Goal: Task Accomplishment & Management: Manage account settings

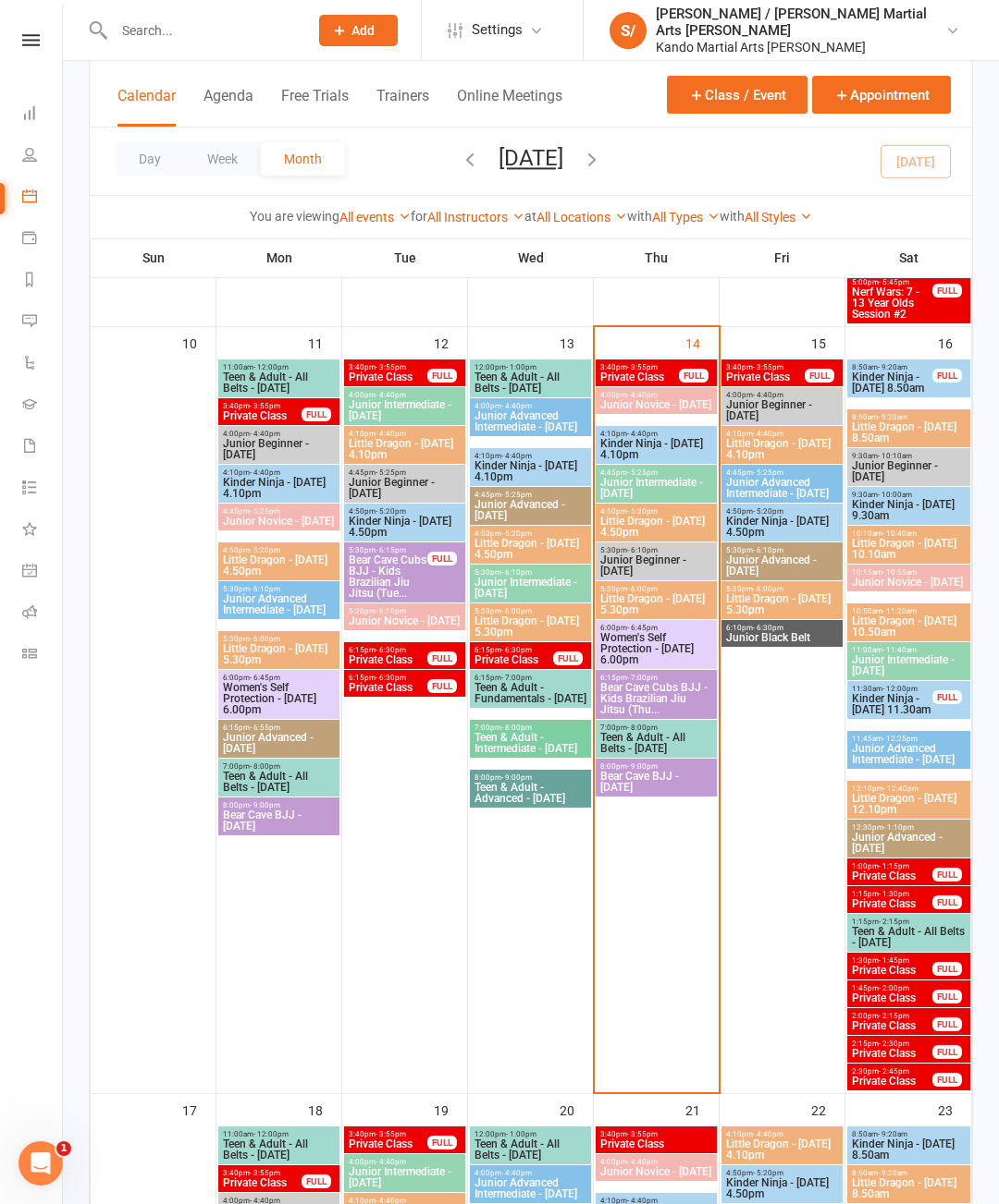
click at [657, 432] on span "- 4:40pm" at bounding box center [642, 433] width 31 height 8
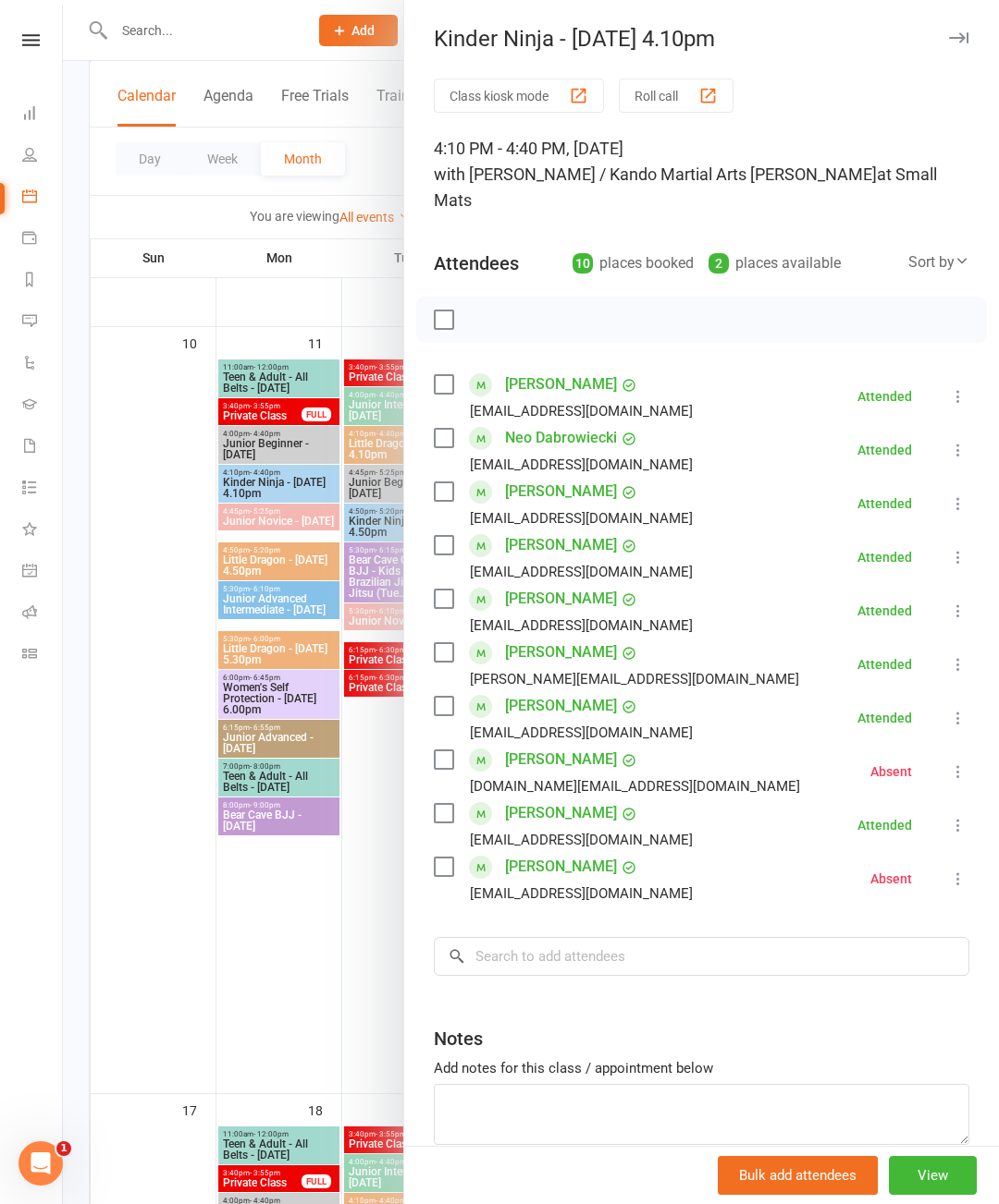
click at [998, 577] on div "Class kiosk mode Roll call 4:10 PM - 4:40 PM, Thursday, August, 14, 2025 with J…" at bounding box center [701, 658] width 594 height 1159
click at [998, 512] on div "Class kiosk mode Roll call 4:10 PM - 4:40 PM, Thursday, August, 14, 2025 with J…" at bounding box center [701, 658] width 594 height 1159
click at [998, 452] on div "Class kiosk mode Roll call 4:10 PM - 4:40 PM, Thursday, August, 14, 2025 with J…" at bounding box center [701, 658] width 594 height 1159
click at [601, 943] on input "search" at bounding box center [701, 956] width 535 height 39
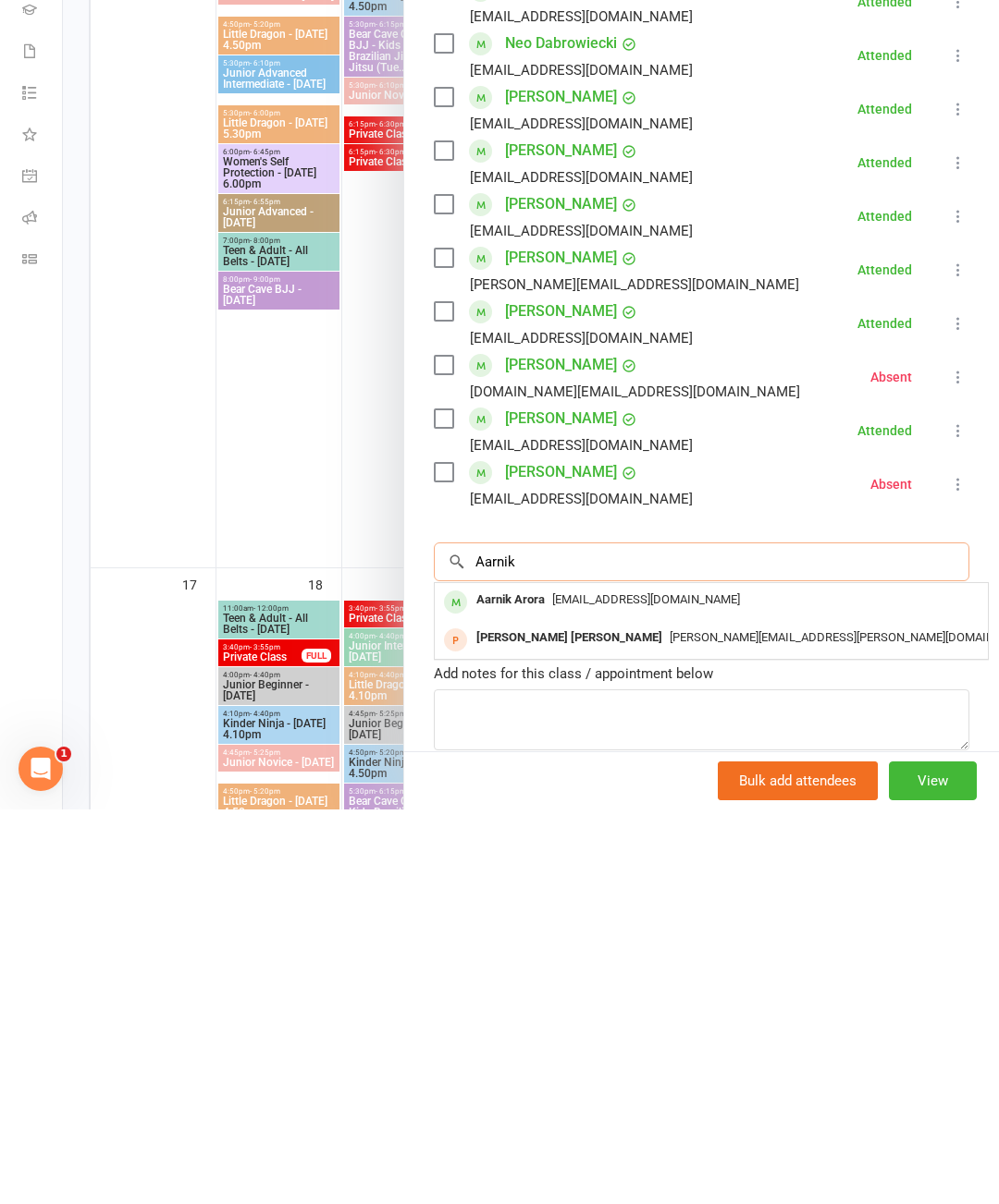
type input "Aarnik"
click at [672, 987] on span "che.arora3@gmail.com" at bounding box center [646, 994] width 188 height 14
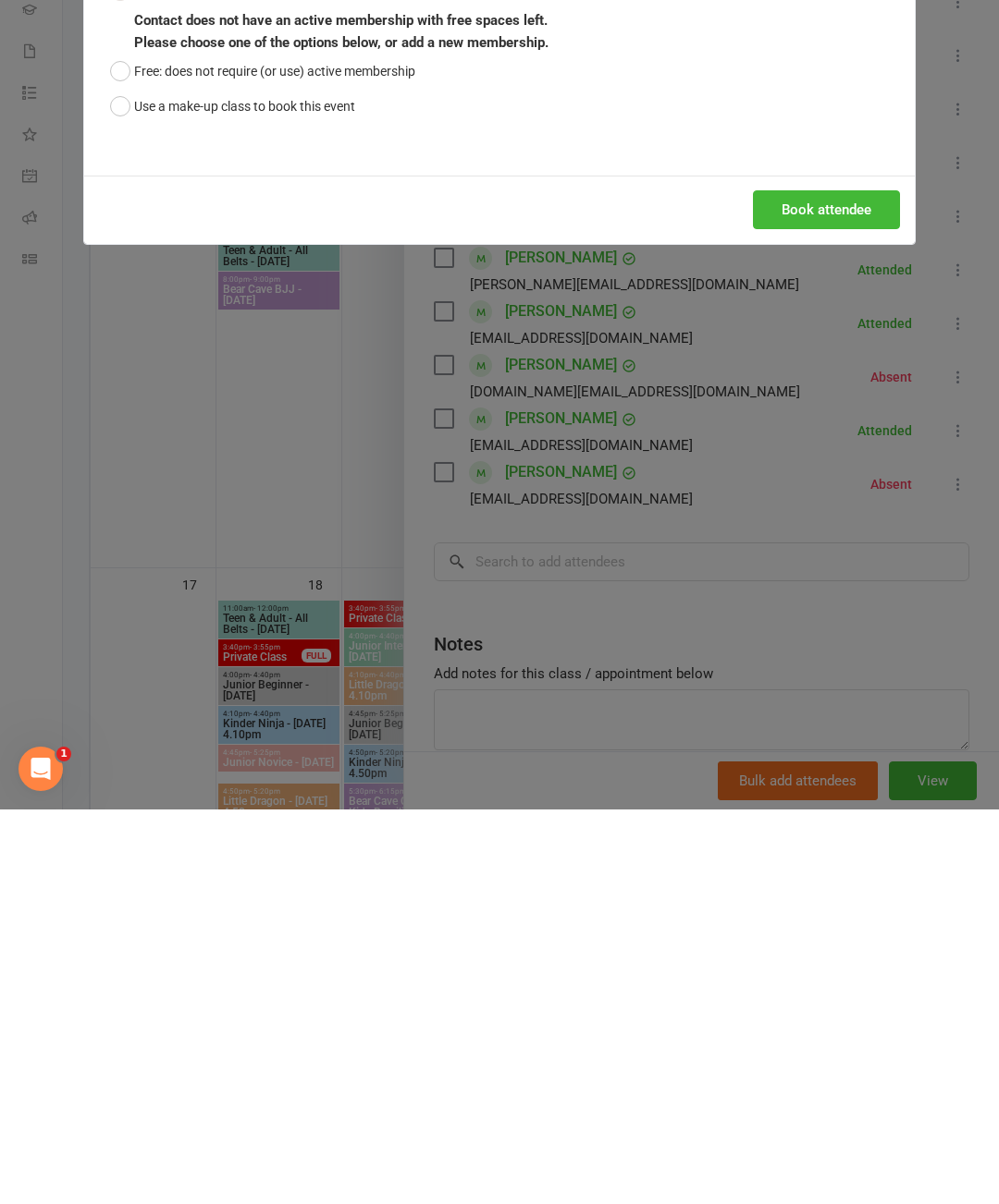
scroll to position [2058, 0]
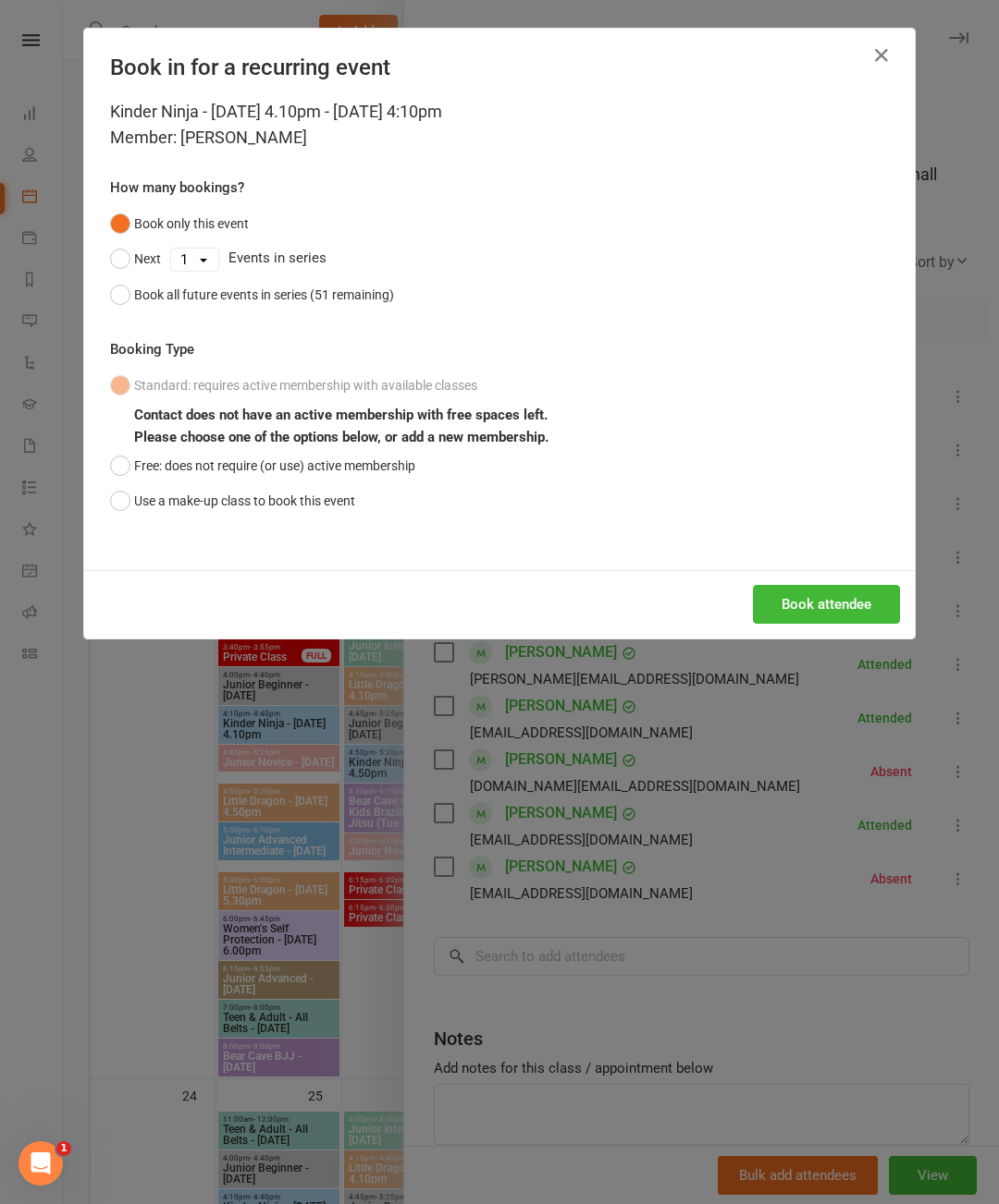
click at [897, 41] on div "Book in for a recurring event" at bounding box center [499, 64] width 830 height 70
click at [871, 67] on button "button" at bounding box center [881, 56] width 30 height 30
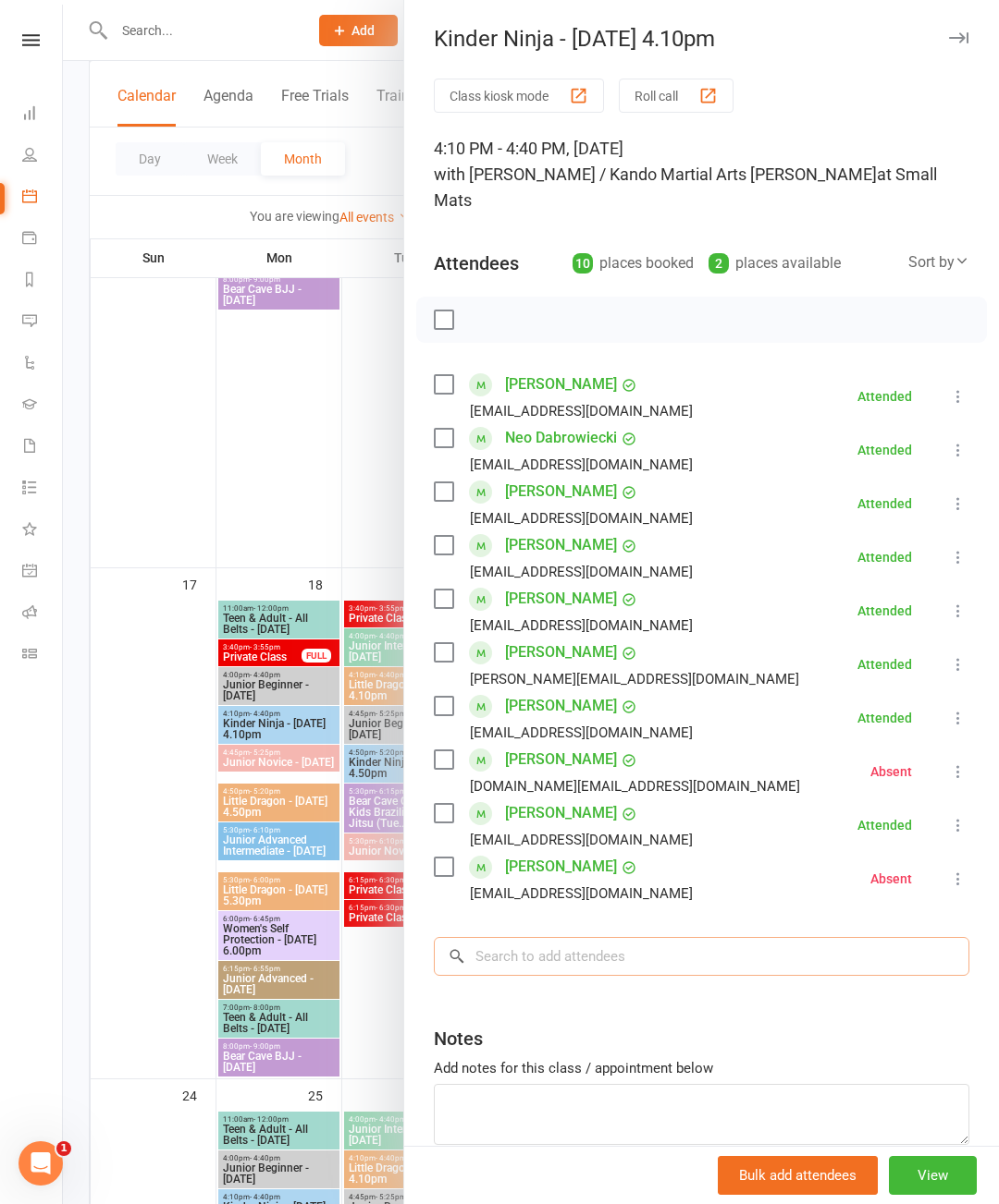
click at [613, 942] on input "search" at bounding box center [701, 956] width 535 height 39
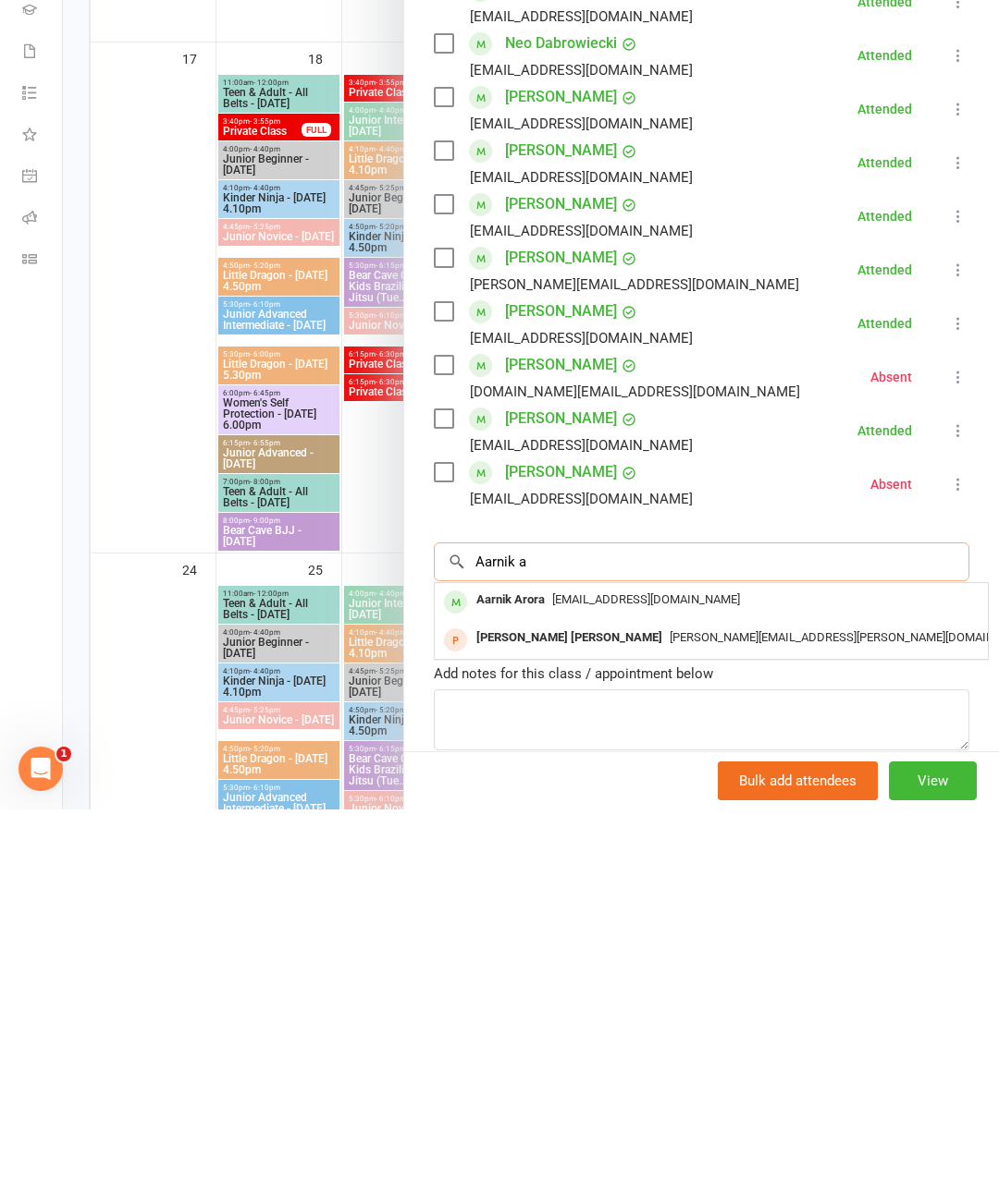
type input "Aarnik a"
click at [629, 987] on span "che.arora3@gmail.com" at bounding box center [646, 994] width 188 height 14
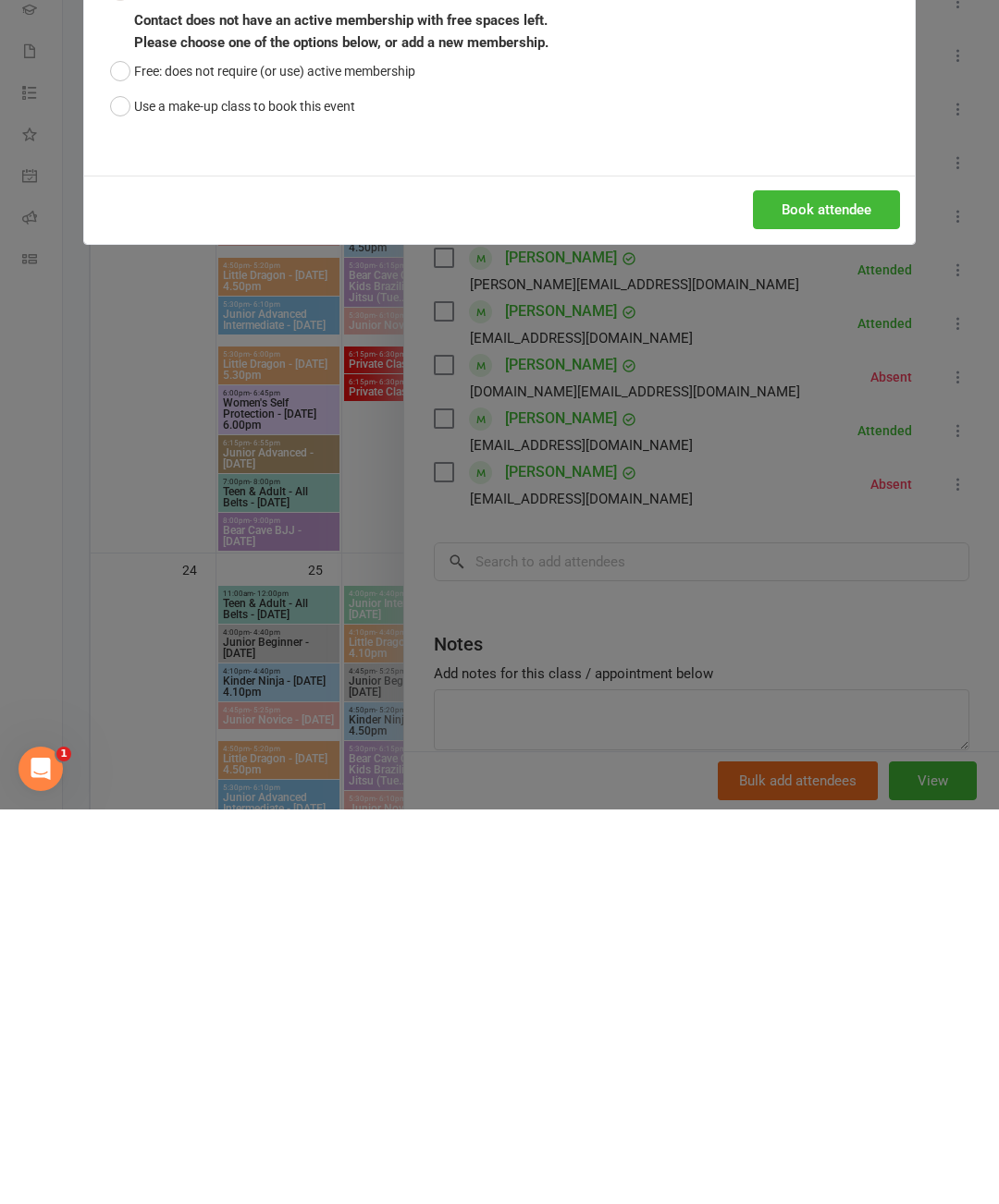
scroll to position [2584, 0]
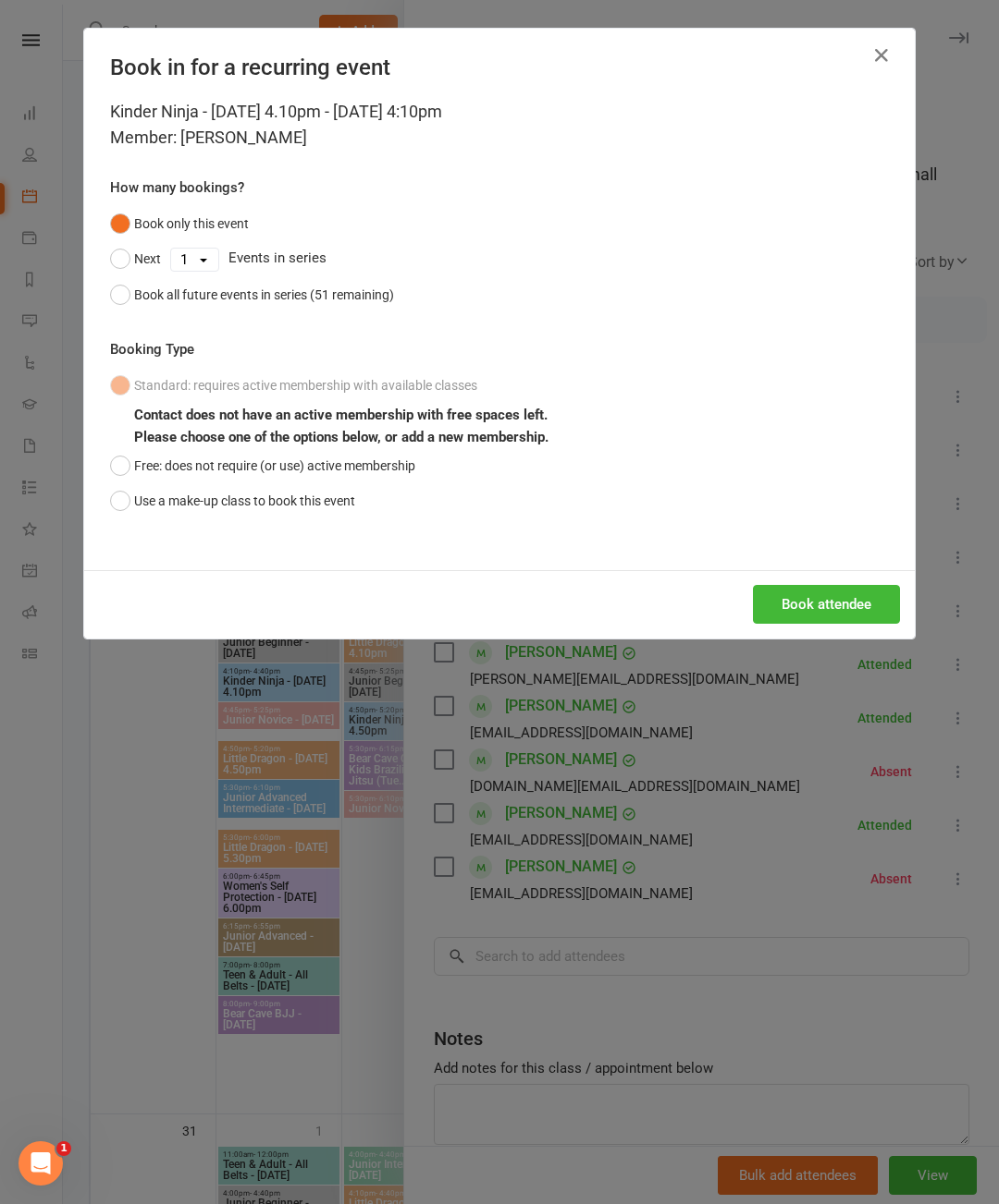
click at [827, 624] on button "Book attendee" at bounding box center [825, 604] width 147 height 39
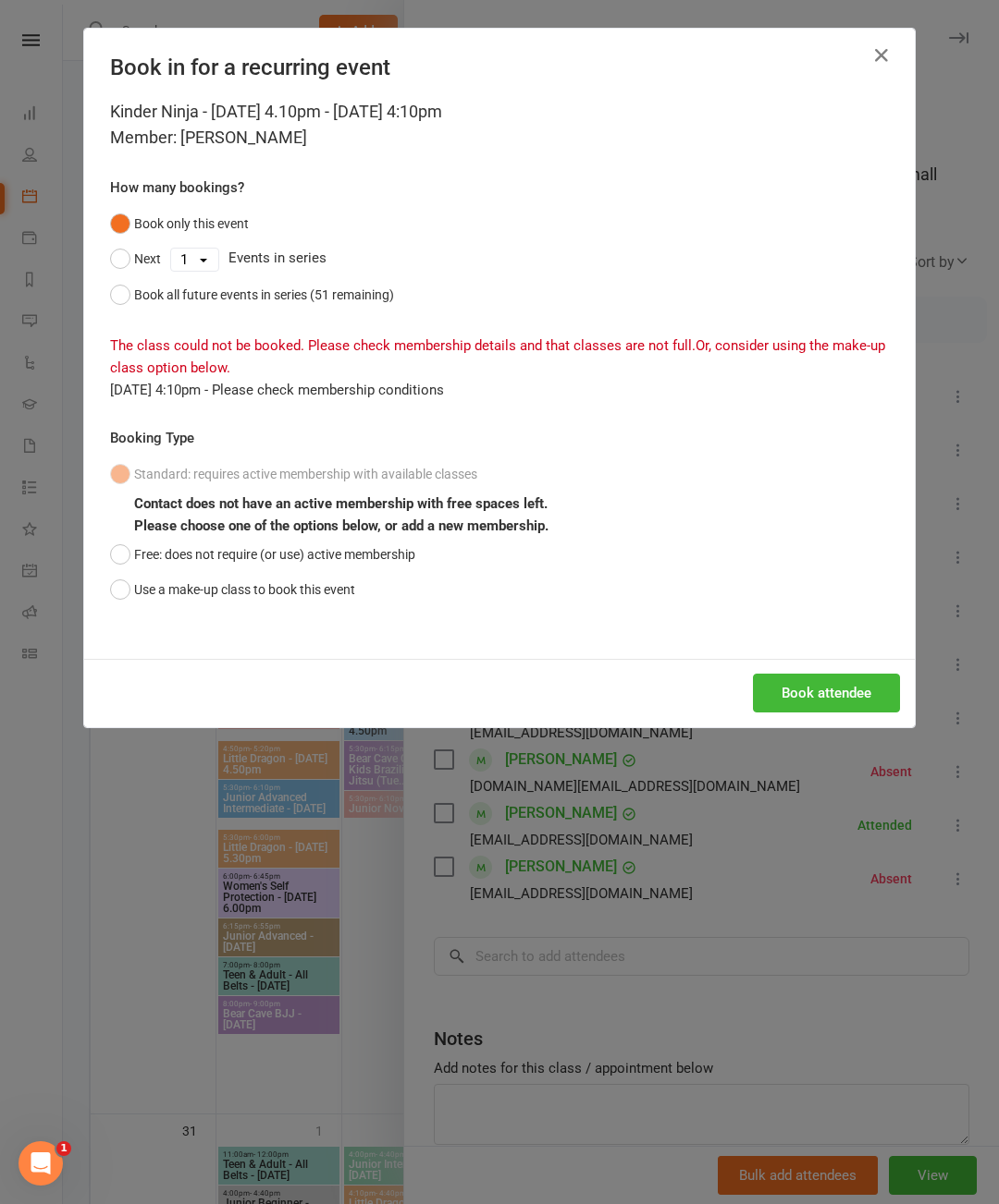
click at [892, 55] on icon "button" at bounding box center [881, 55] width 22 height 22
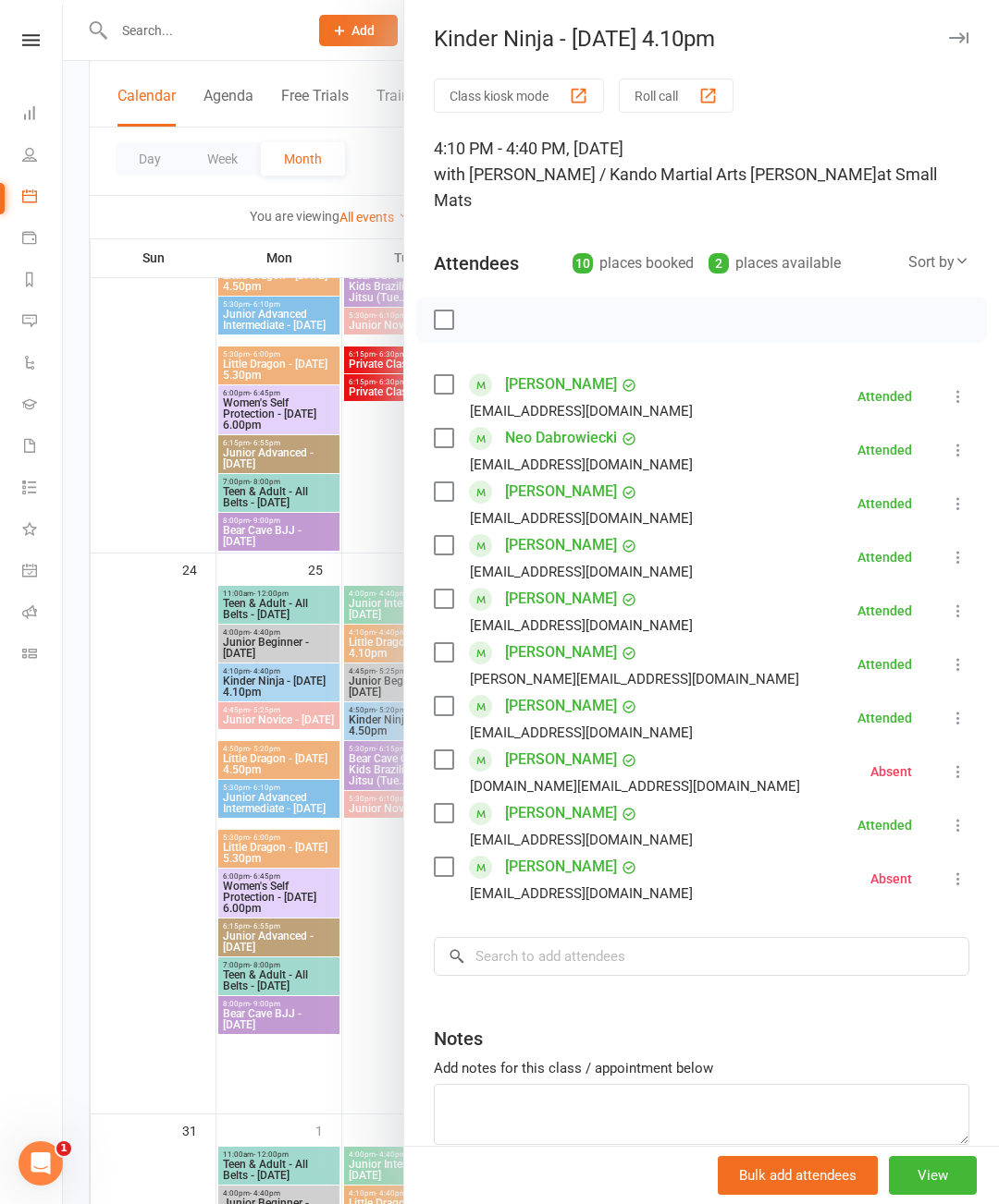
click at [963, 30] on button "button" at bounding box center [958, 38] width 22 height 22
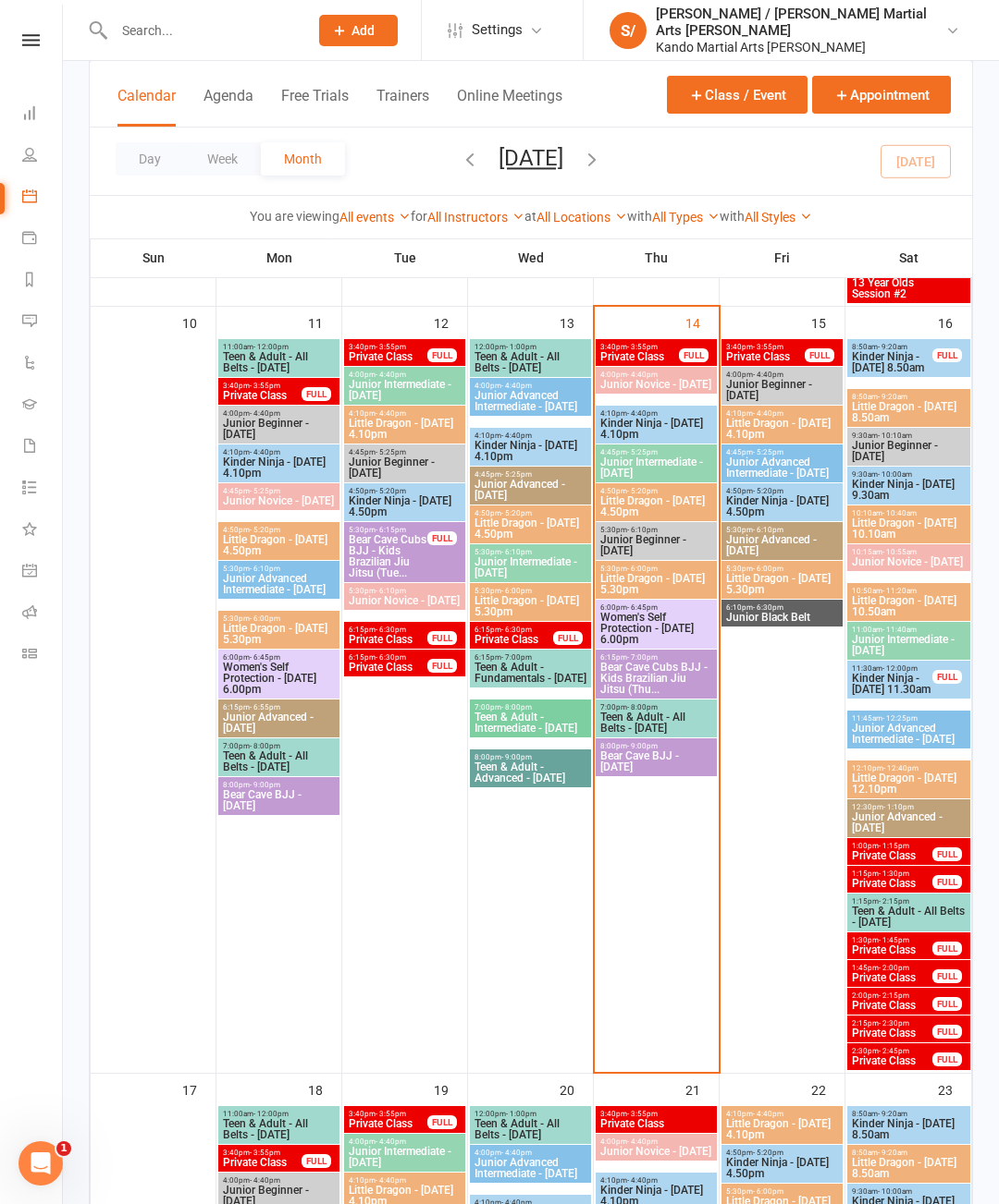
scroll to position [1543, 0]
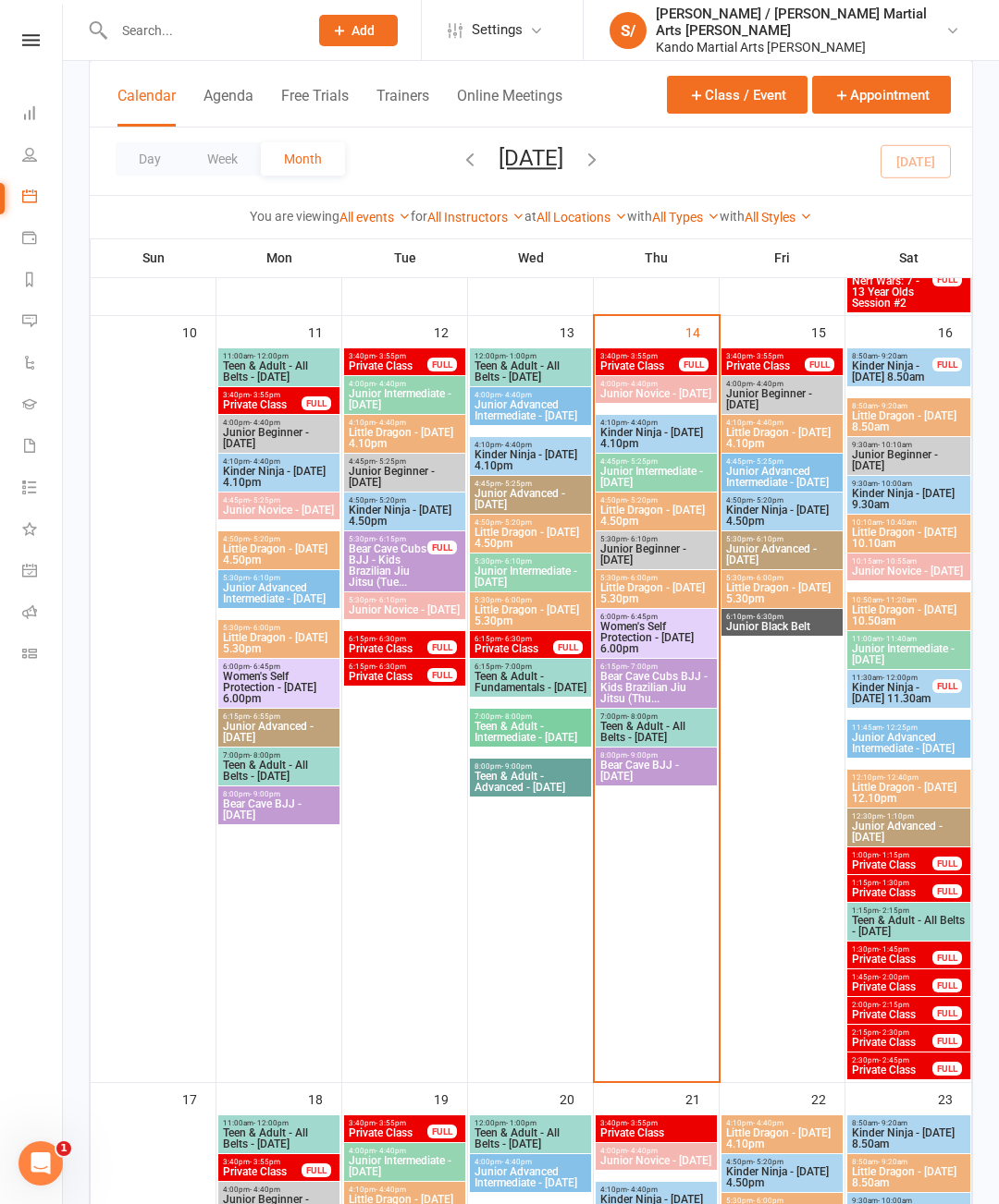
click at [669, 426] on span "4:10pm - 4:40pm" at bounding box center [656, 422] width 114 height 8
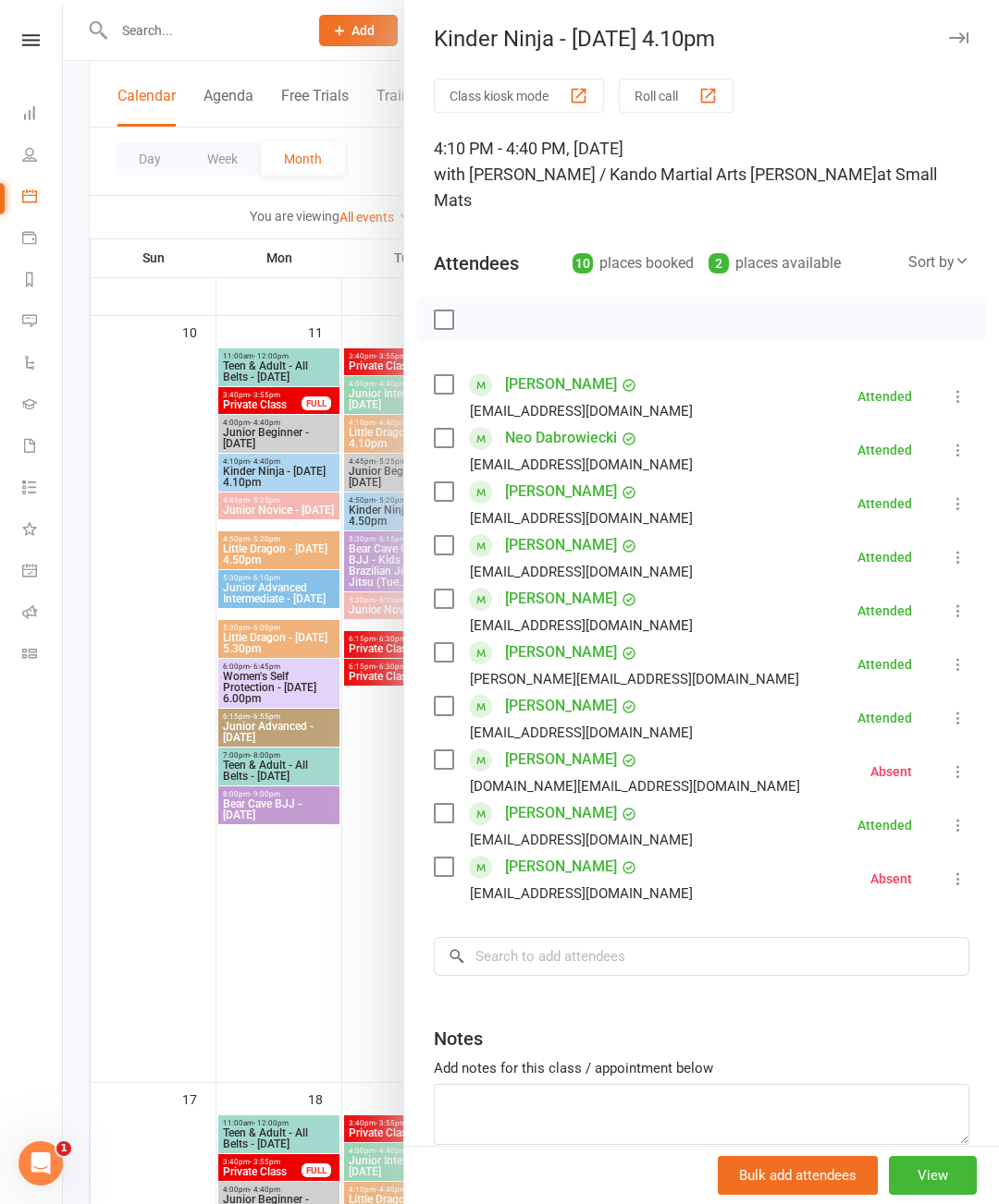
click at [927, 46] on div "Kinder Ninja - [DATE] 4.10pm" at bounding box center [701, 39] width 594 height 26
click at [989, 53] on div "Kinder Ninja - Thursday 4.10pm Class kiosk mode Roll call 4:10 PM - 4:40 PM, Th…" at bounding box center [700, 602] width 595 height 1204
click at [955, 57] on div "Kinder Ninja - Thursday 4.10pm Class kiosk mode Roll call 4:10 PM - 4:40 PM, Th…" at bounding box center [700, 602] width 595 height 1204
click at [968, 38] on button "button" at bounding box center [958, 38] width 22 height 22
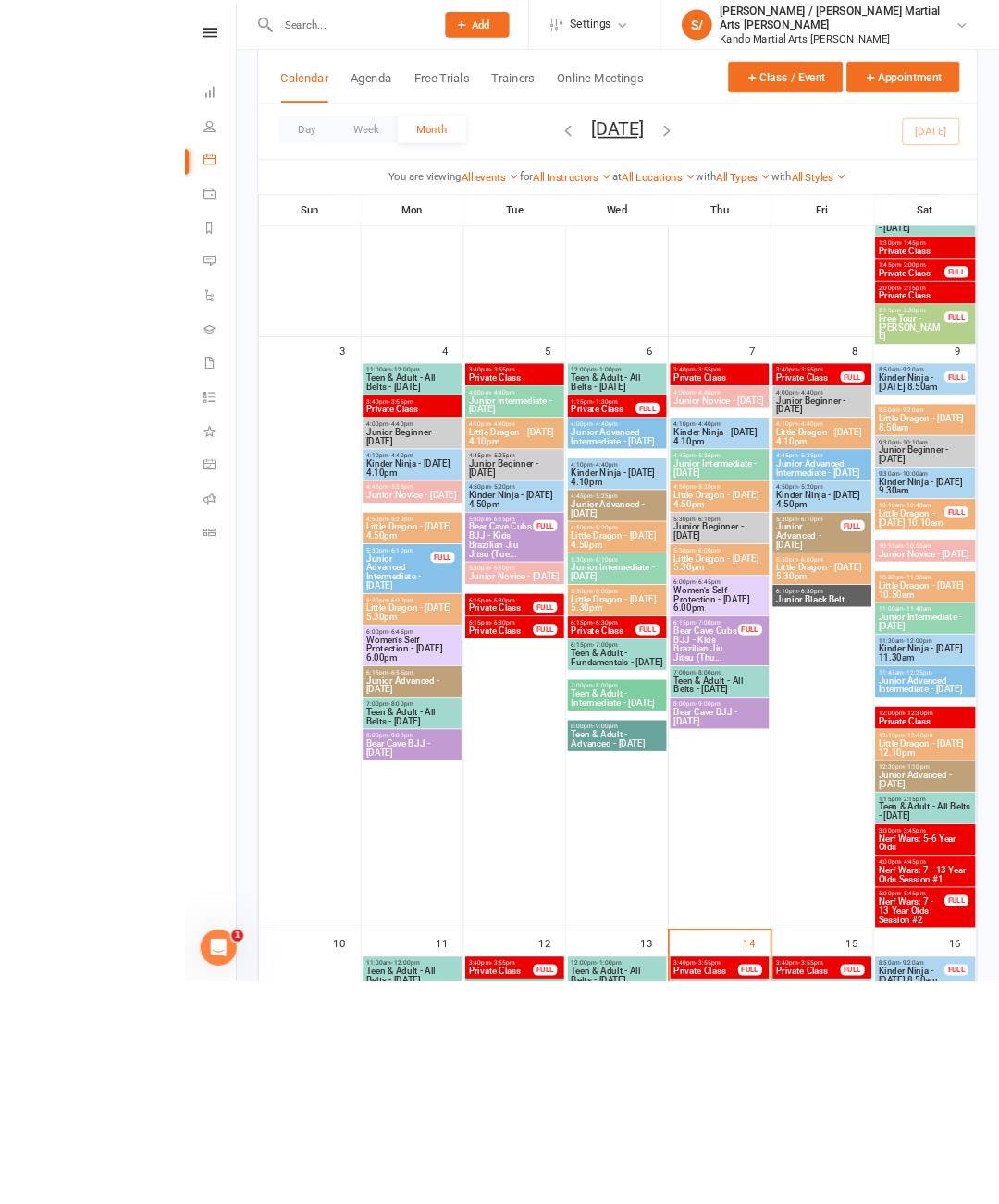
scroll to position [1006, 0]
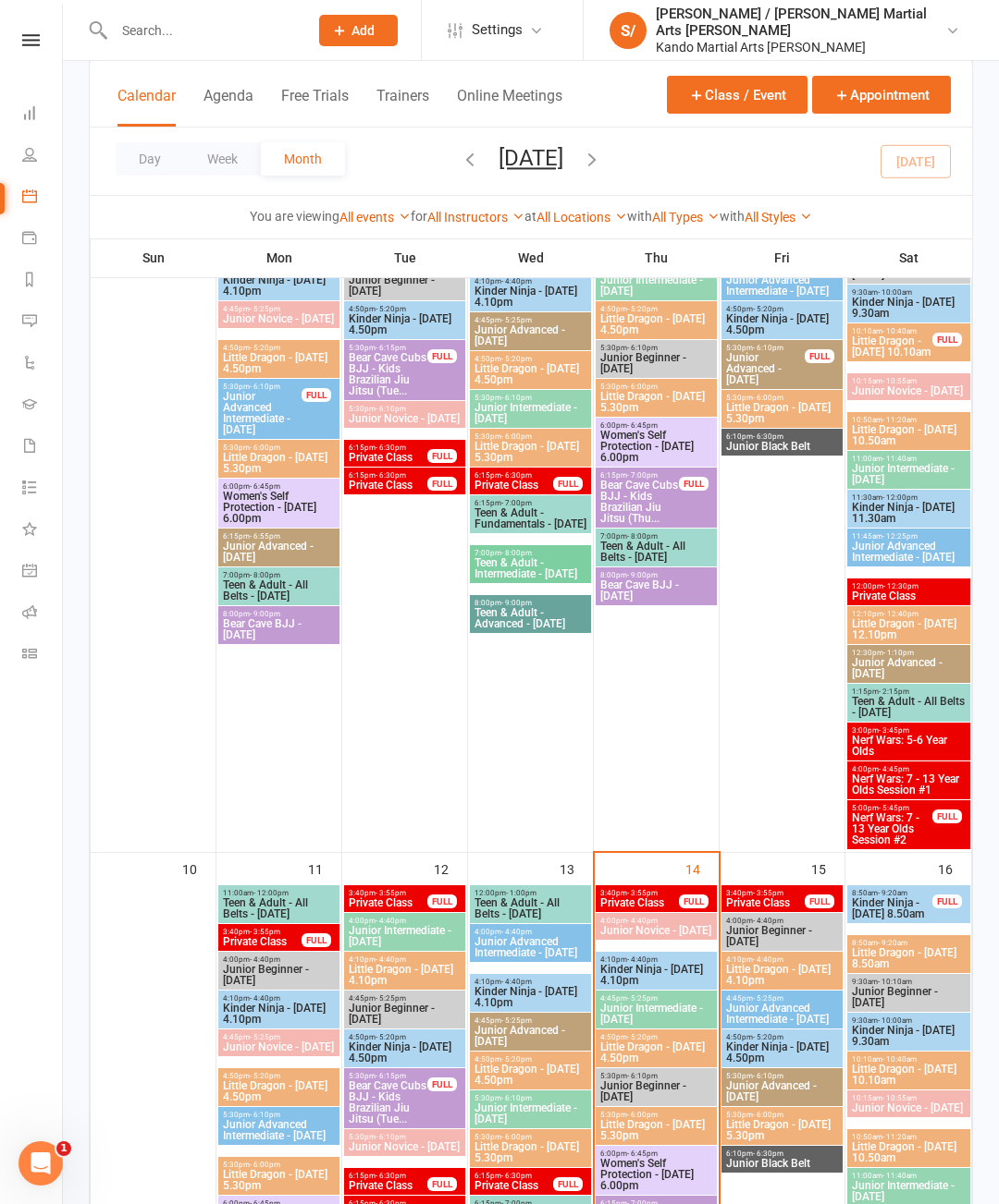
click at [36, 37] on icon at bounding box center [31, 40] width 18 height 12
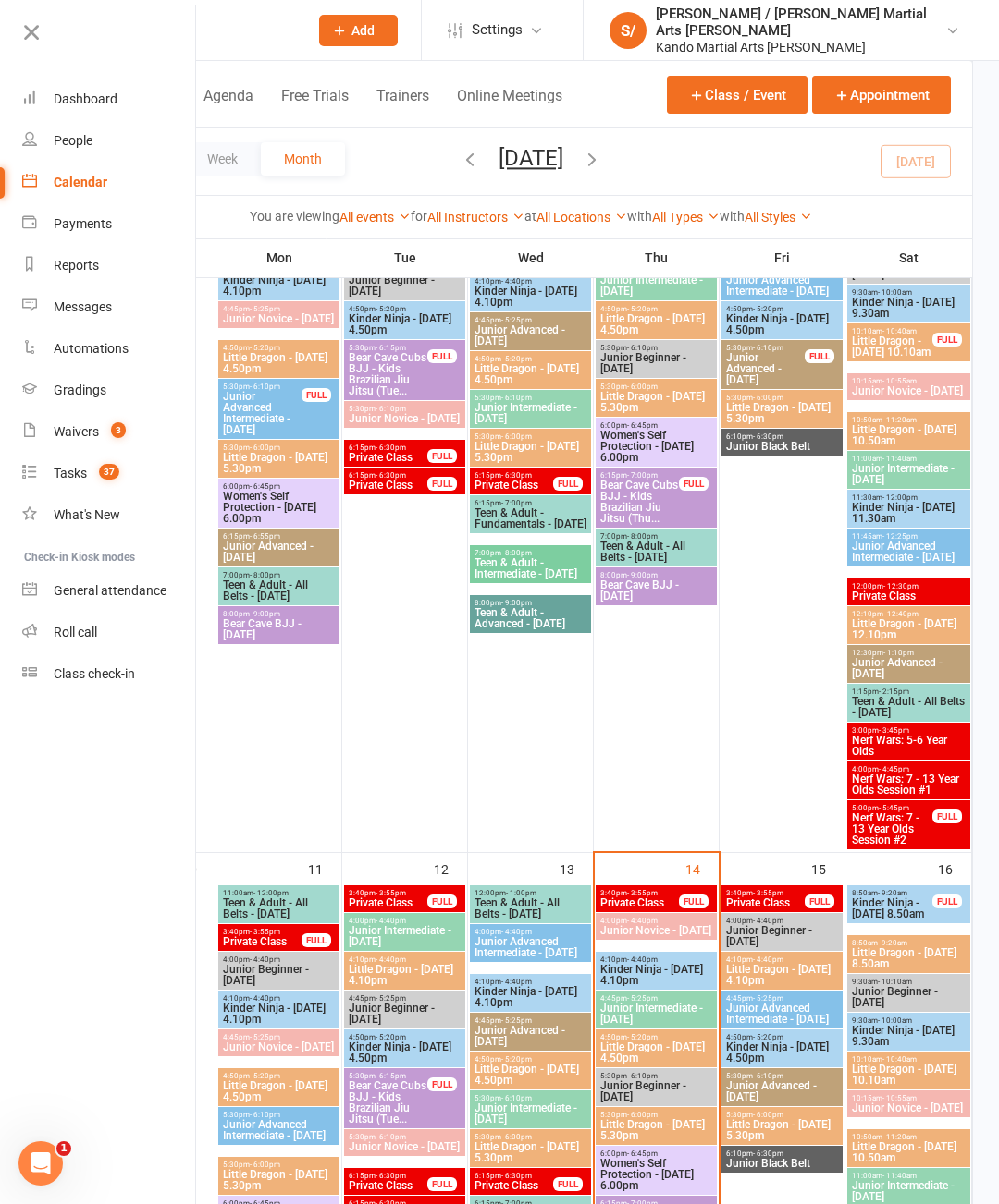
click at [139, 274] on link "Reports" at bounding box center [109, 265] width 175 height 42
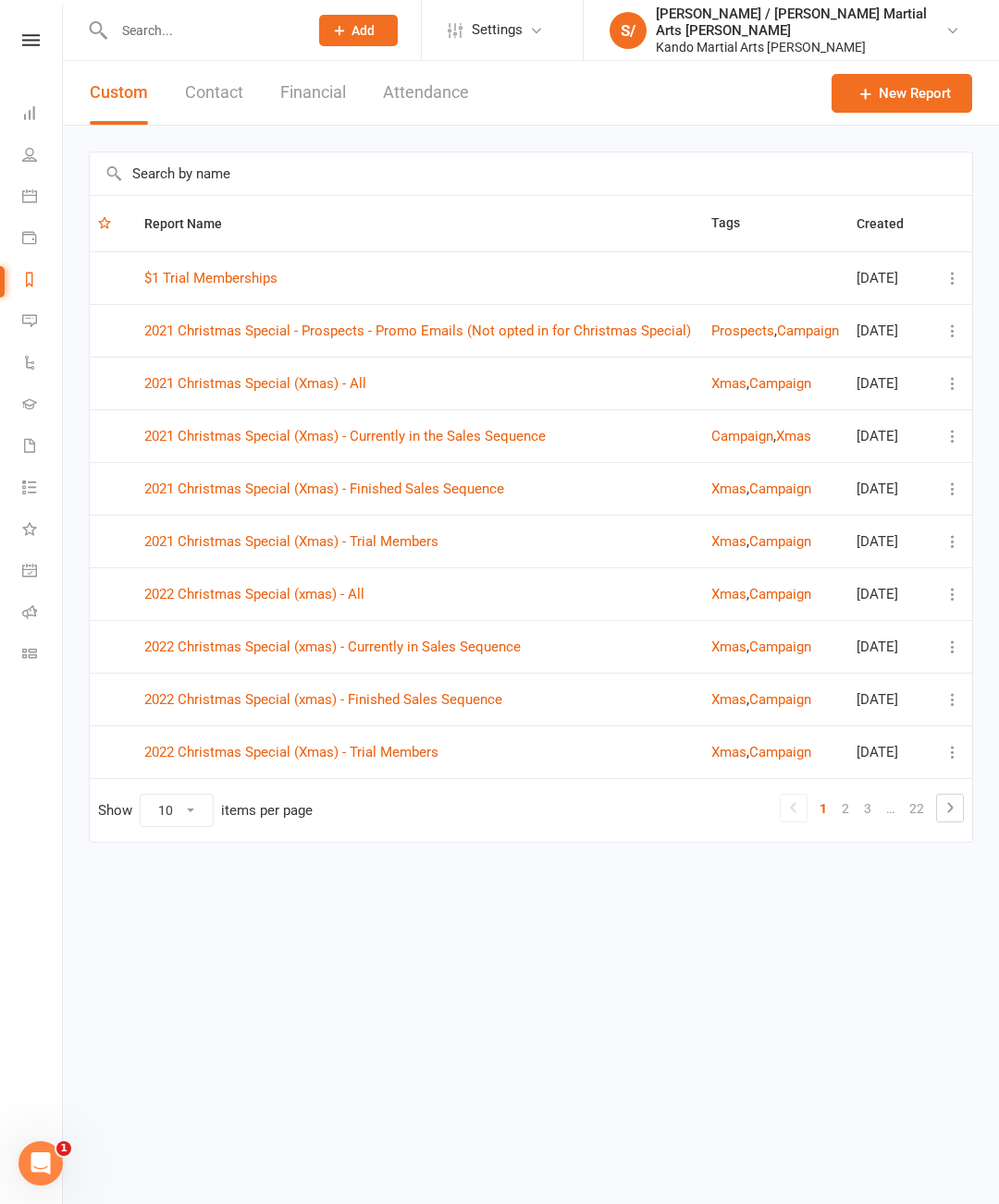
click at [154, 161] on input "text" at bounding box center [531, 174] width 882 height 43
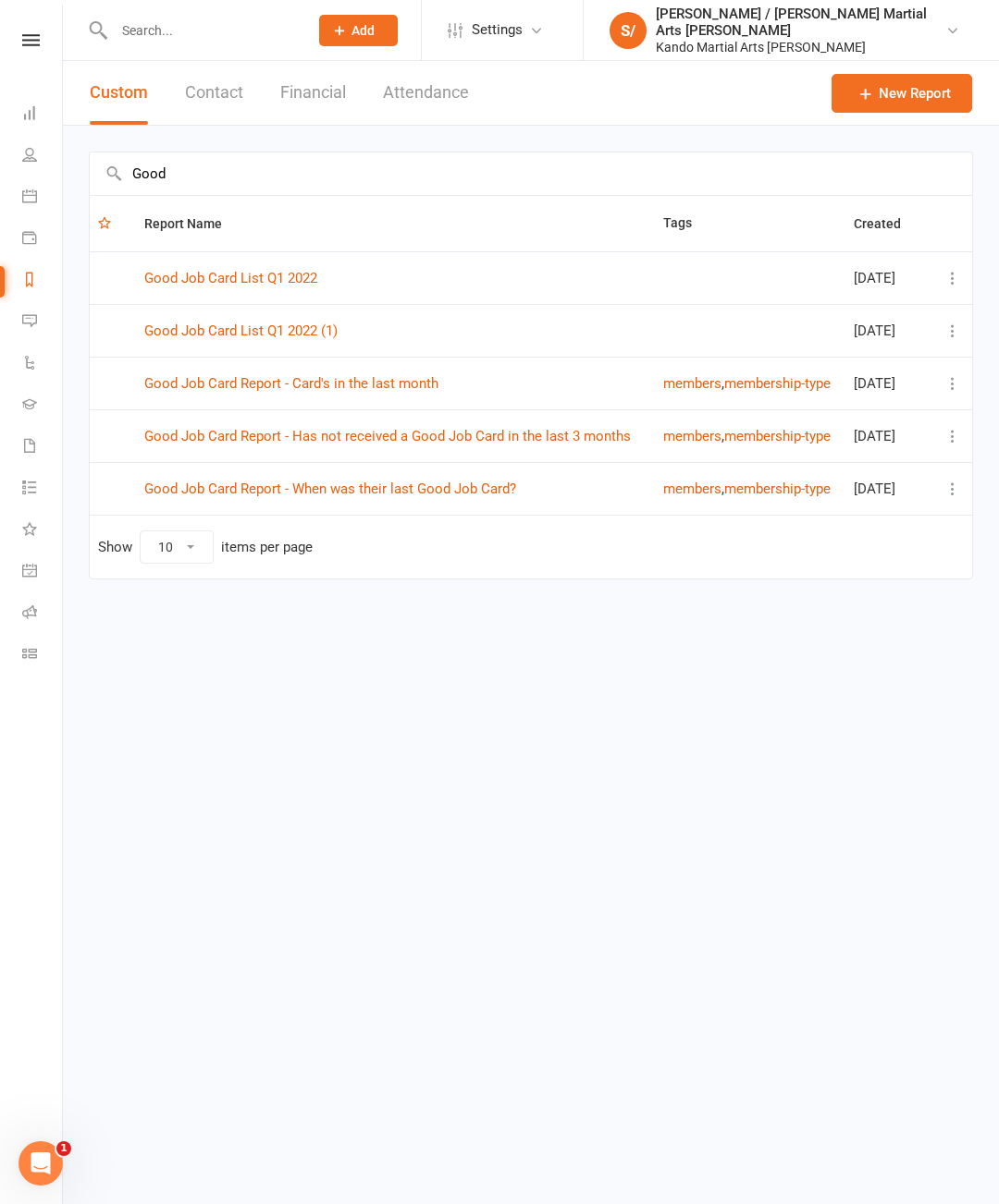
type input "Good"
click at [502, 432] on link "Good Job Card Report - Has not received a Good Job Card in the last 3 months" at bounding box center [387, 436] width 486 height 17
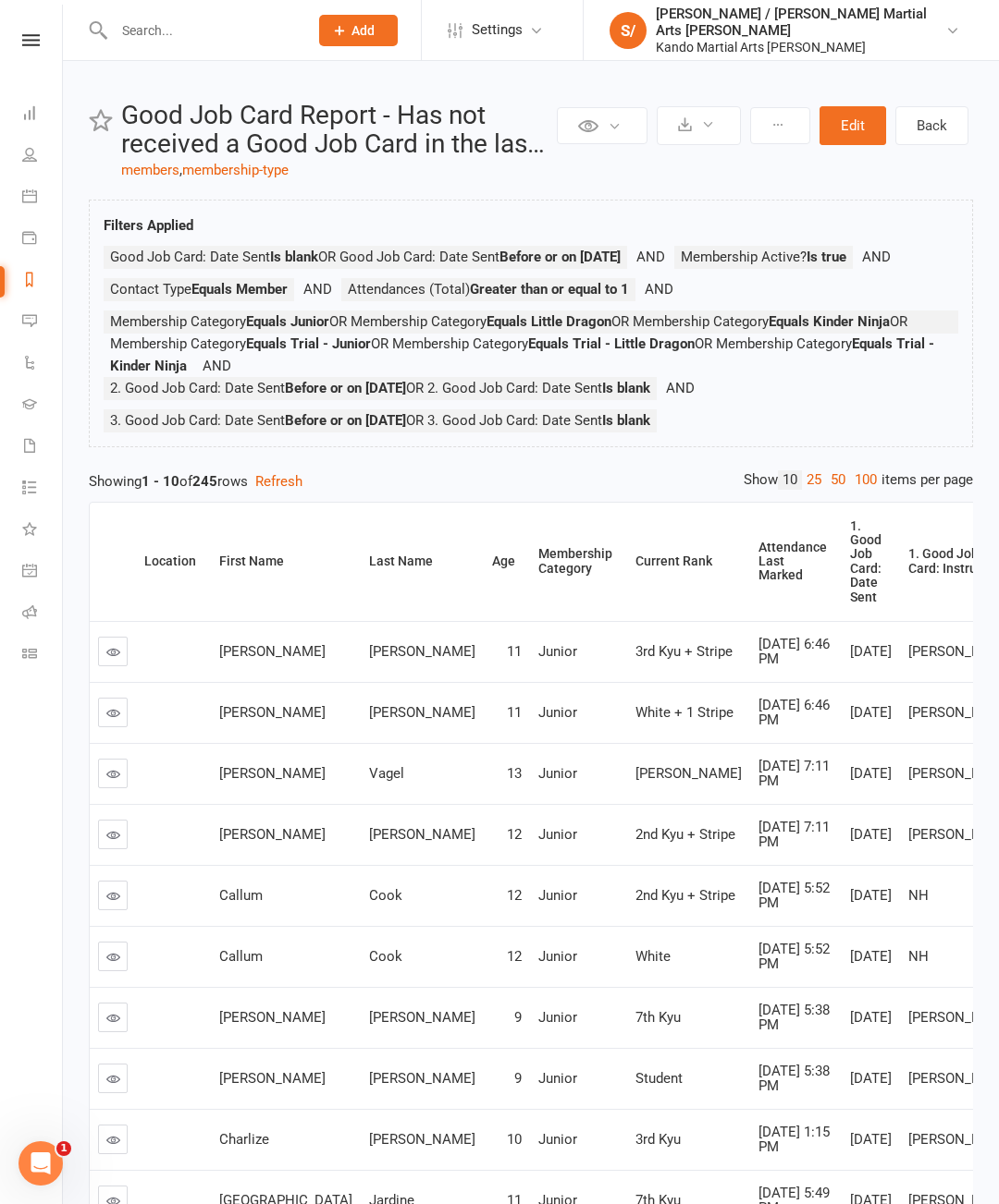
click at [758, 583] on div "Attendance Last Marked" at bounding box center [792, 562] width 68 height 43
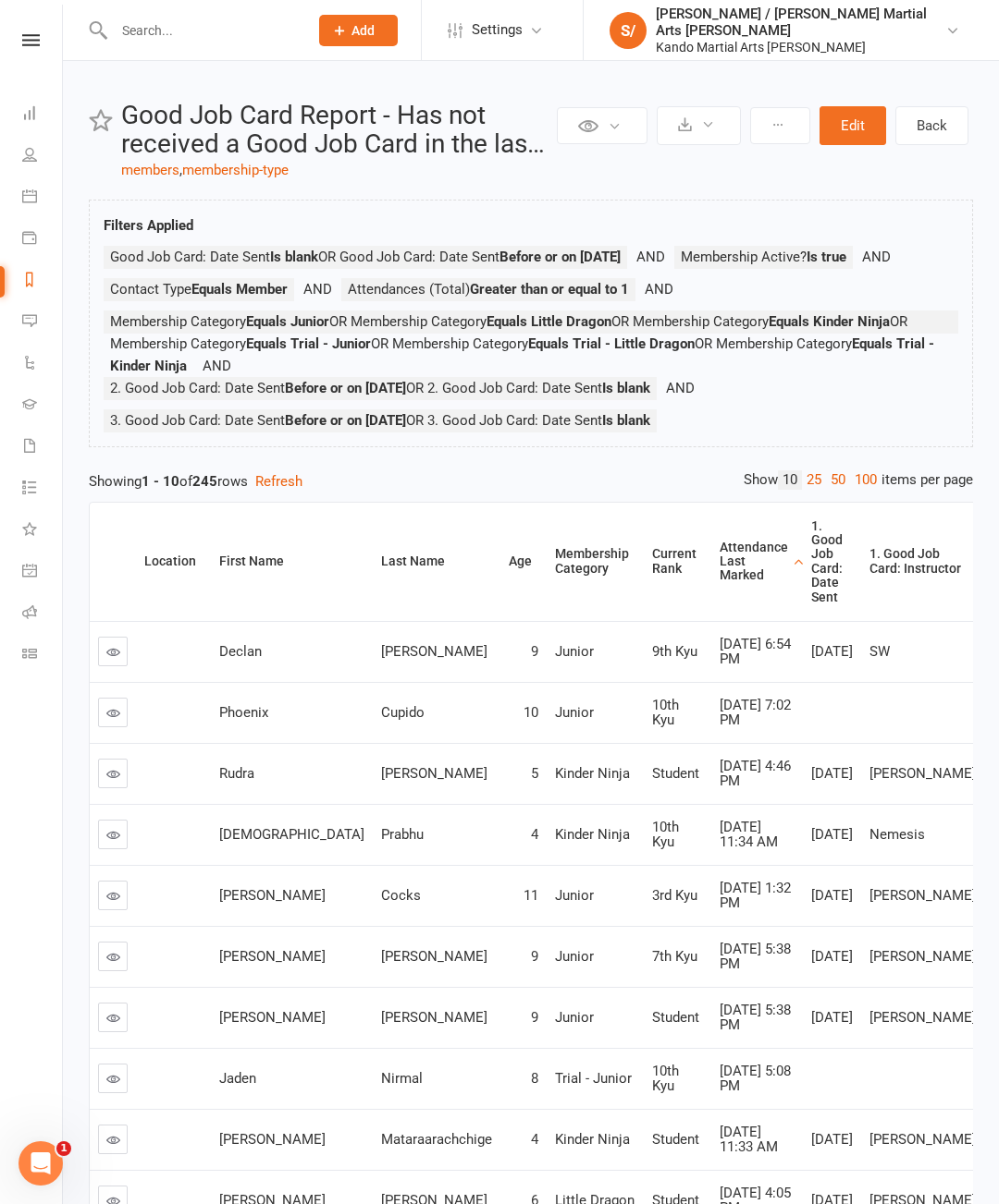
click at [720, 583] on div "Attendance Last Marked" at bounding box center [753, 562] width 68 height 43
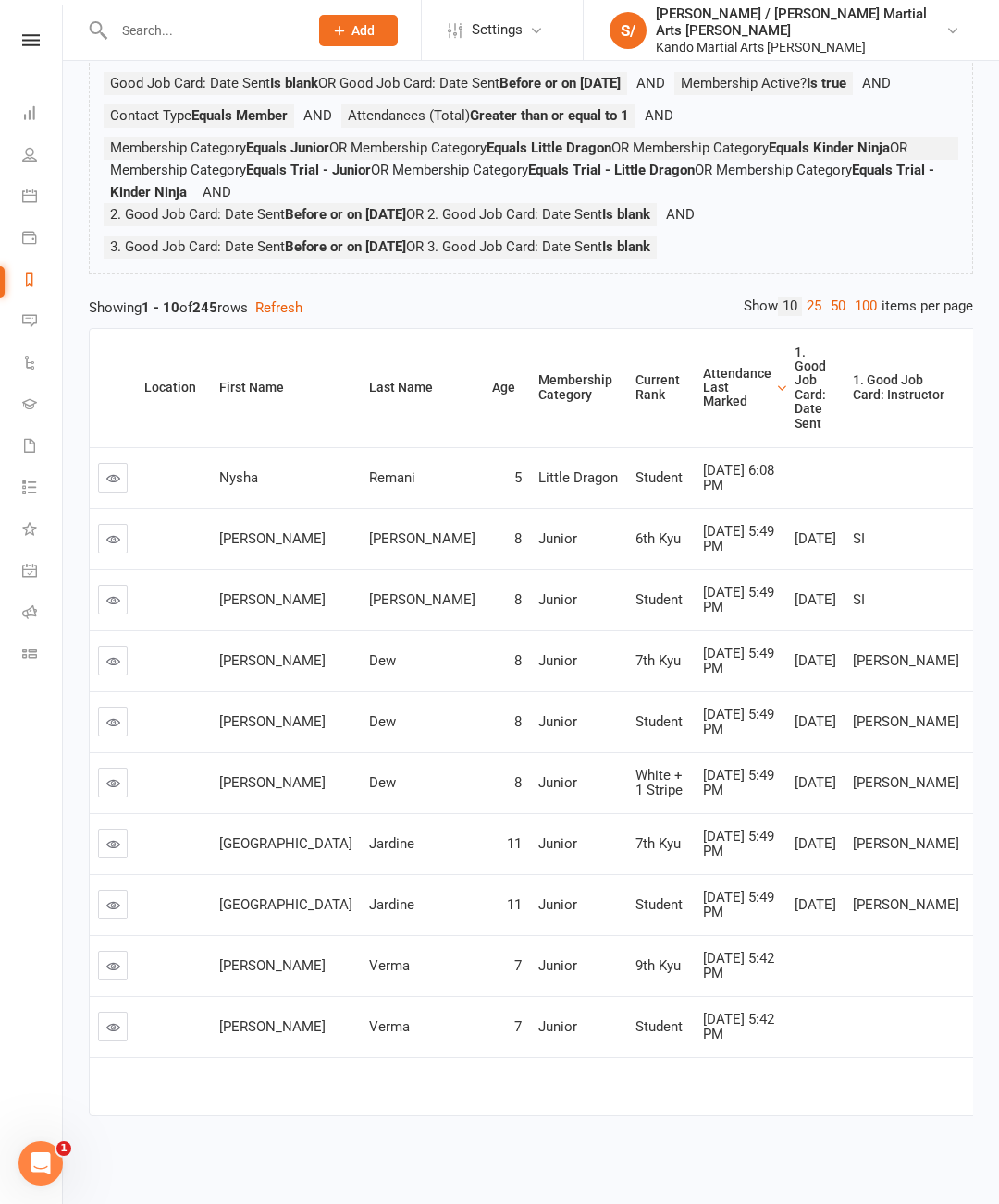
scroll to position [266, 0]
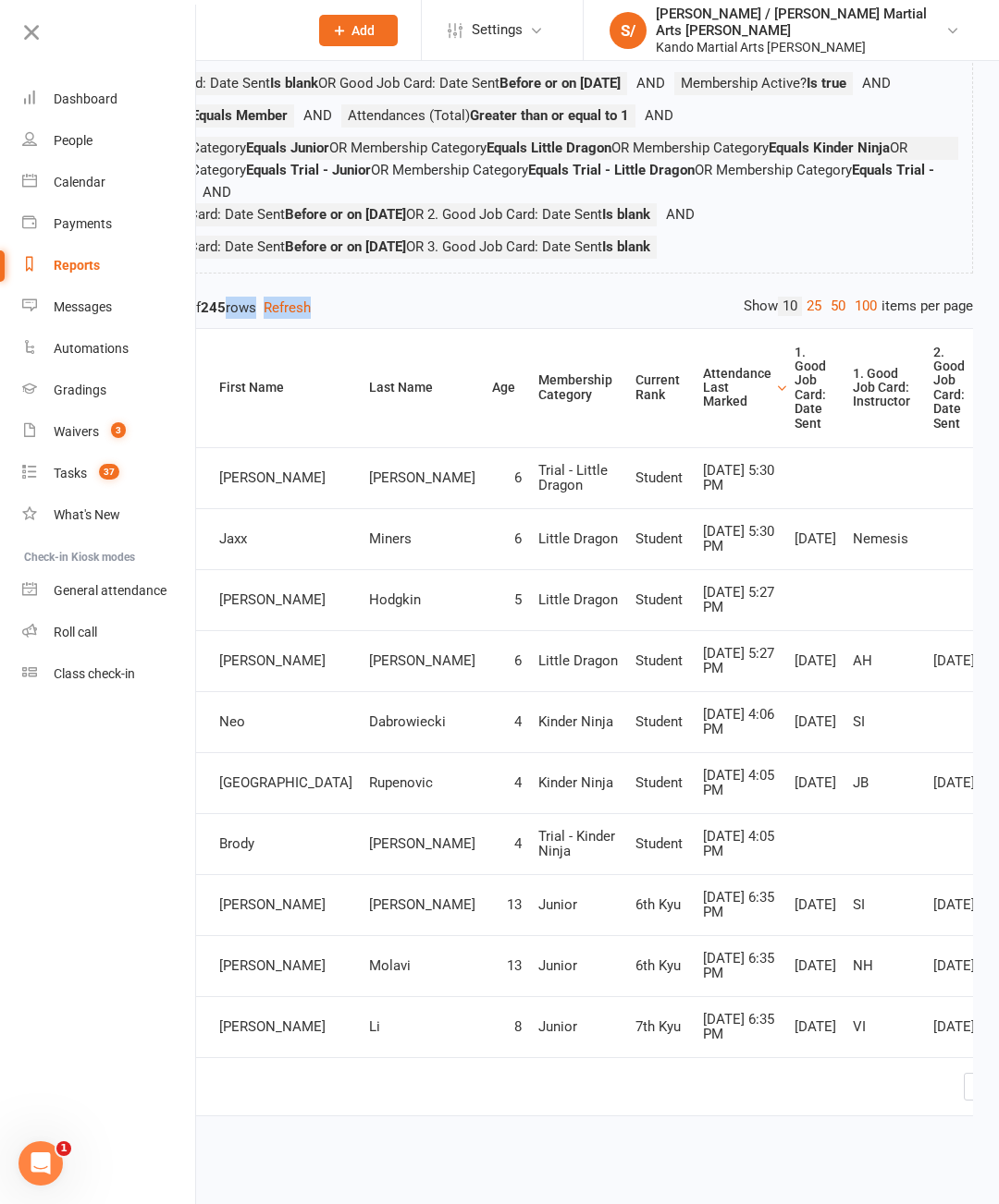
scroll to position [0, 0]
click at [996, 1098] on link "1" at bounding box center [1007, 1086] width 22 height 26
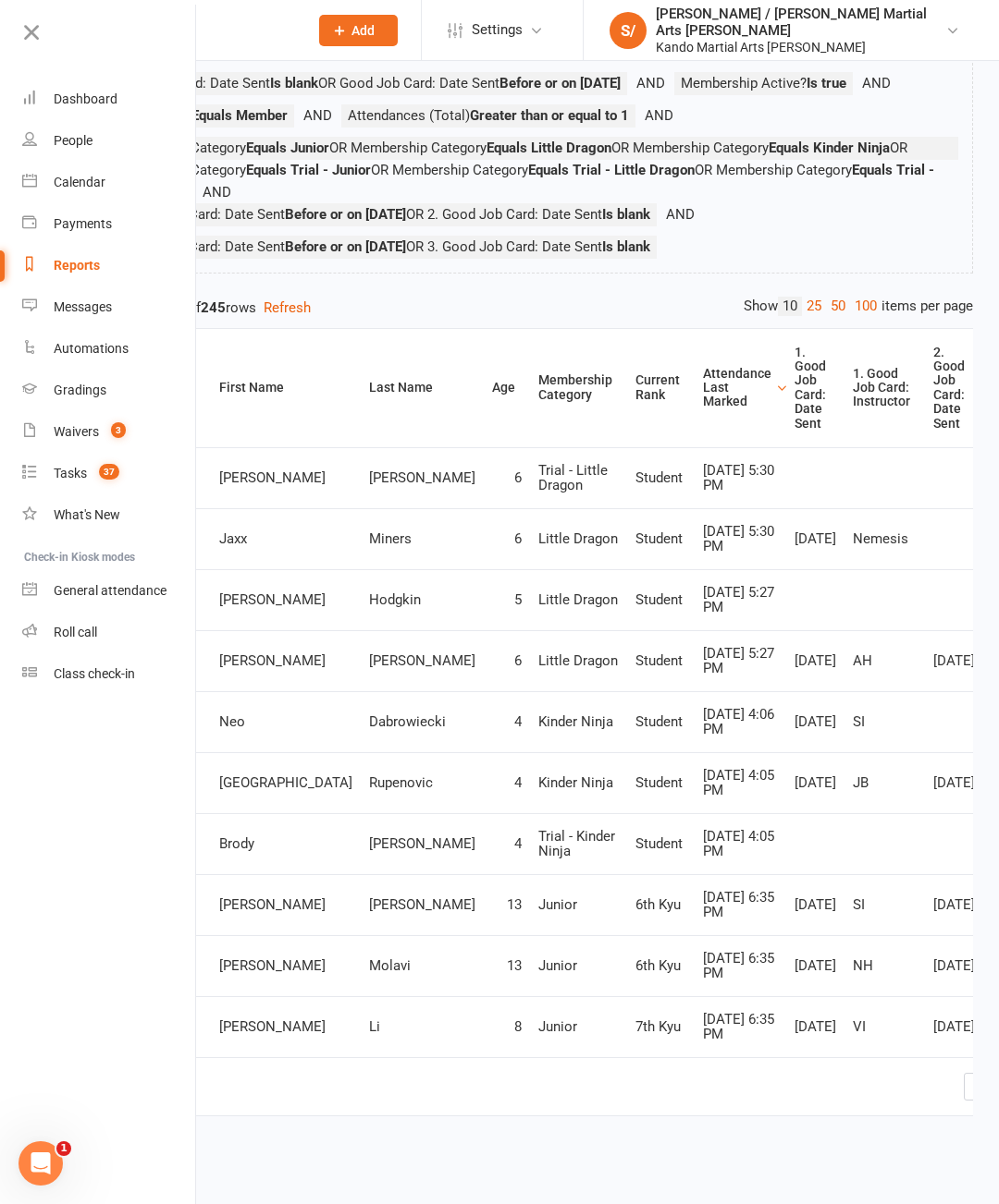
click at [39, 21] on icon at bounding box center [32, 33] width 26 height 26
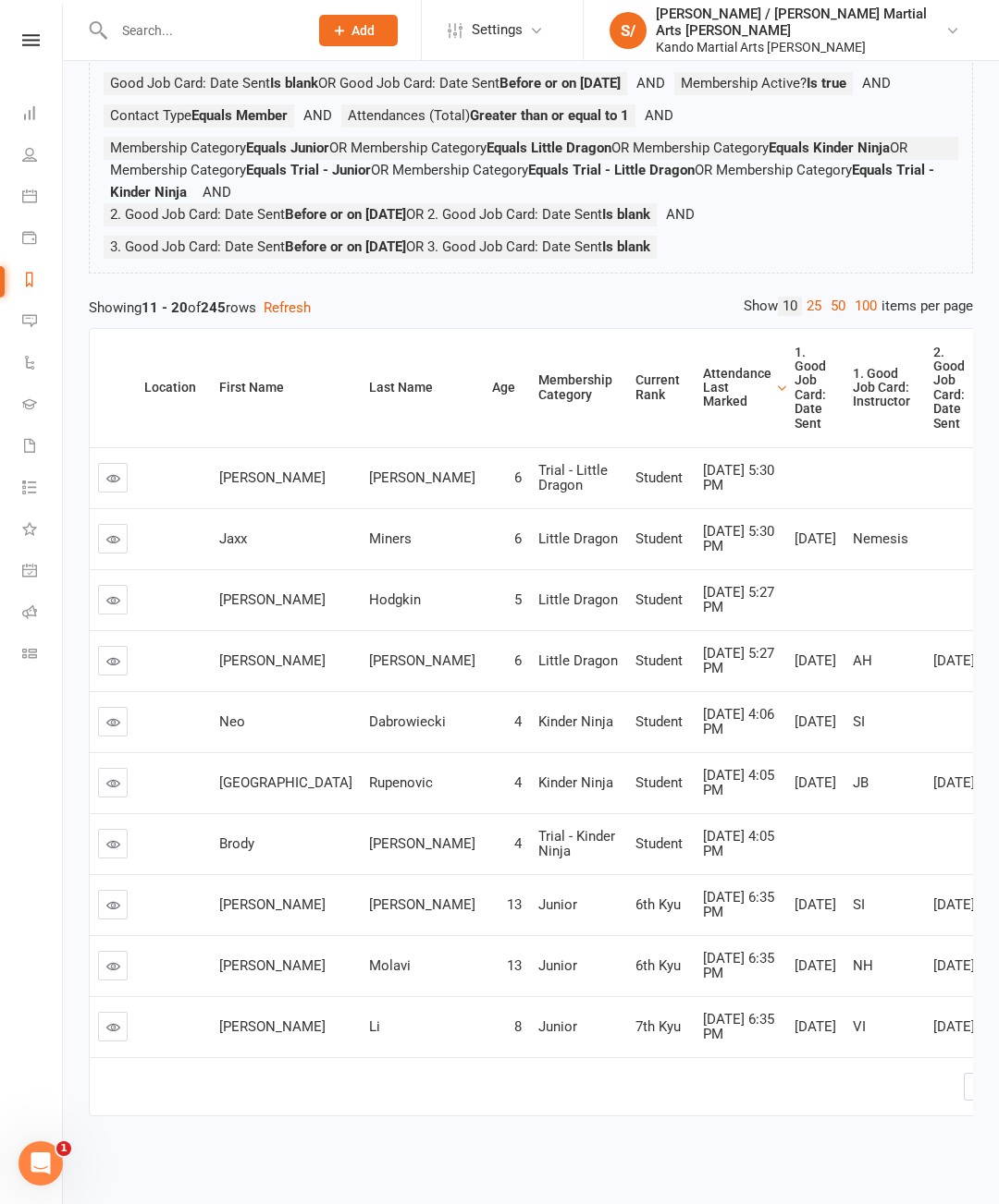
click at [116, 734] on link at bounding box center [113, 722] width 30 height 30
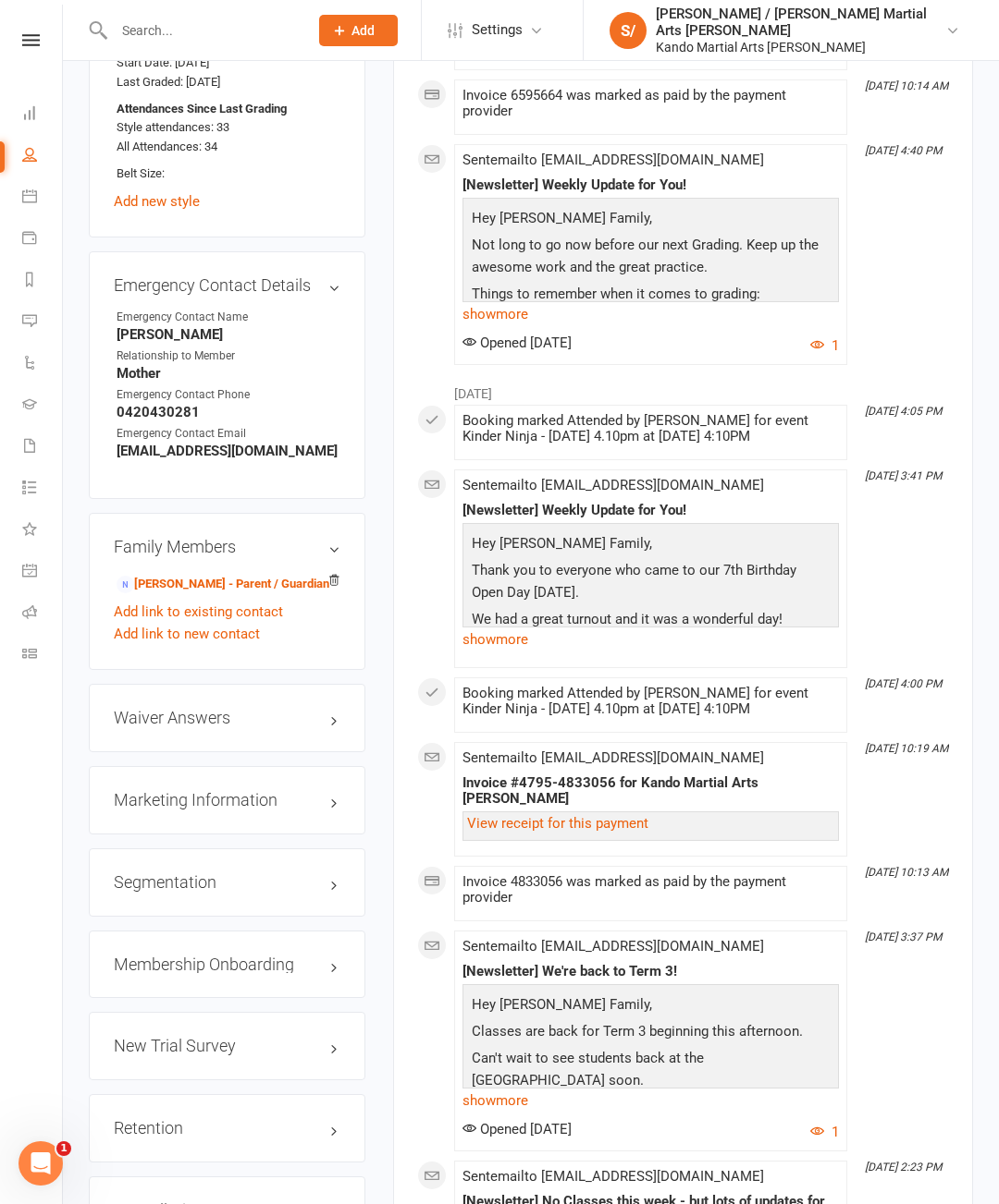
scroll to position [1524, 0]
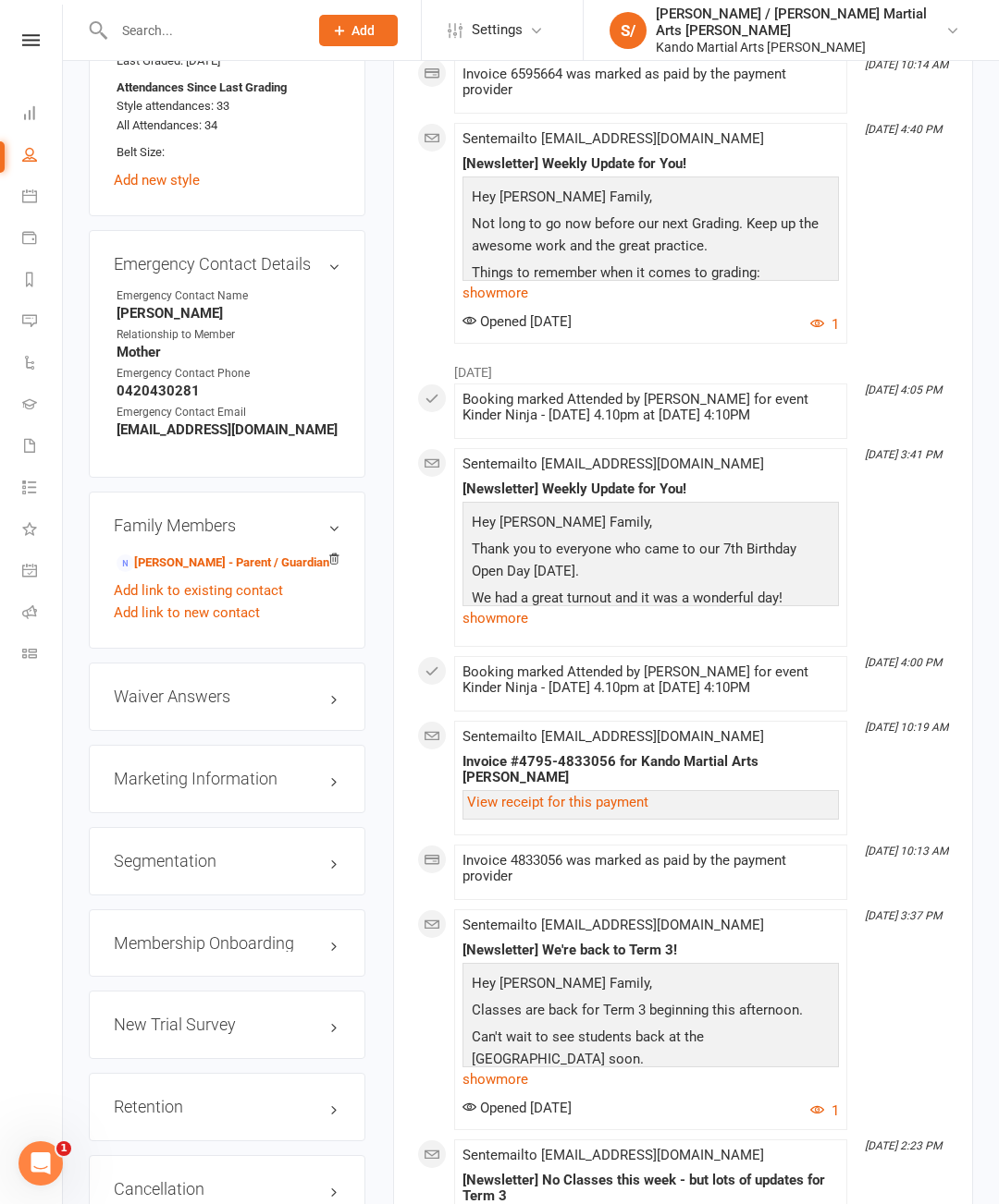
click at [0, 0] on link "edit" at bounding box center [0, 0] width 0 height 0
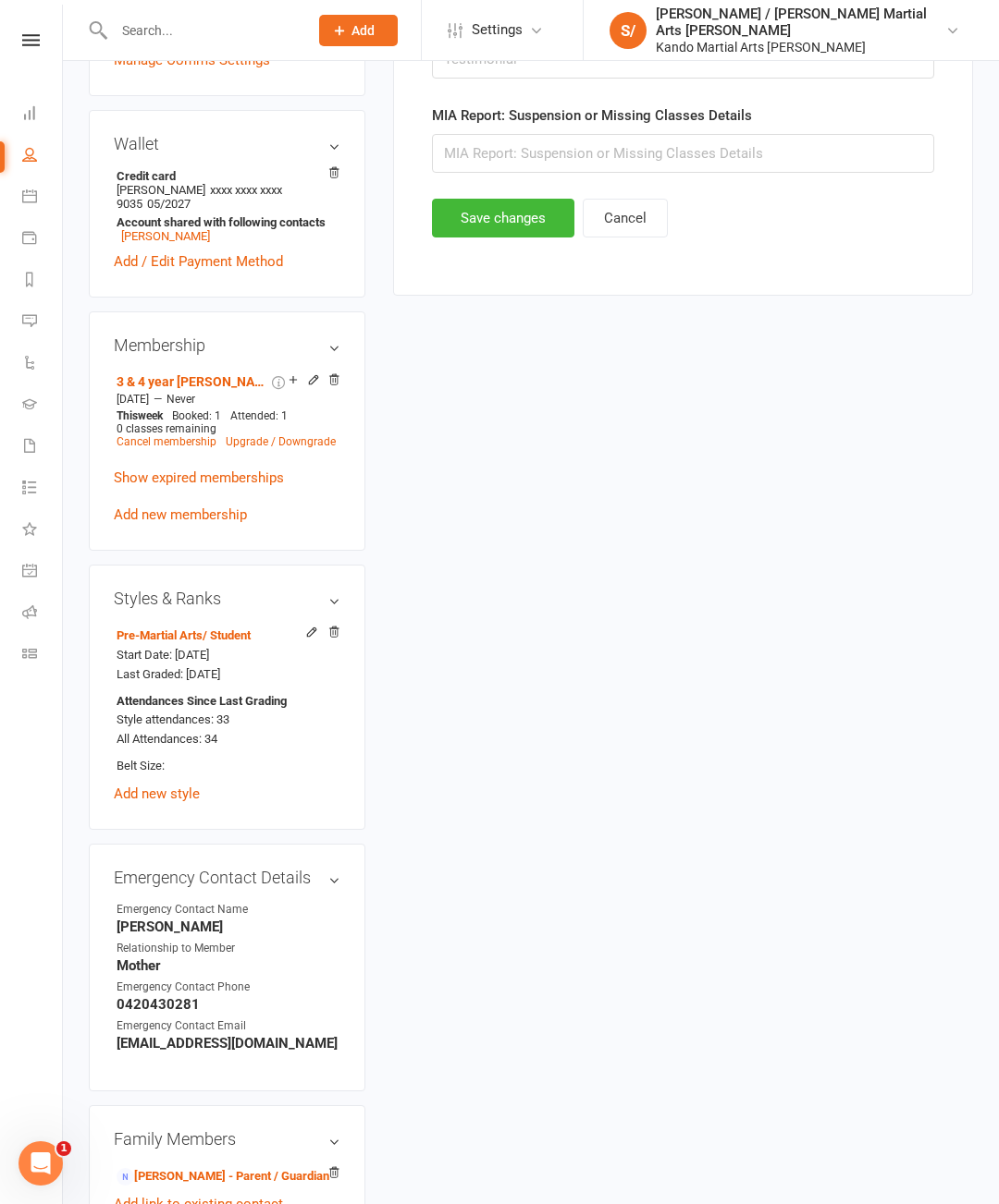
scroll to position [179, 0]
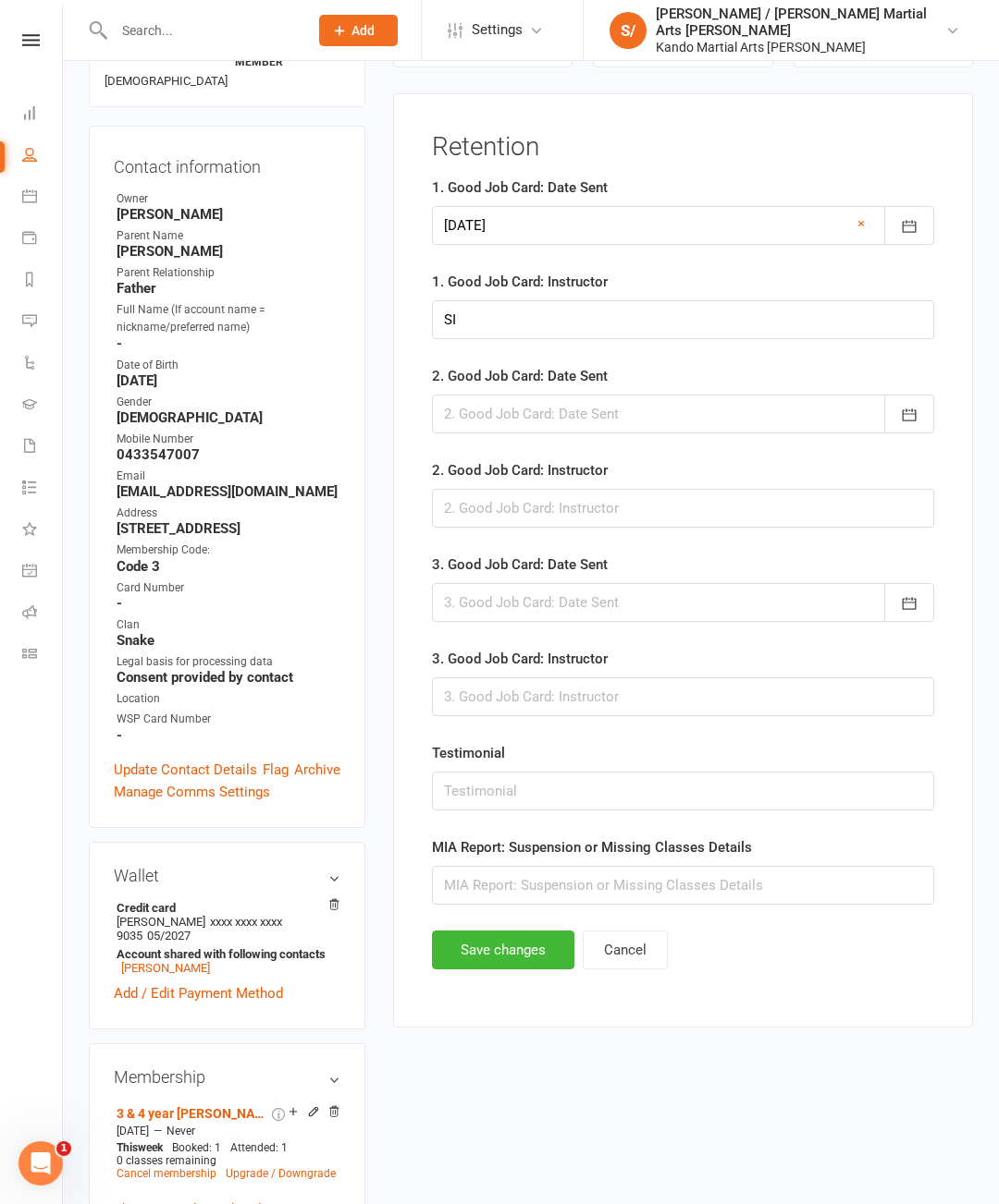
click at [578, 421] on div at bounding box center [682, 414] width 502 height 39
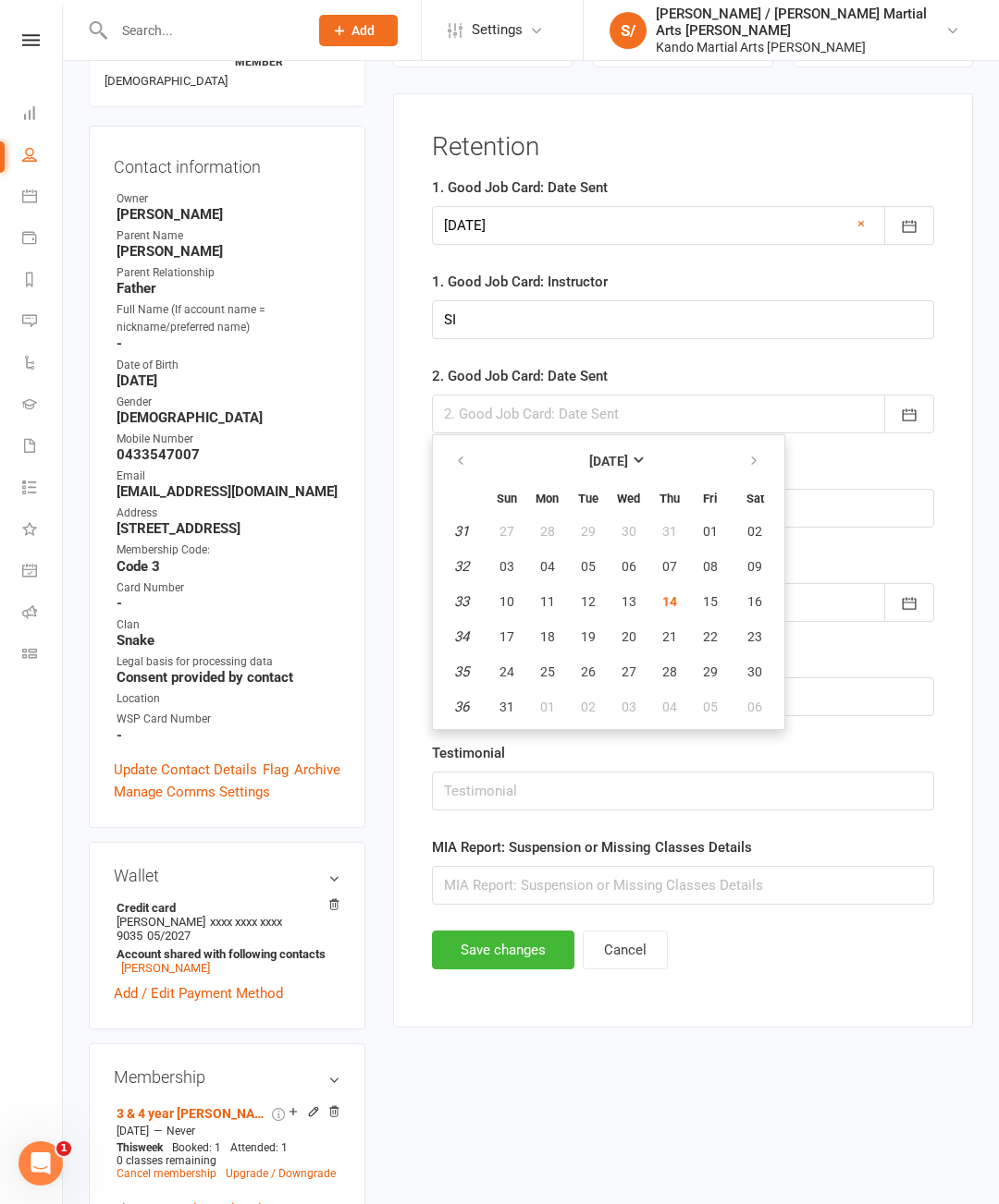
click at [678, 593] on button "14" at bounding box center [670, 602] width 39 height 34
type input "[DATE]"
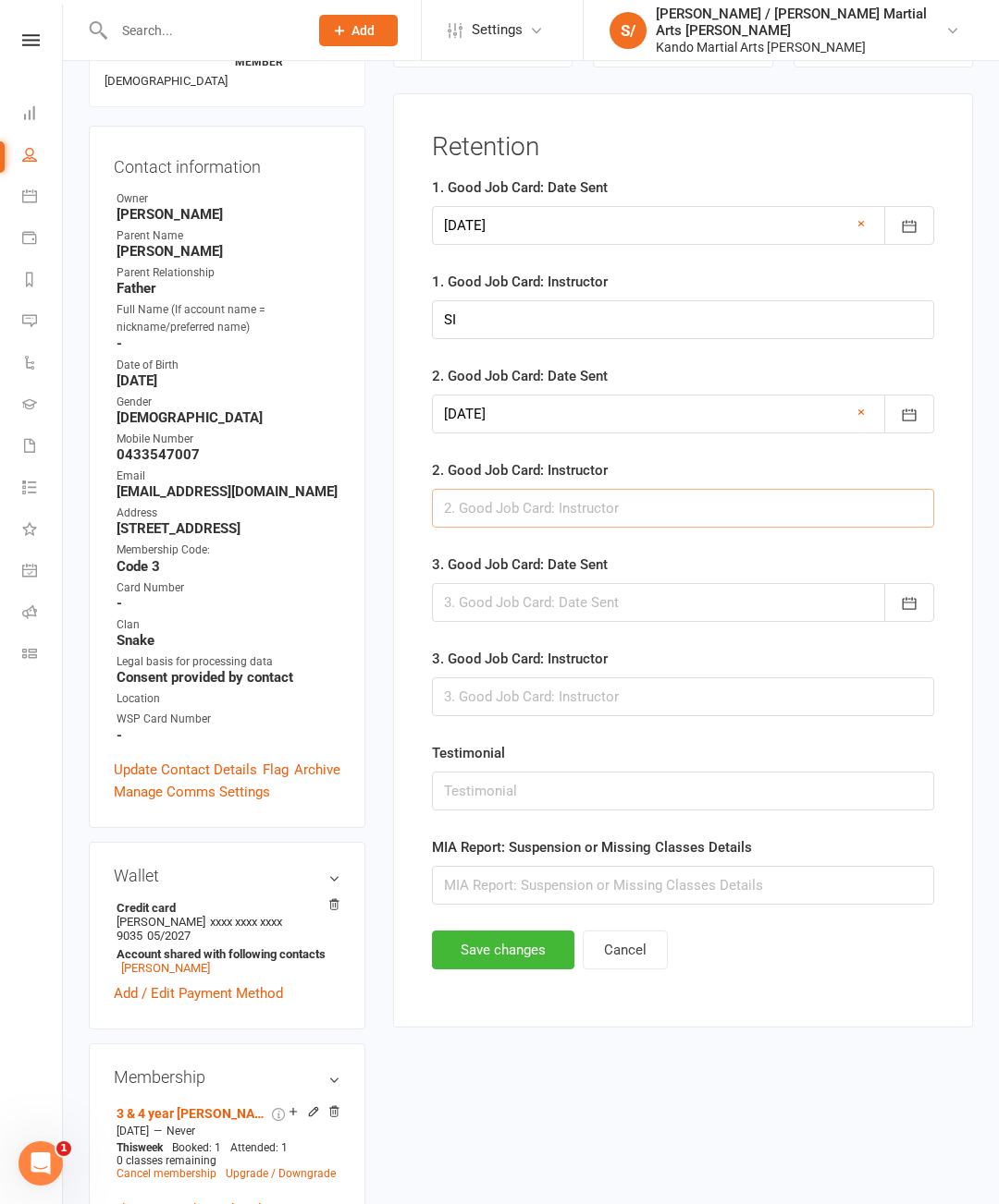
click at [635, 503] on input "text" at bounding box center [682, 508] width 502 height 39
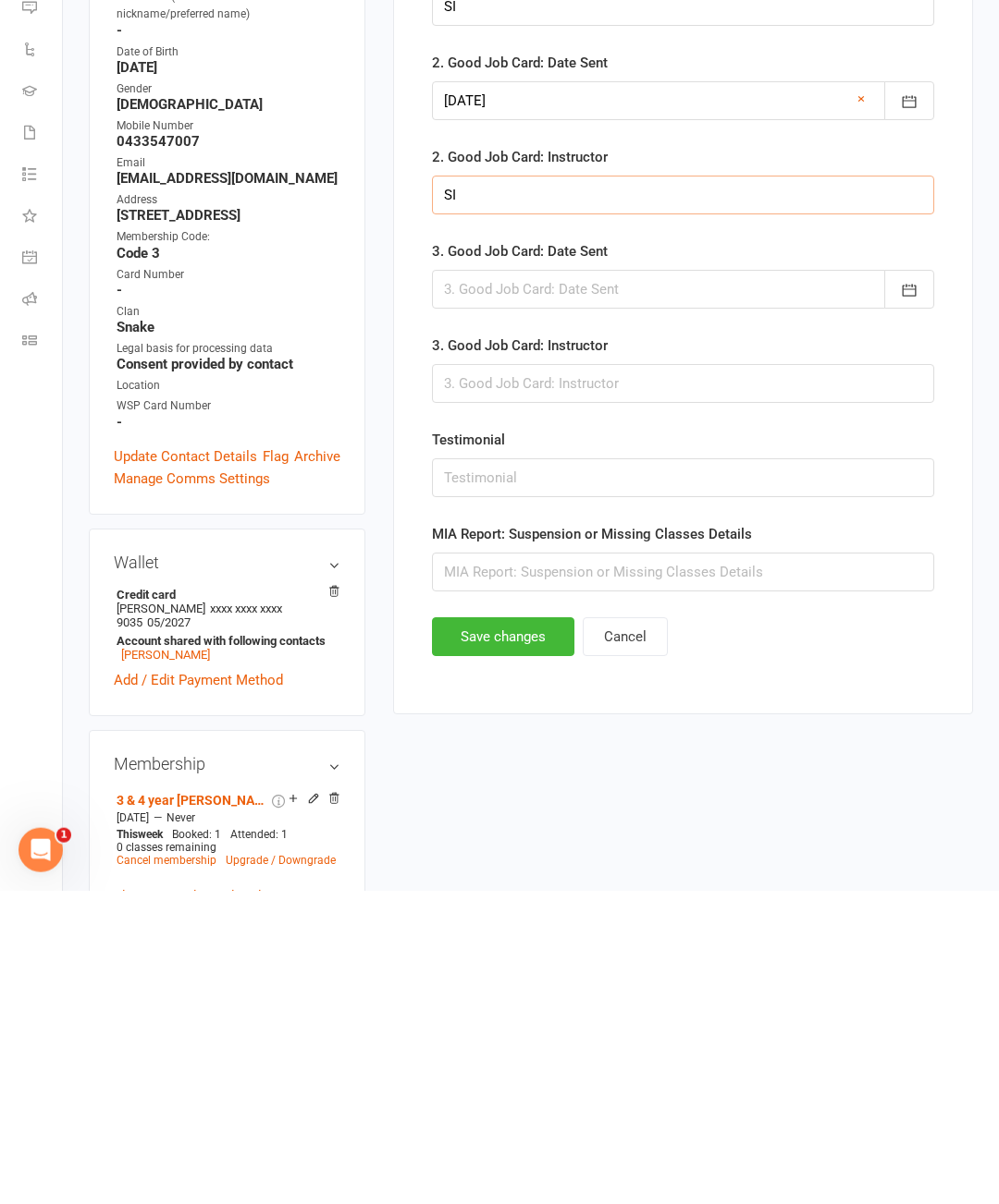
type input "SI"
click at [505, 930] on button "Save changes" at bounding box center [503, 950] width 142 height 39
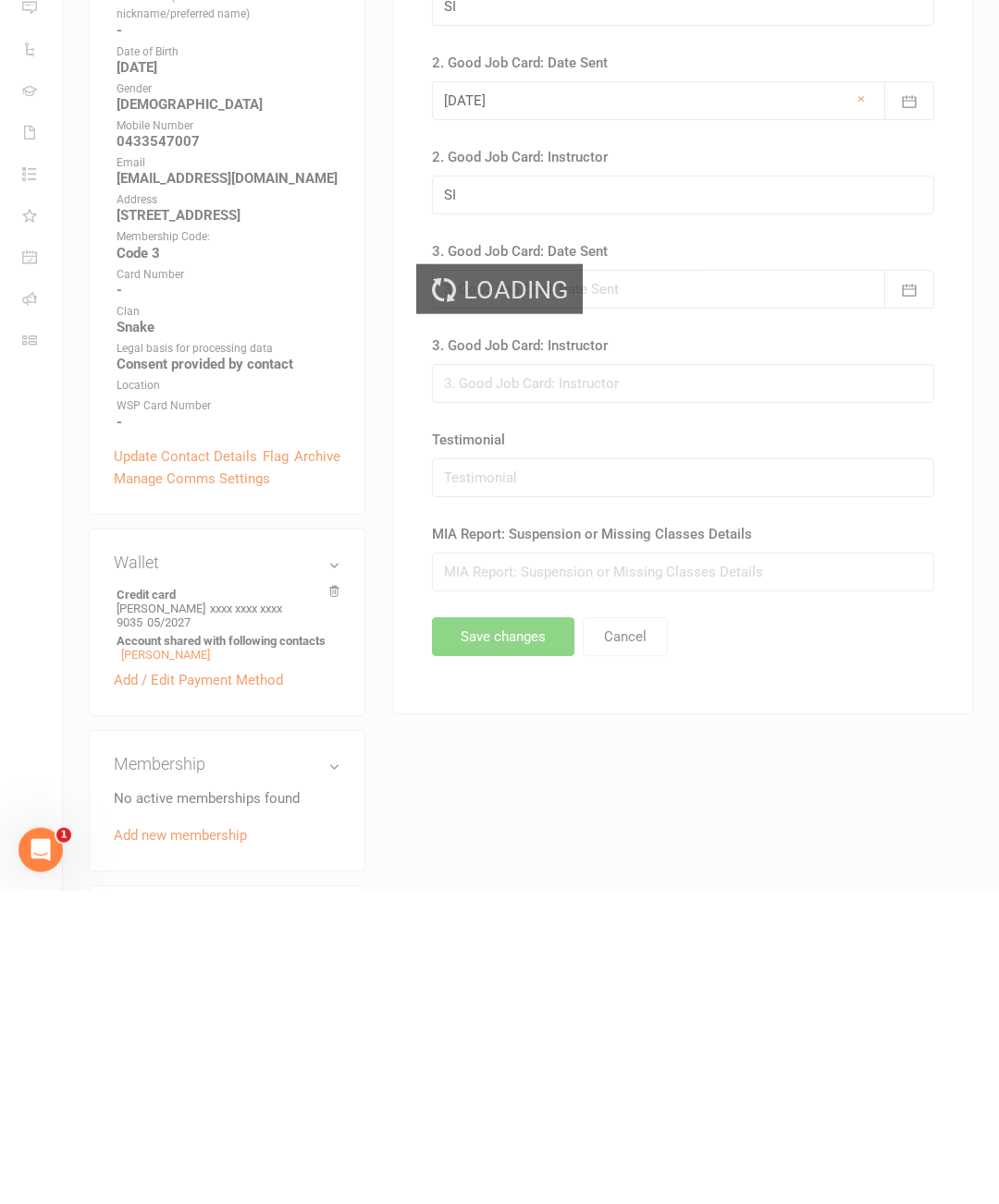
scroll to position [492, 0]
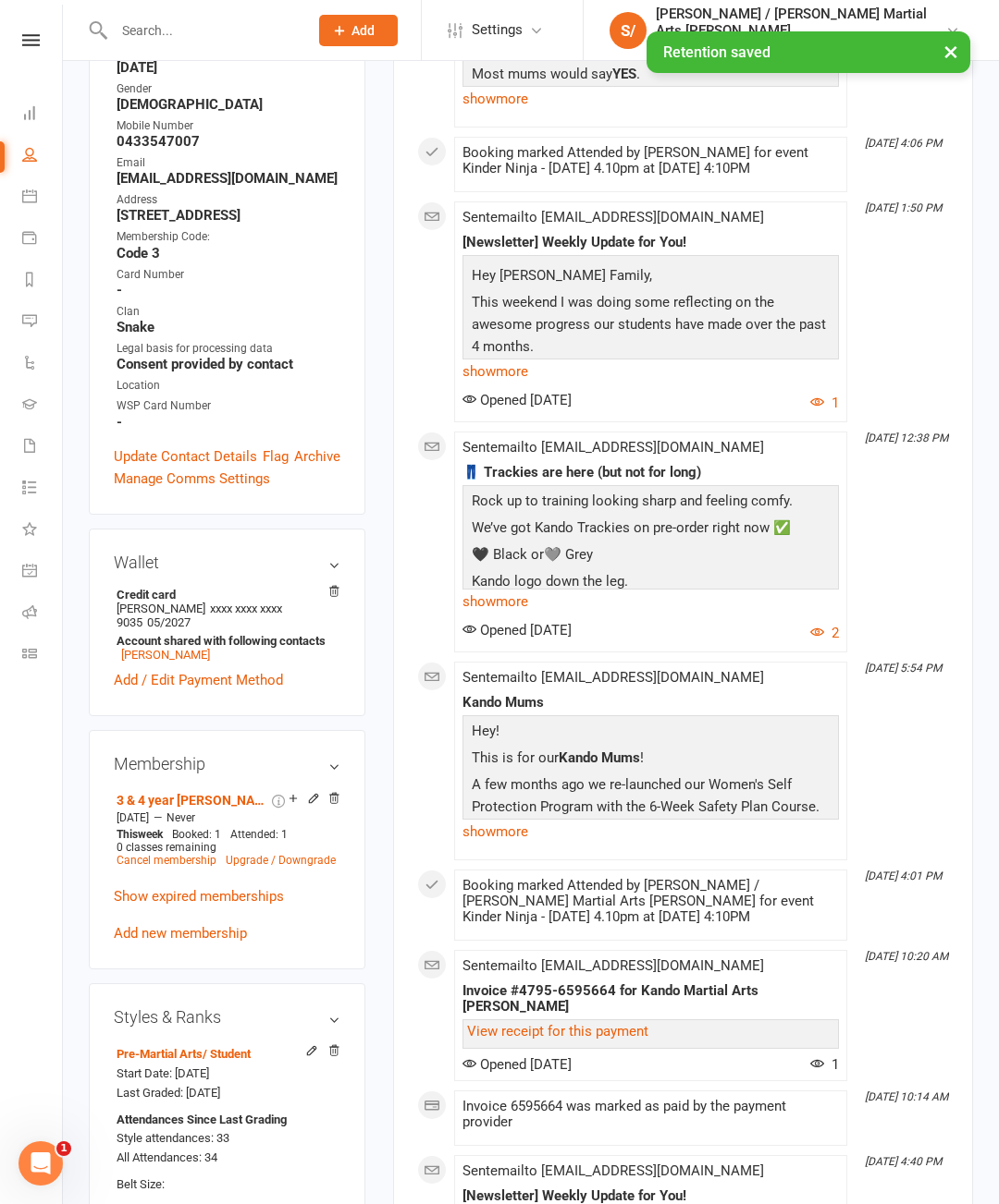
click at [18, 168] on li "People" at bounding box center [31, 156] width 62 height 42
click at [22, 149] on link "People" at bounding box center [43, 156] width 42 height 42
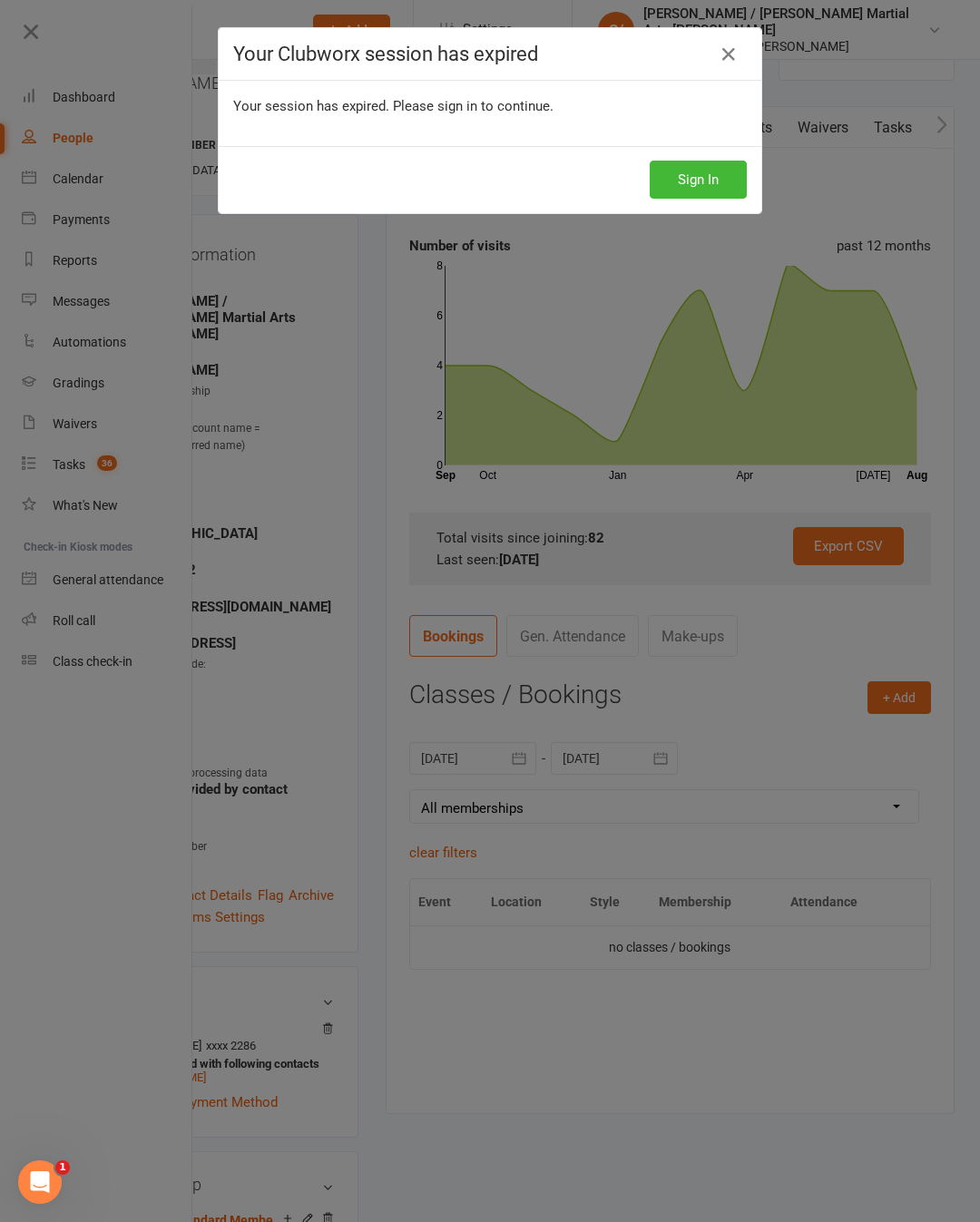
click at [701, 181] on button "Sign In" at bounding box center [698, 180] width 97 height 39
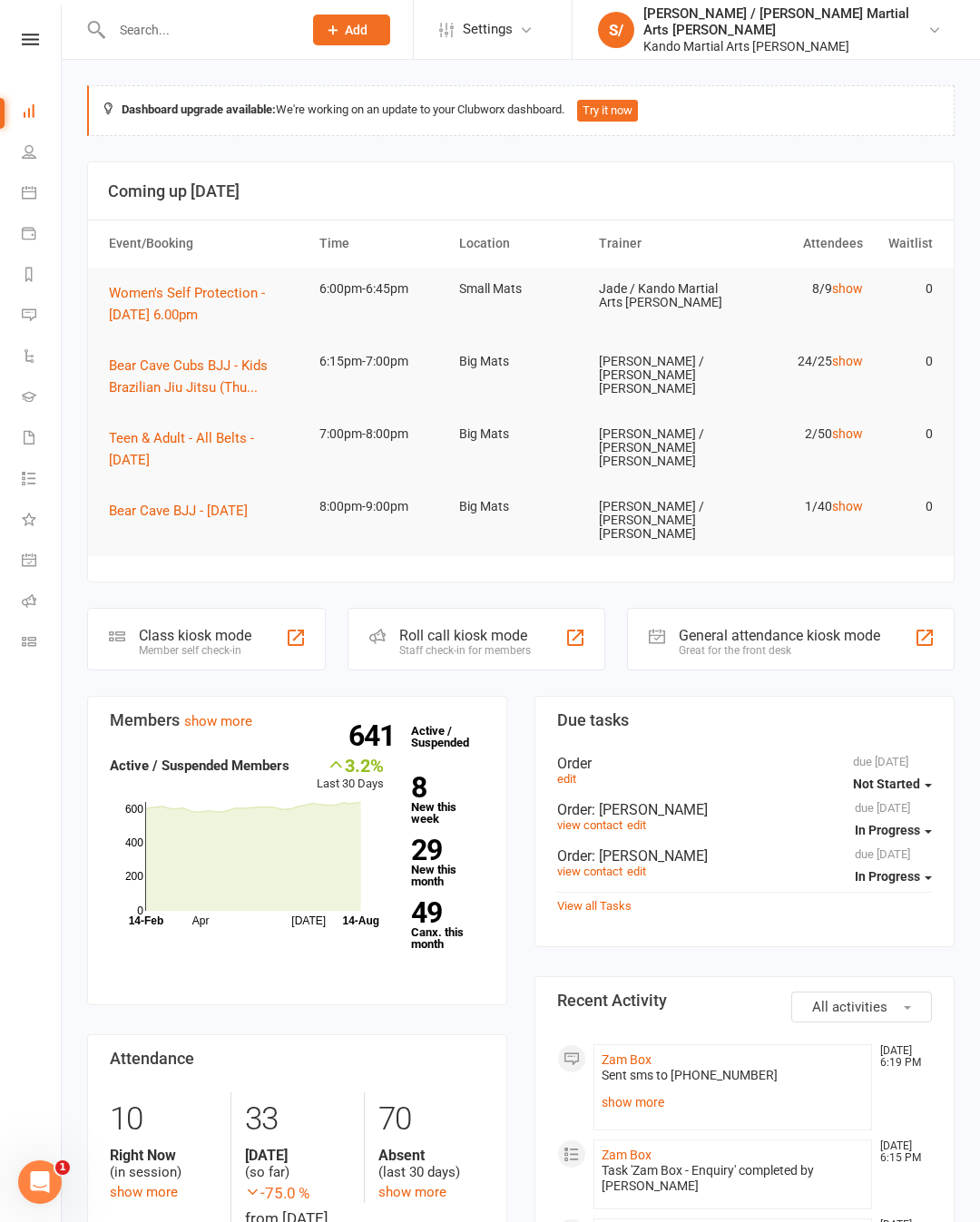
click at [38, 268] on link "Reports" at bounding box center [42, 276] width 41 height 41
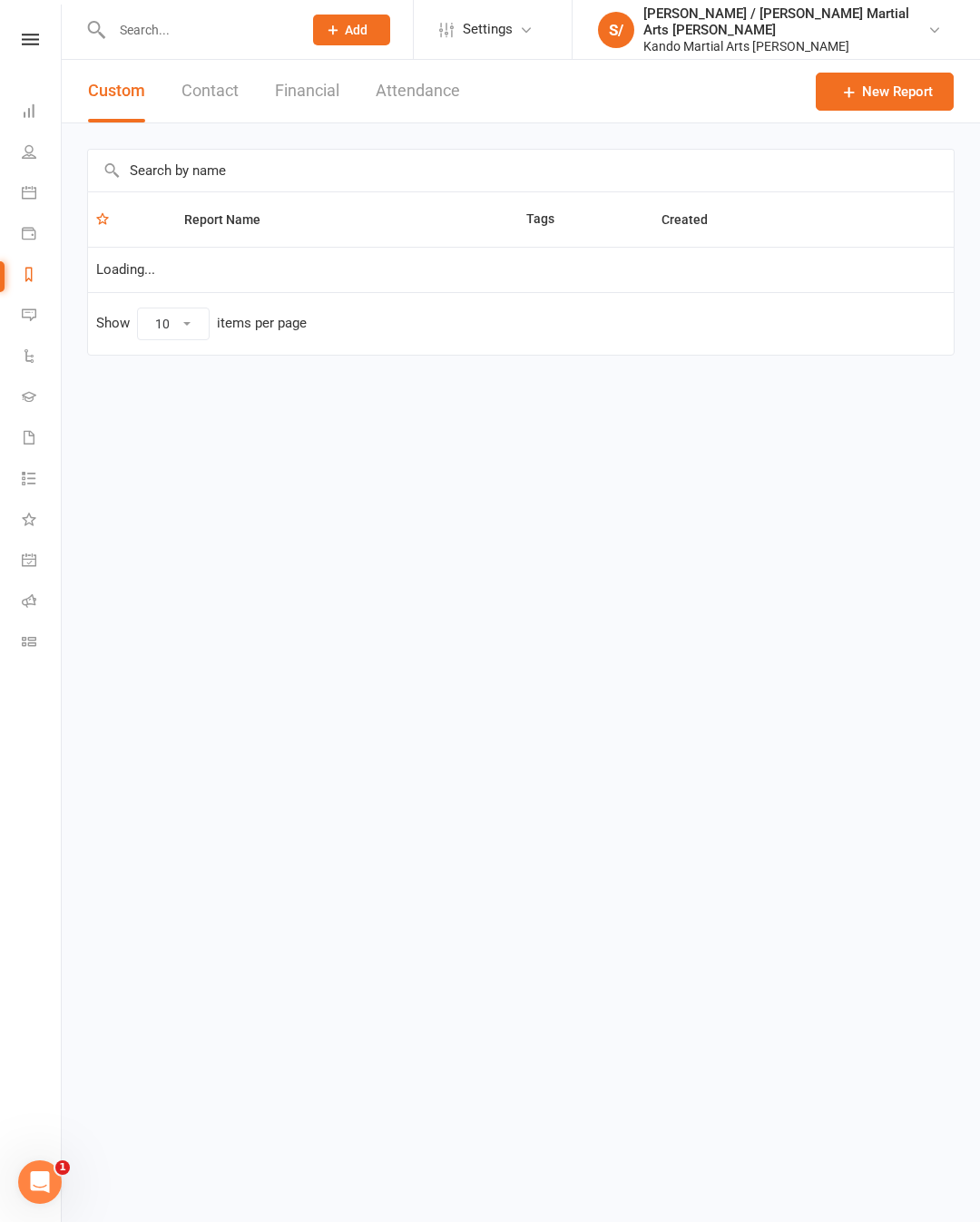
click at [567, 171] on input "text" at bounding box center [521, 171] width 865 height 42
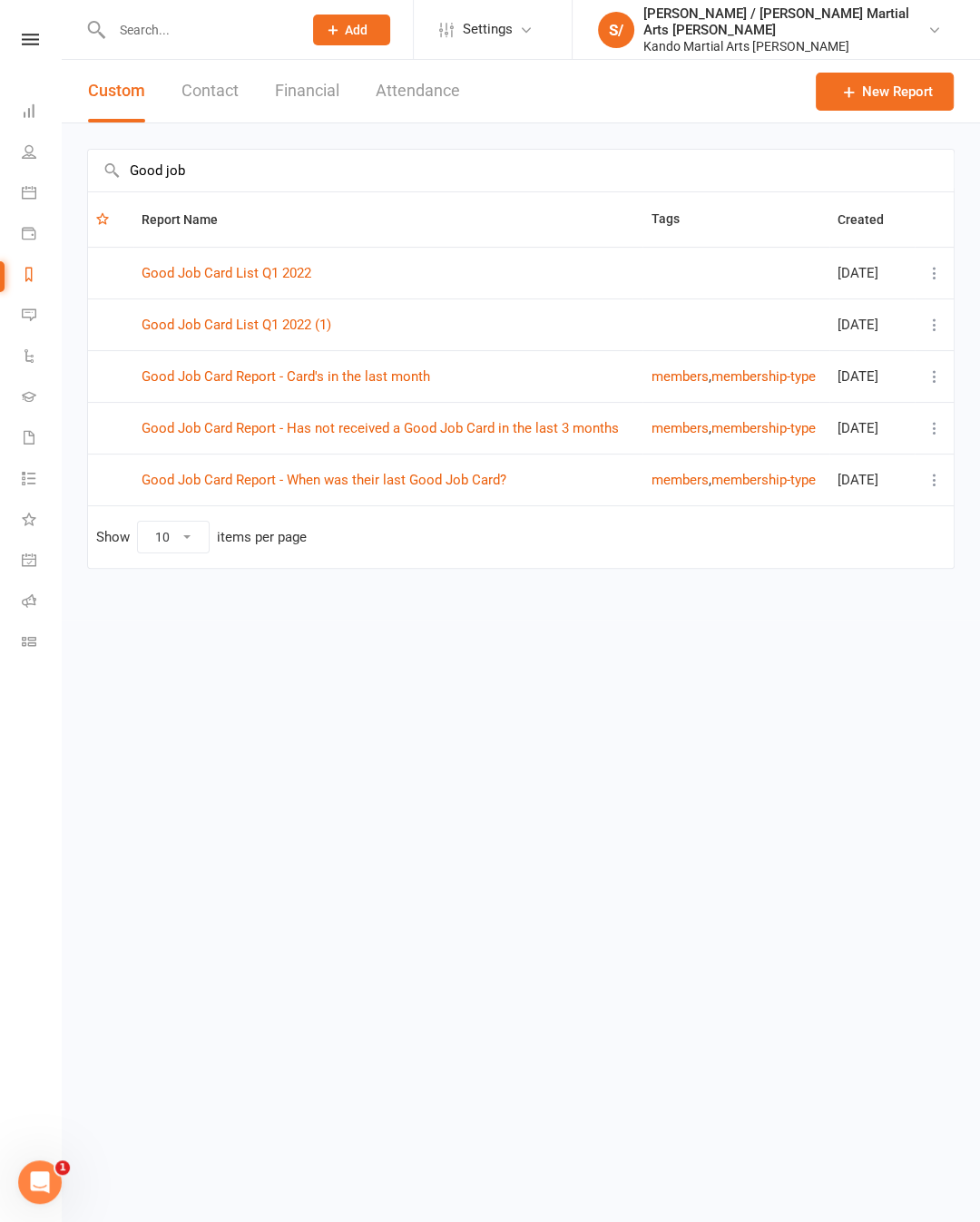
type input "Good job"
click at [580, 428] on link "Good Job Card Report - Has not received a Good Job Card in the last 3 months" at bounding box center [380, 428] width 477 height 17
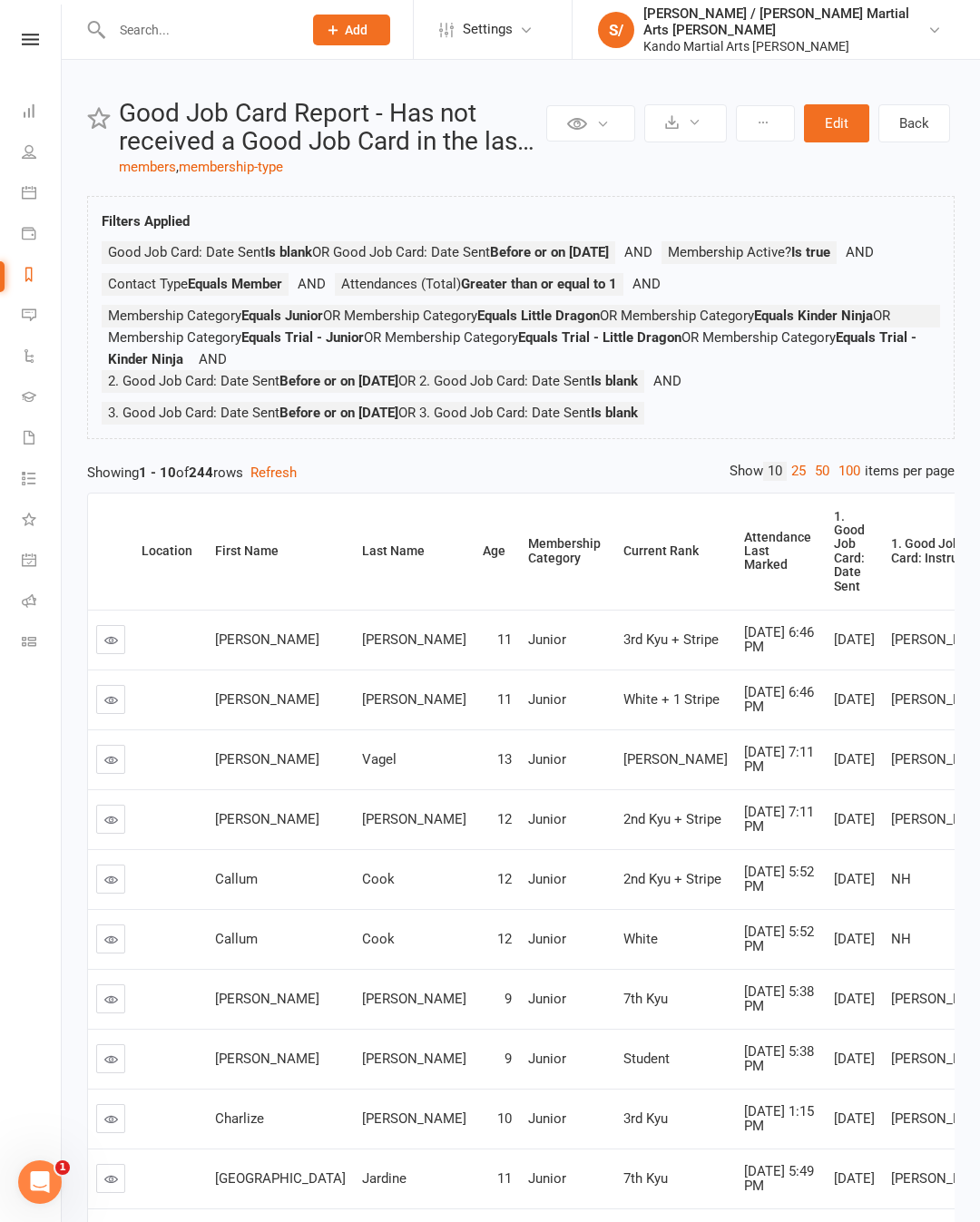
click at [834, 480] on link "100" at bounding box center [849, 471] width 31 height 19
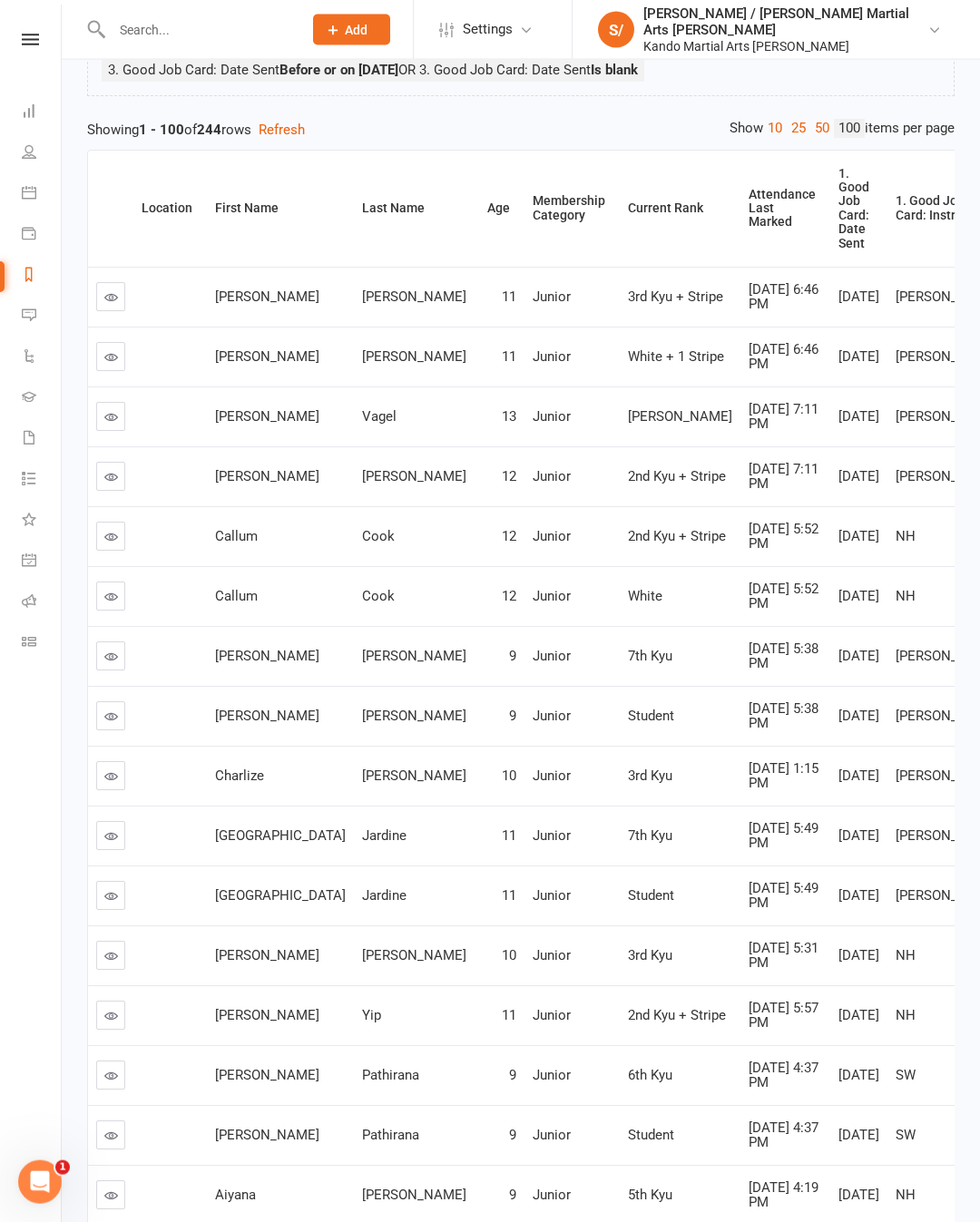
click at [748, 229] on div "Attendance Last Marked" at bounding box center [781, 209] width 67 height 42
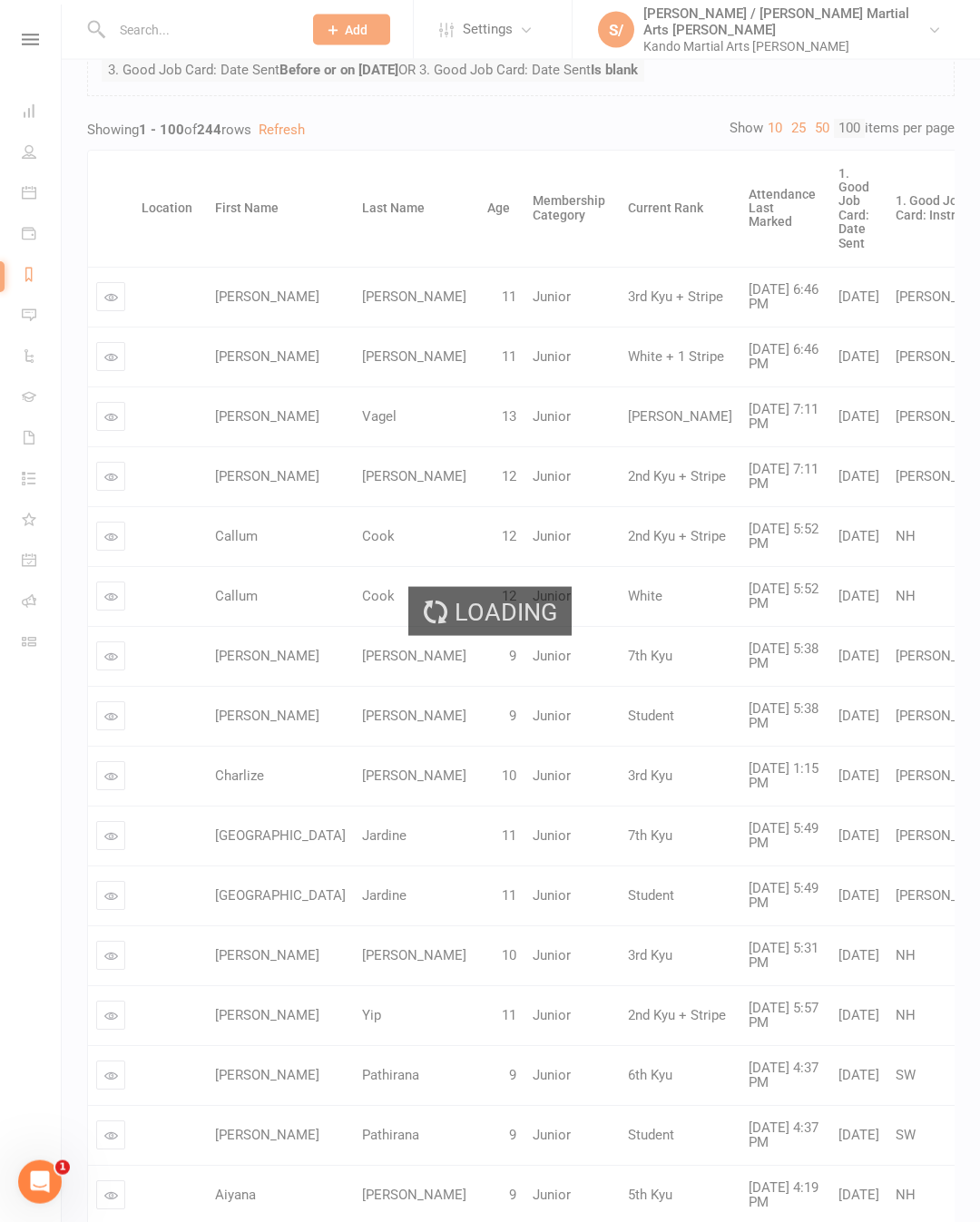
scroll to position [344, 0]
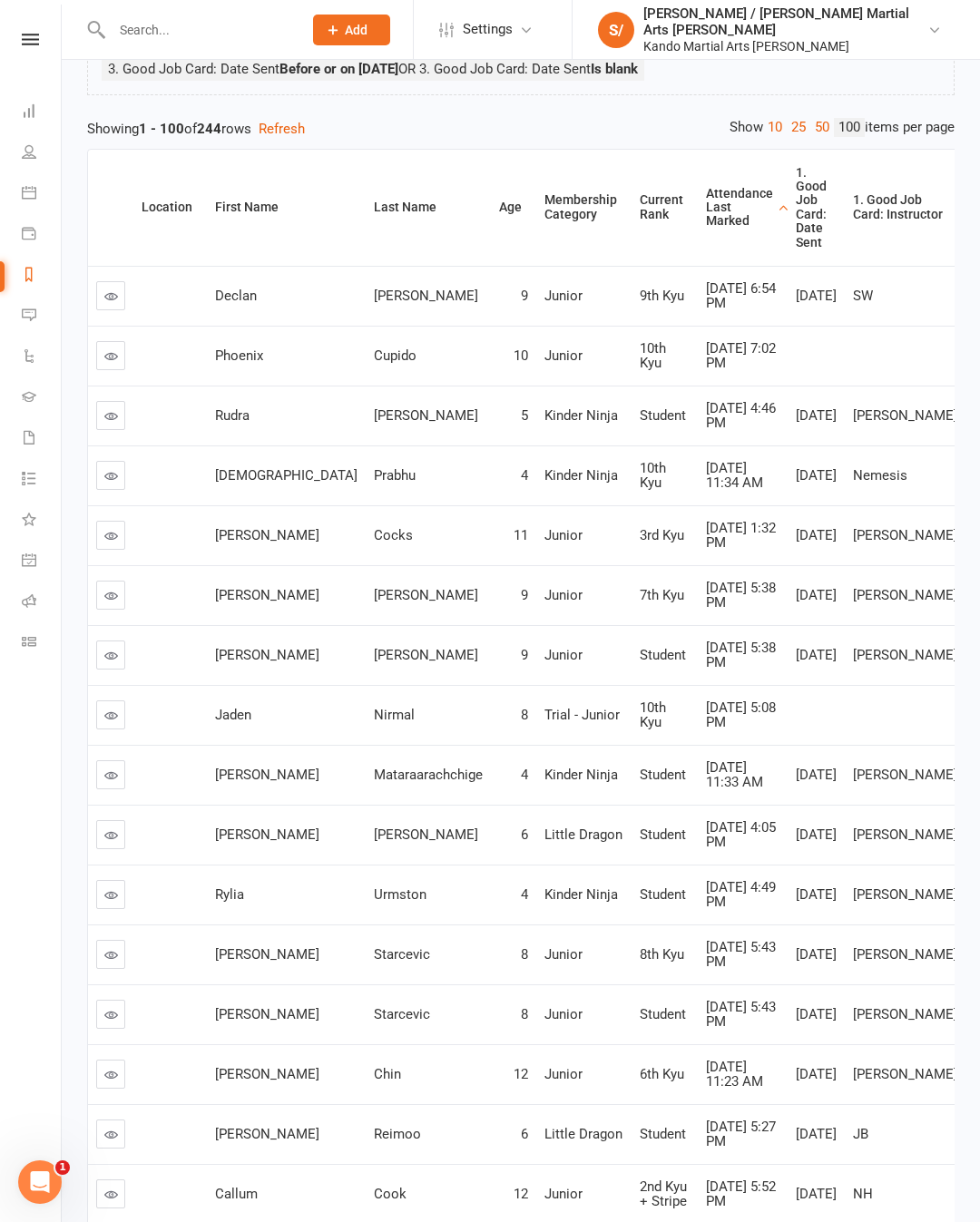
click at [706, 228] on div "Attendance Last Marked" at bounding box center [739, 208] width 67 height 42
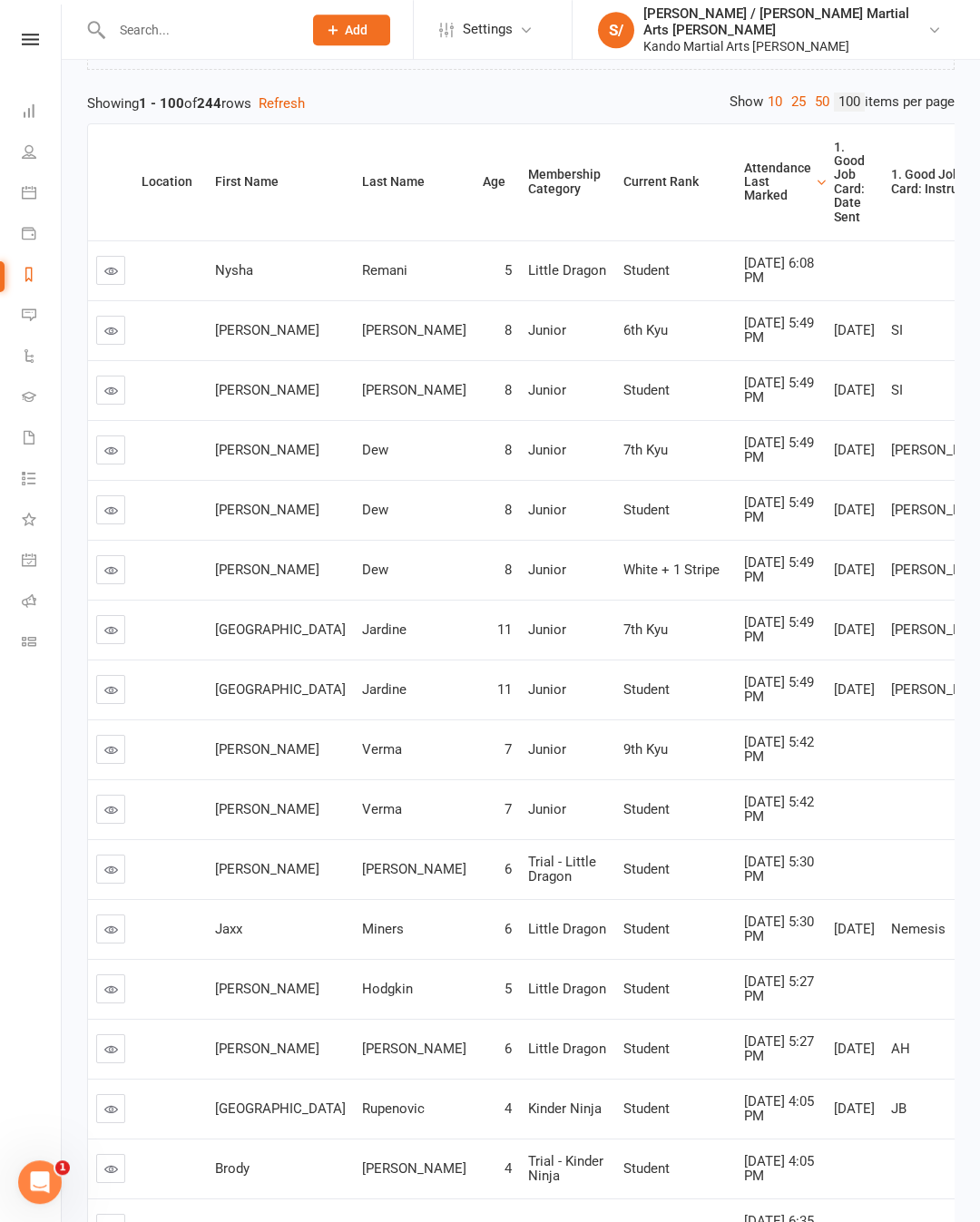
scroll to position [391, 0]
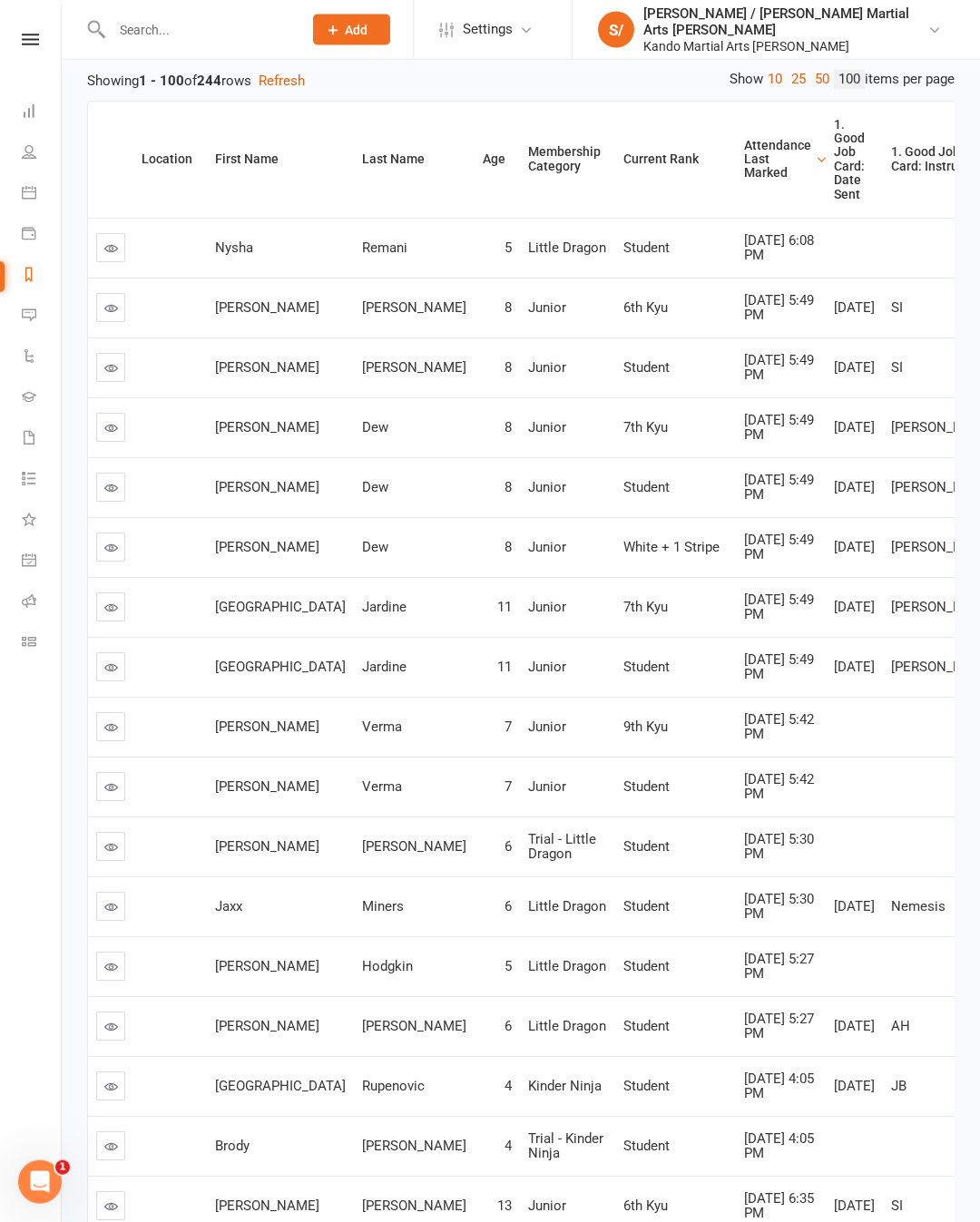
click at [94, 457] on td at bounding box center [110, 426] width 45 height 60
click at [121, 442] on link at bounding box center [111, 427] width 29 height 29
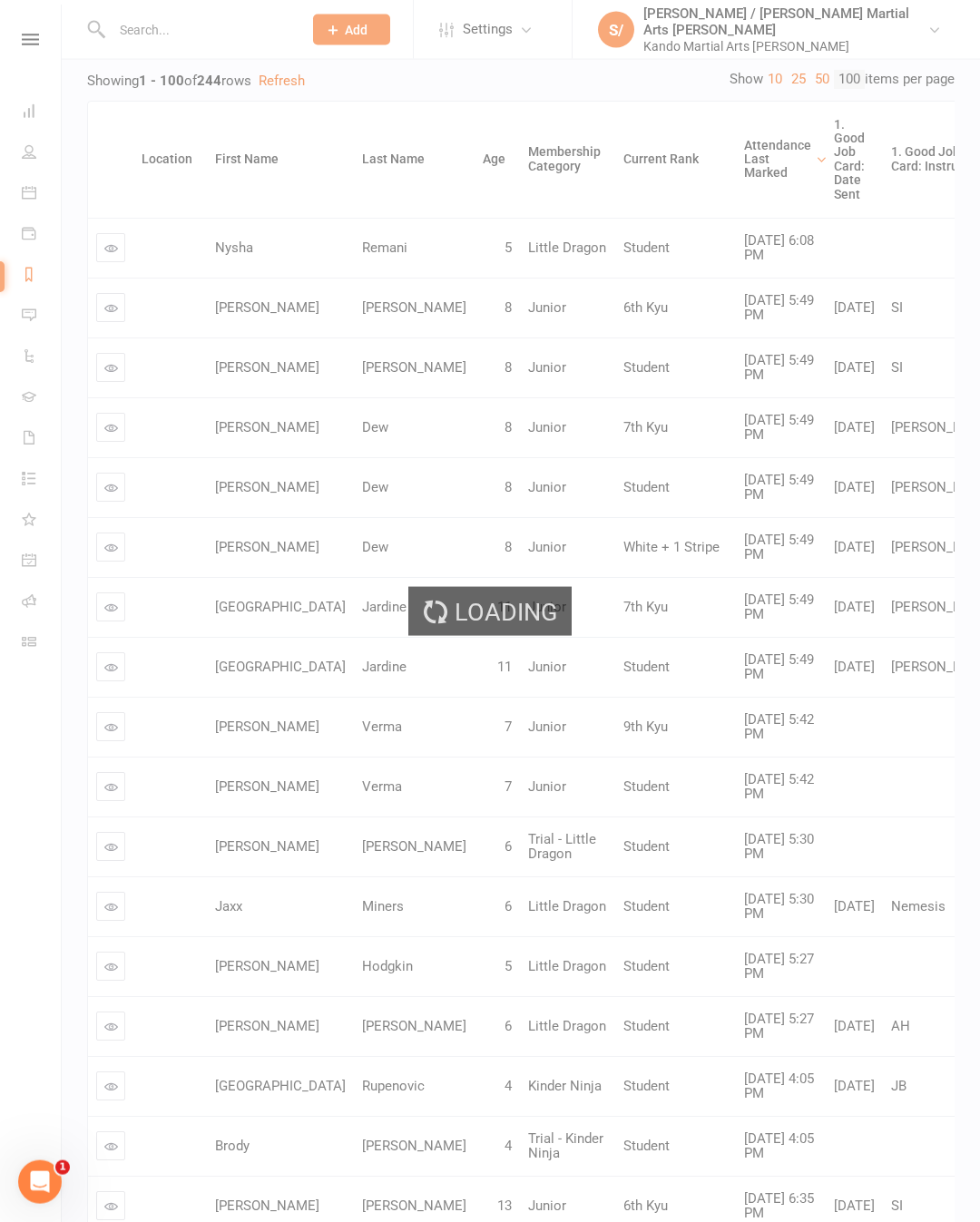
scroll to position [392, 0]
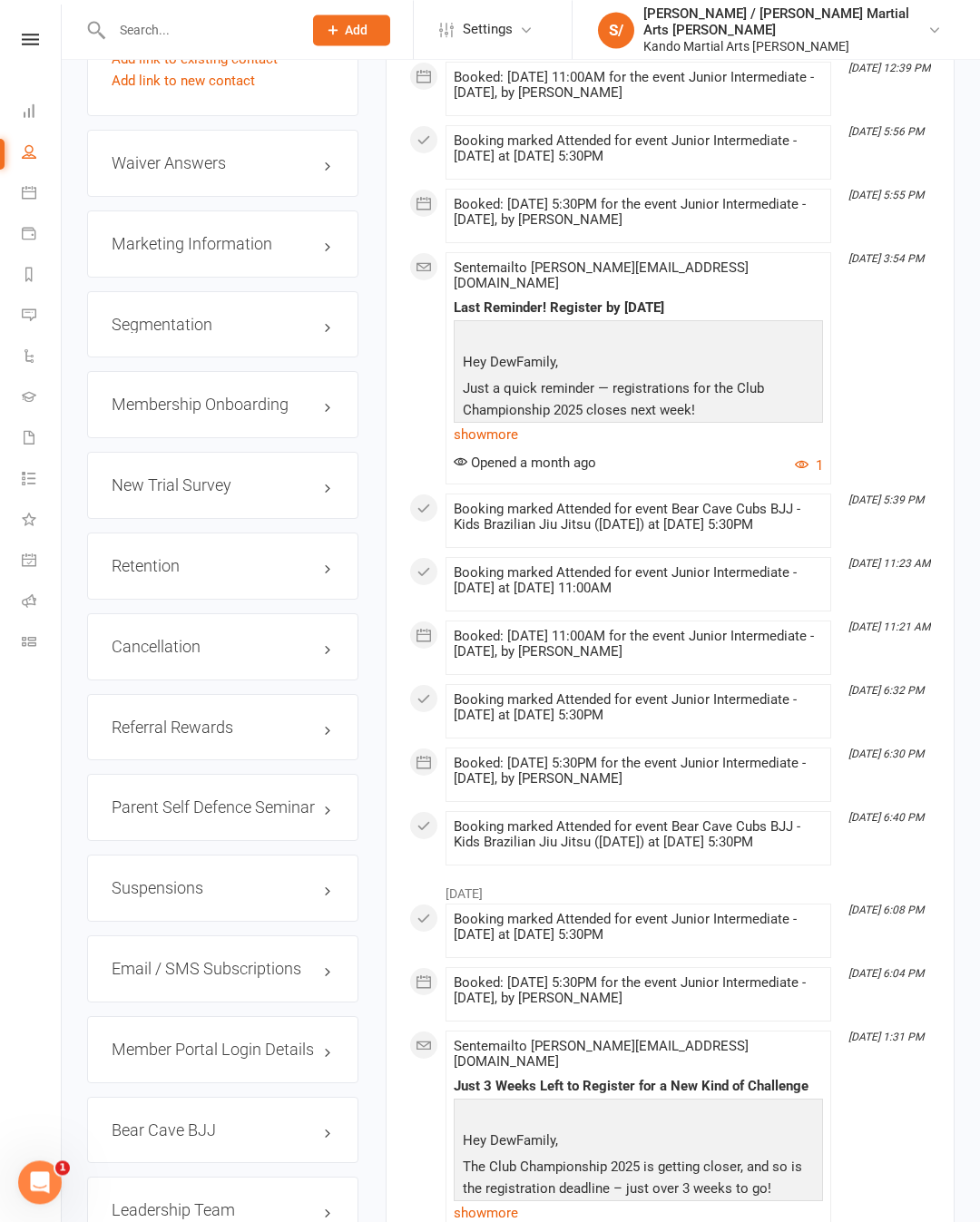
scroll to position [2518, 0]
click at [332, 556] on h3 "Retention edit" at bounding box center [223, 566] width 222 height 18
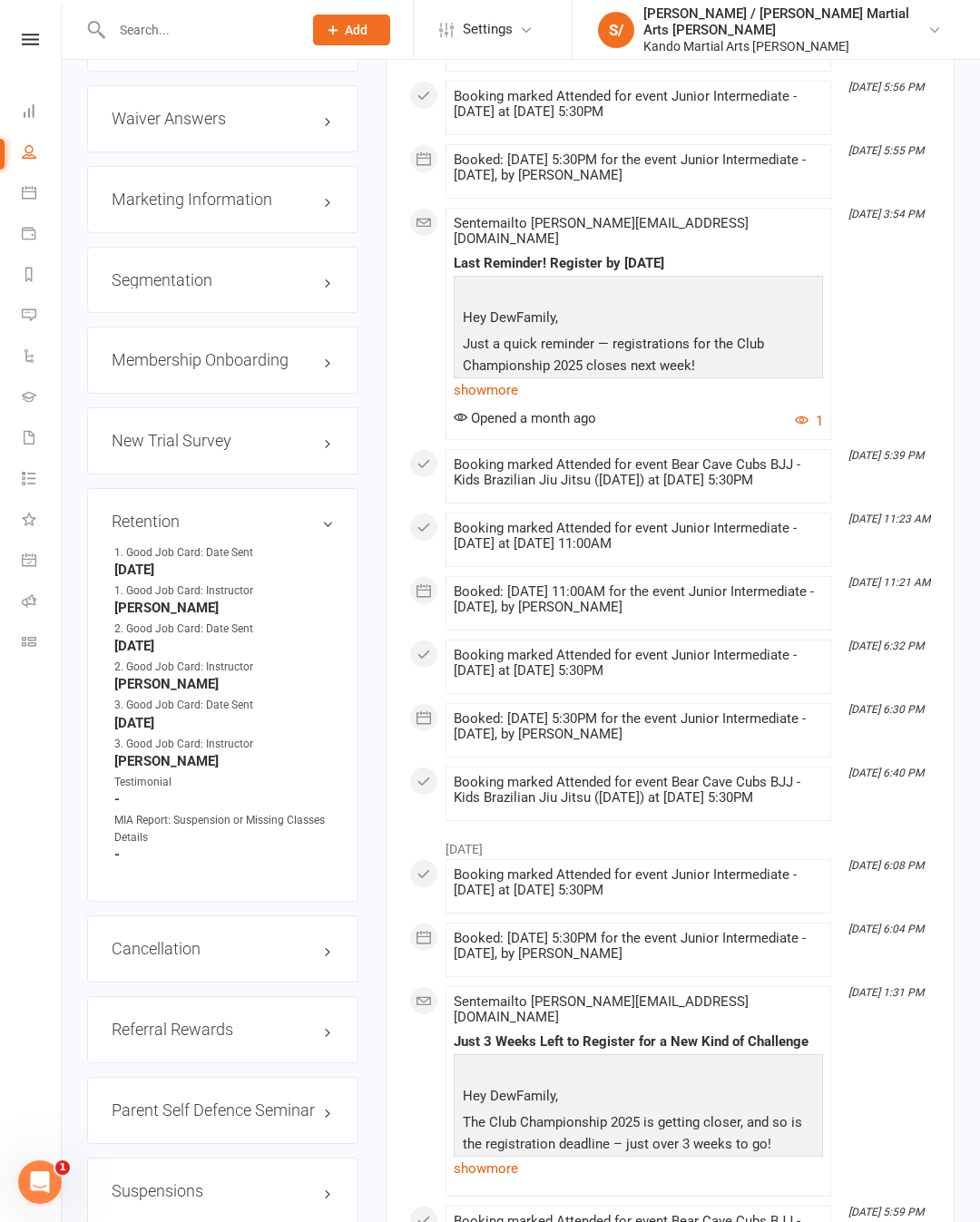
scroll to position [2566, 0]
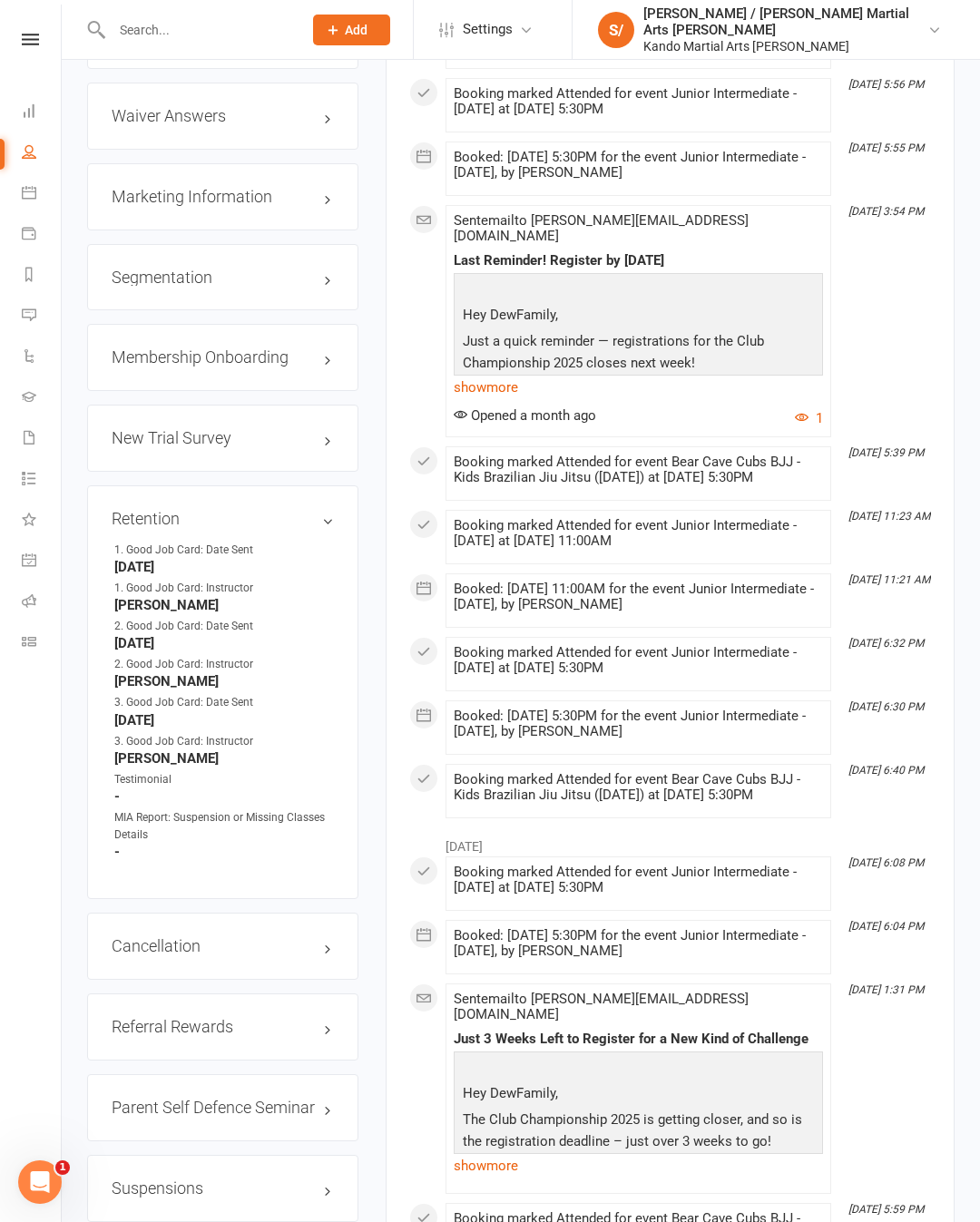
click at [0, 0] on link "edit" at bounding box center [0, 0] width 0 height 0
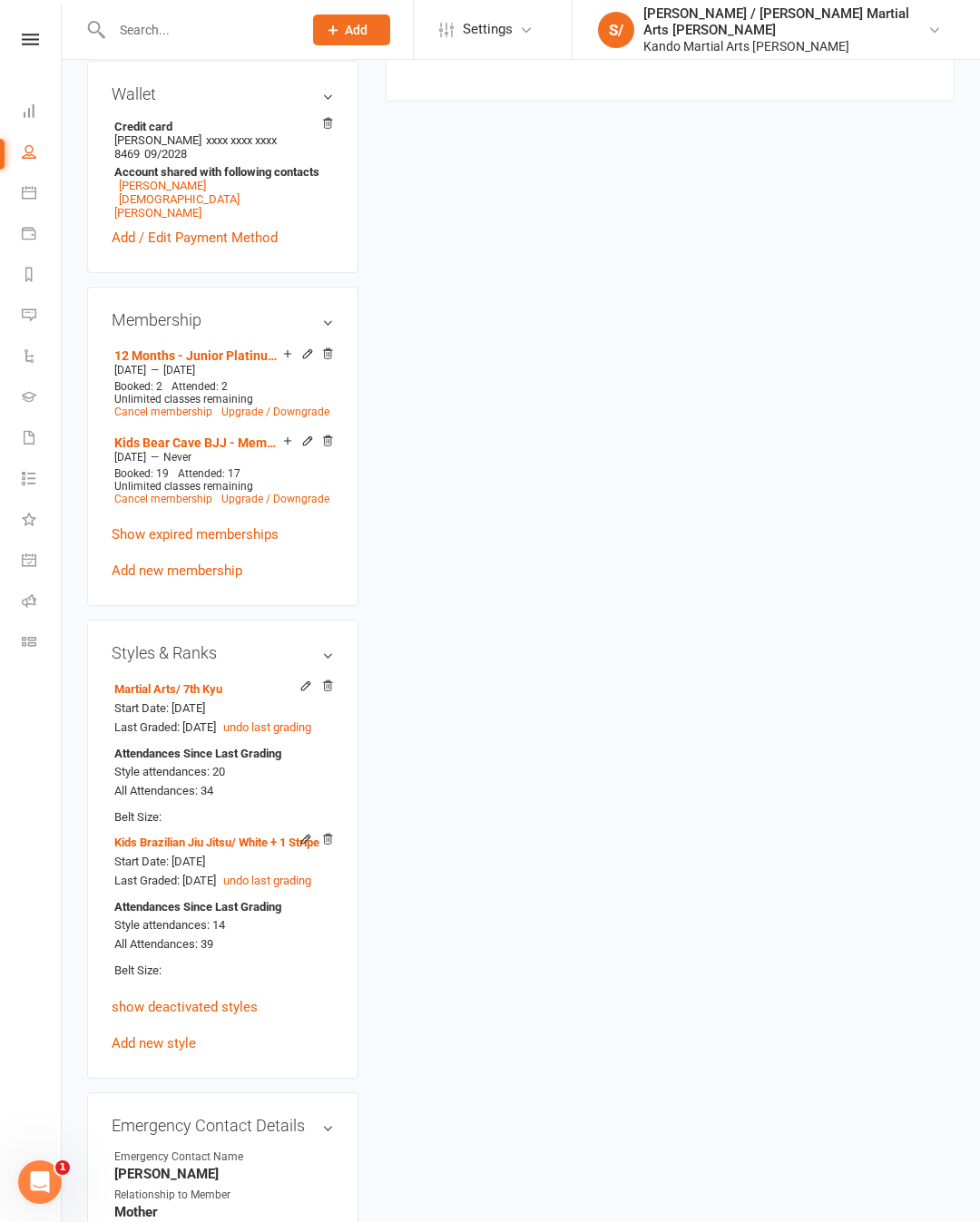
scroll to position [176, 0]
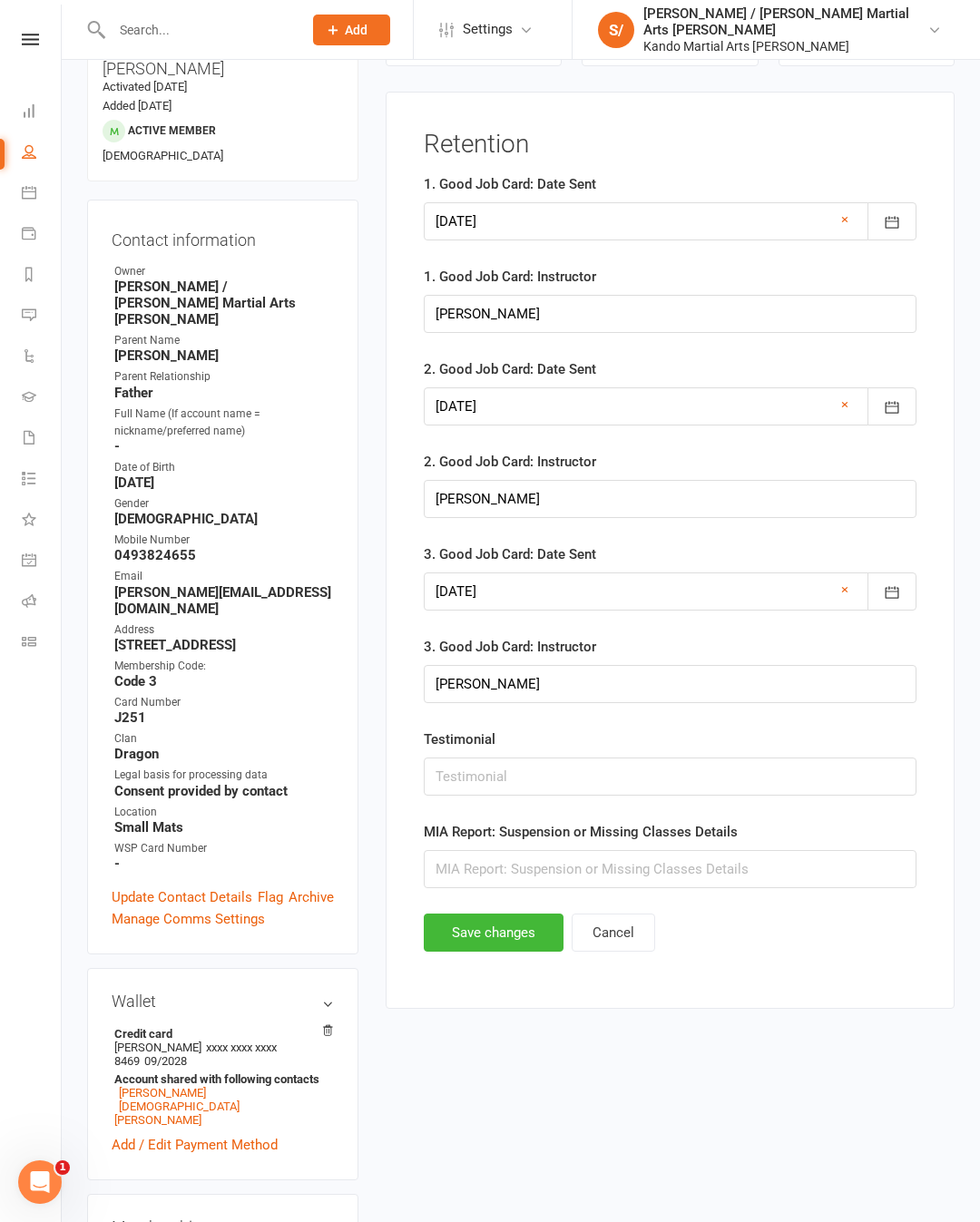
click at [885, 212] on button "button" at bounding box center [891, 222] width 49 height 39
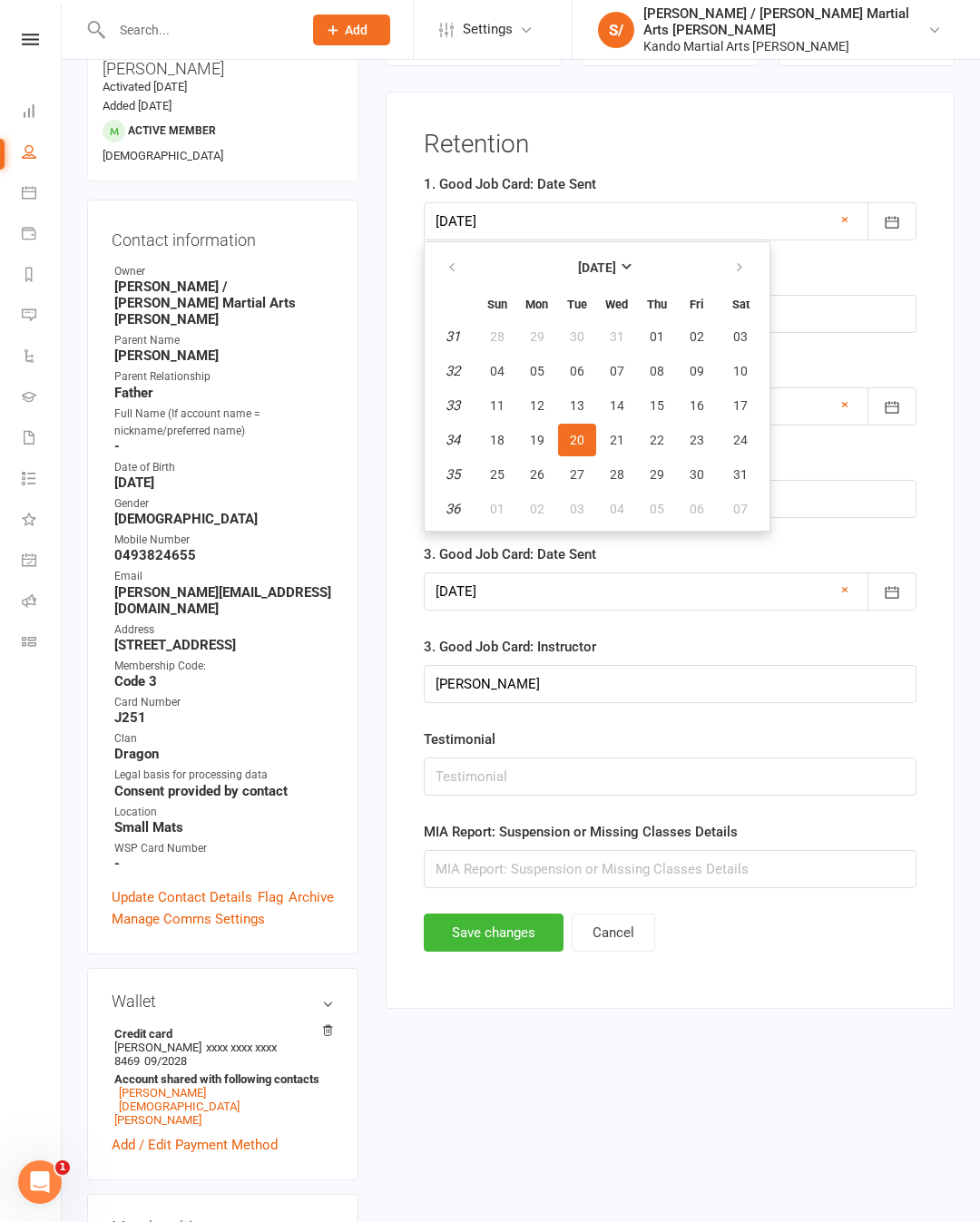
click at [626, 280] on button "August 2024" at bounding box center [596, 268] width 237 height 33
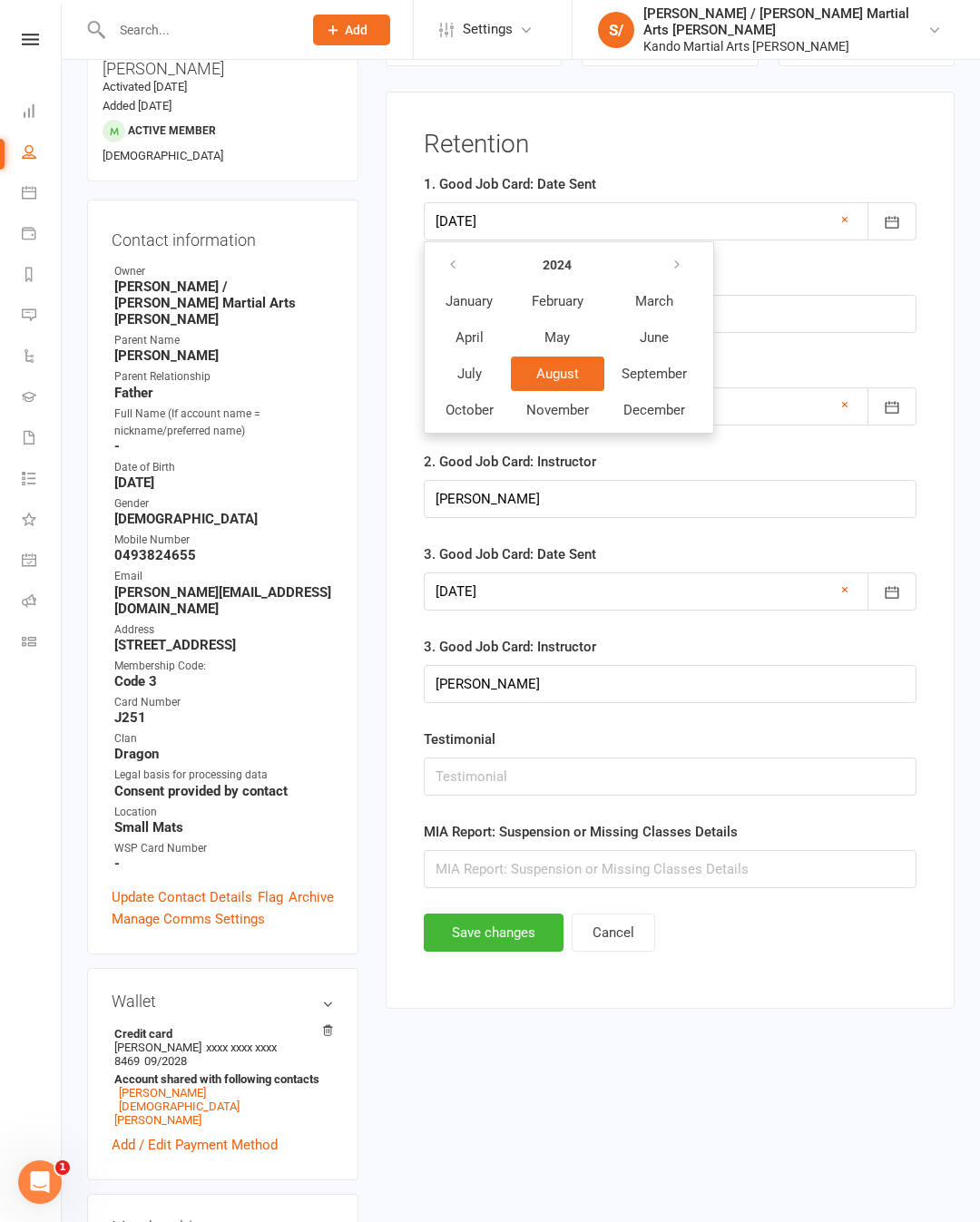
click at [677, 270] on button "button" at bounding box center [677, 265] width 39 height 33
click at [572, 377] on span "August" at bounding box center [556, 374] width 43 height 17
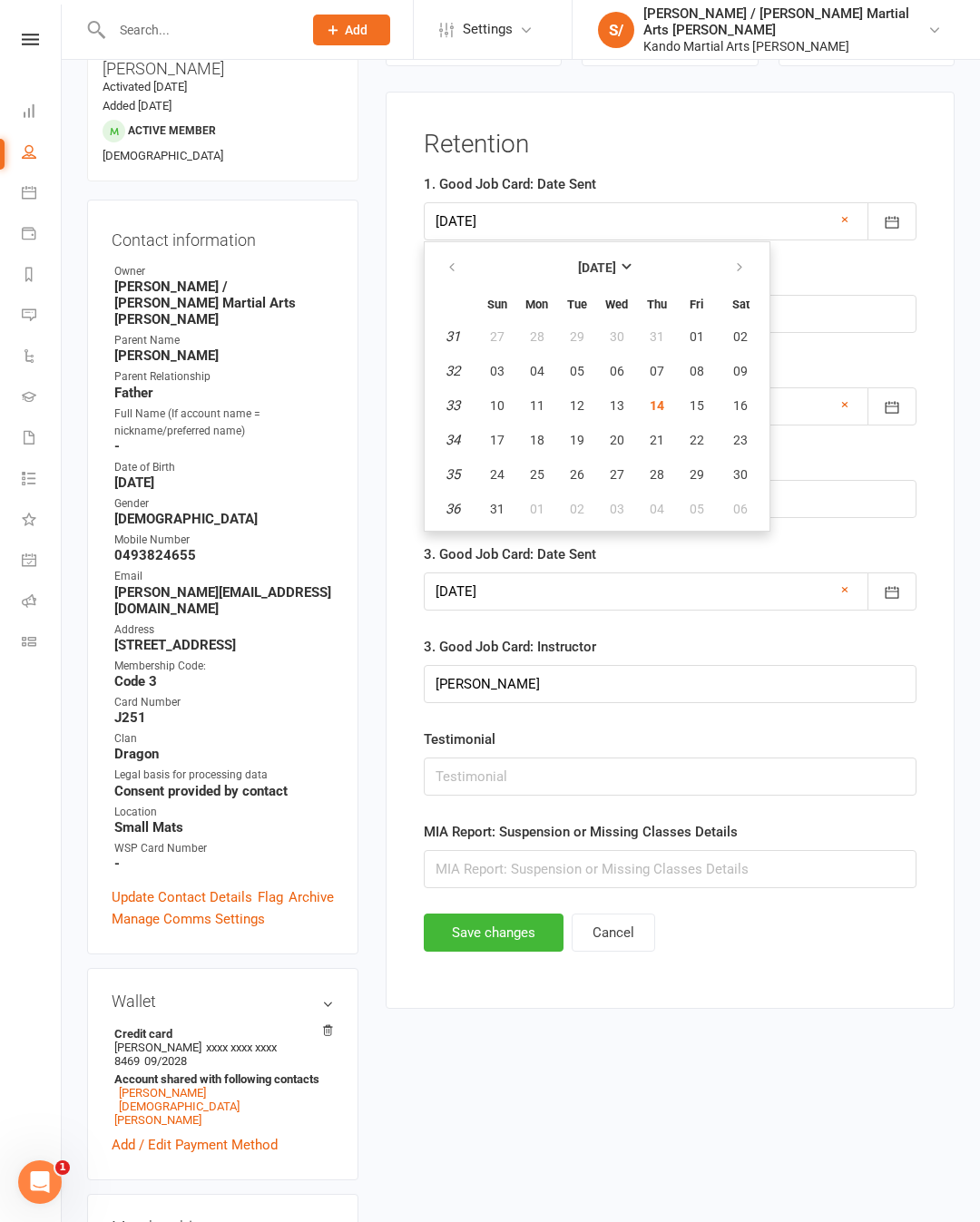
click at [660, 413] on span "14" at bounding box center [656, 405] width 15 height 15
type input "[DATE]"
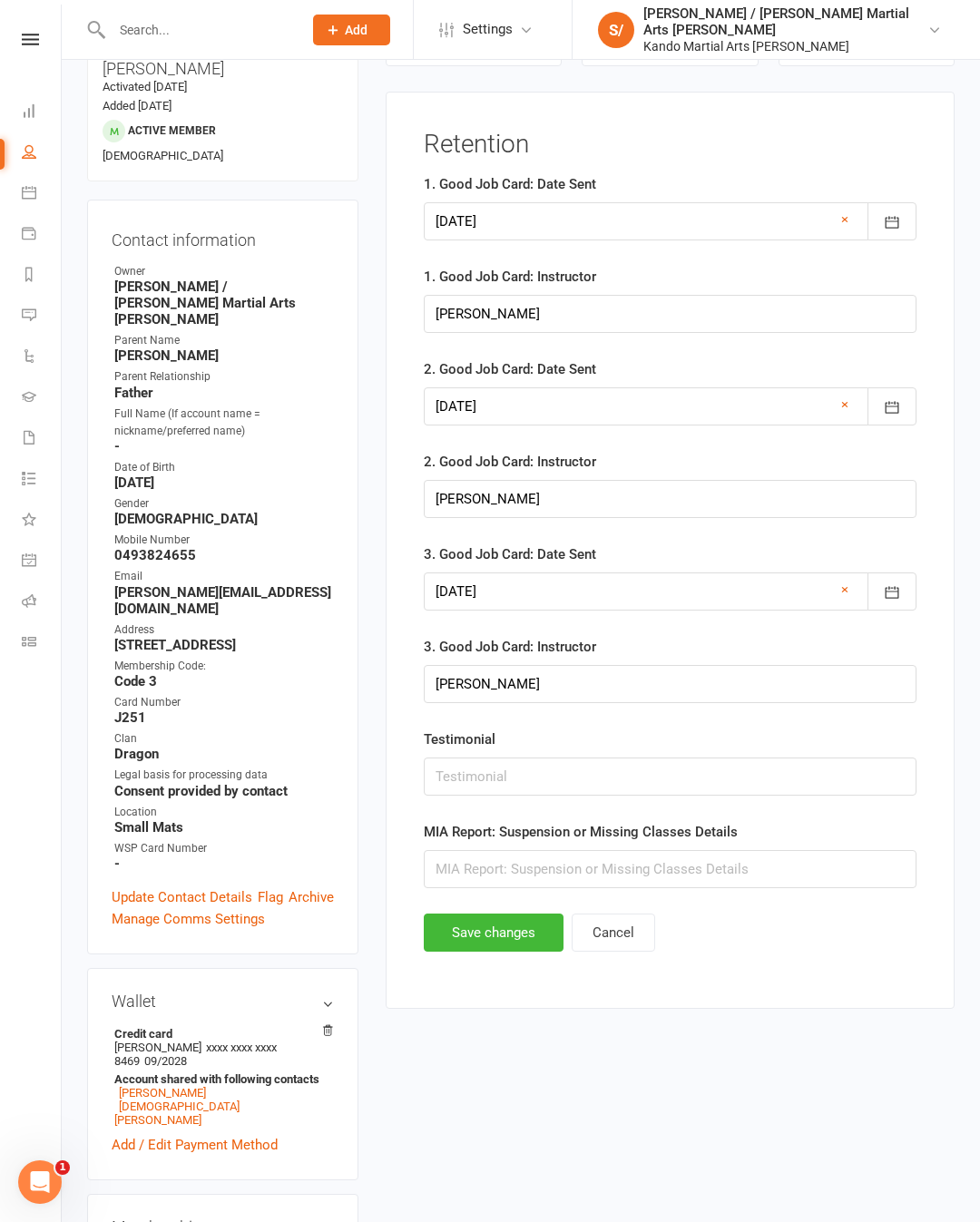
click at [545, 938] on button "Save changes" at bounding box center [493, 932] width 139 height 39
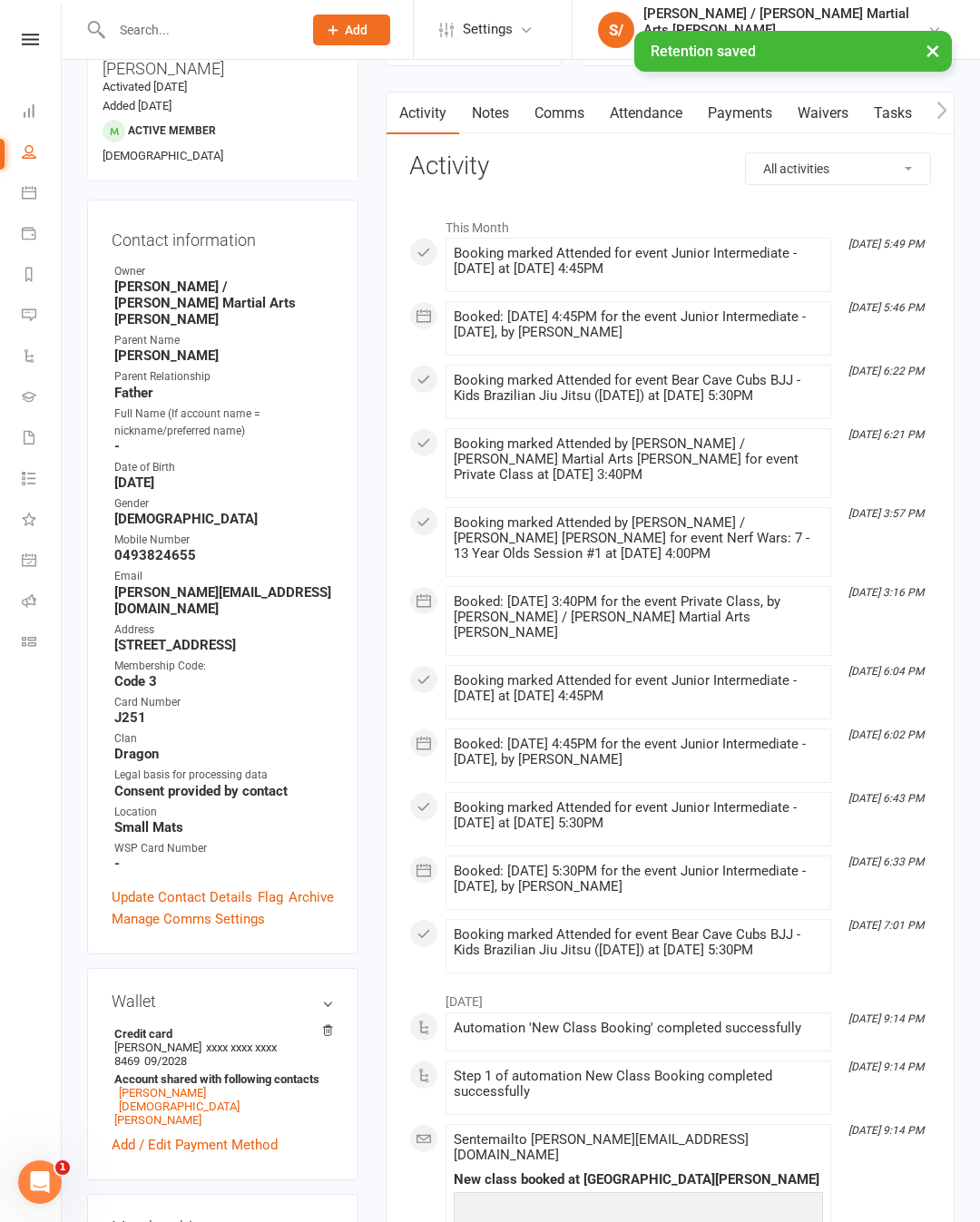
scroll to position [0, 0]
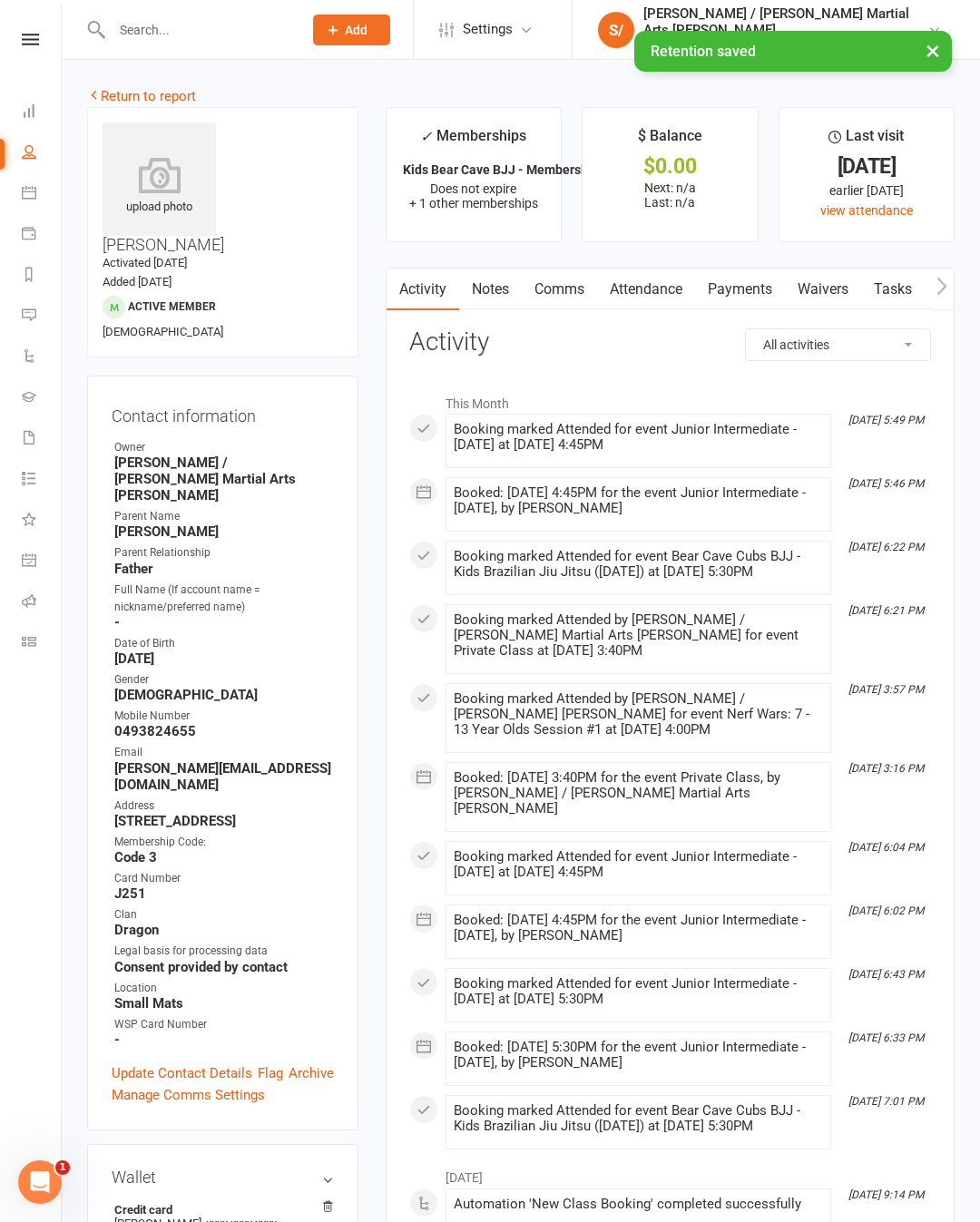
click at [23, 284] on link "Reports" at bounding box center [42, 276] width 41 height 41
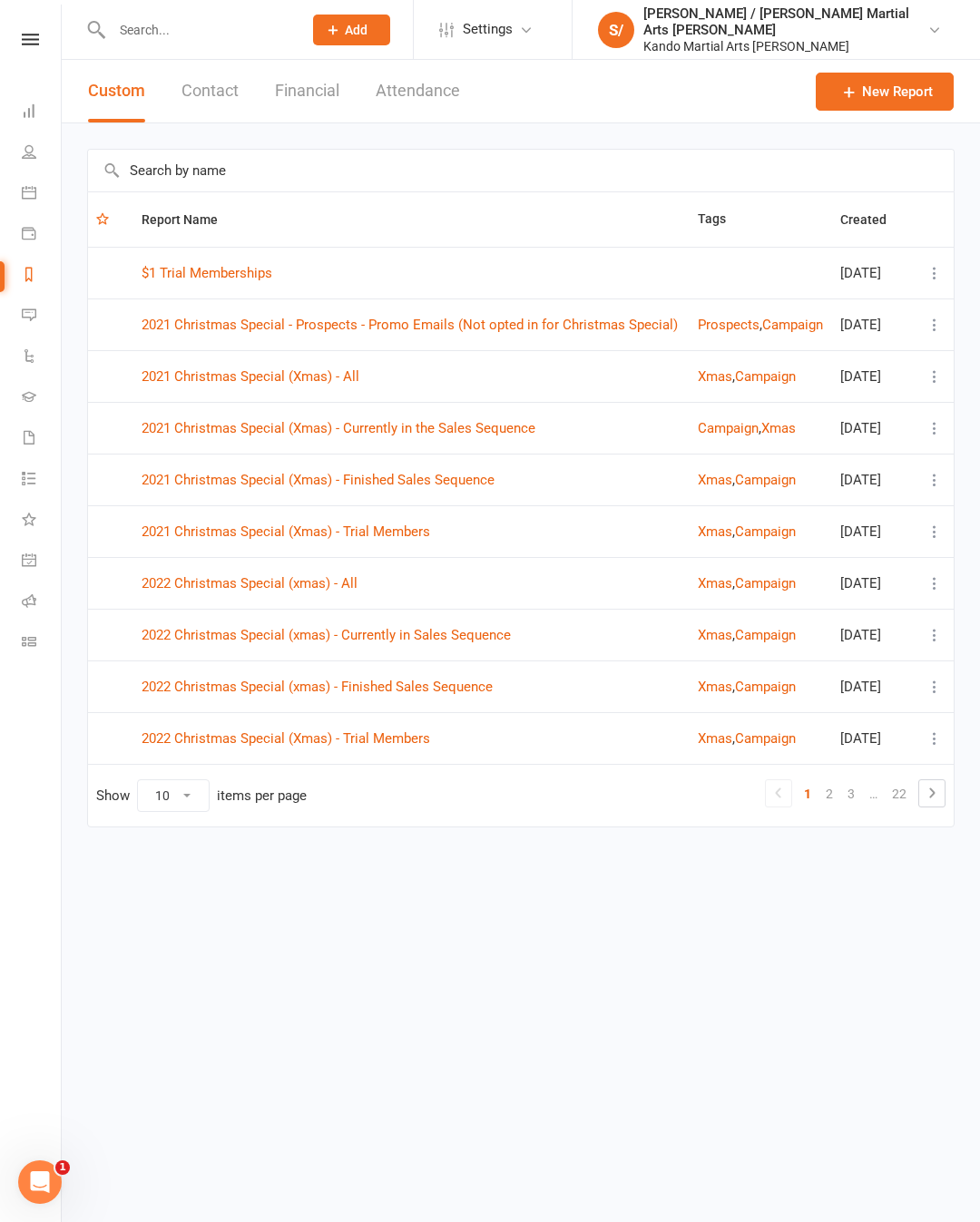
click at [705, 172] on input "text" at bounding box center [521, 171] width 865 height 42
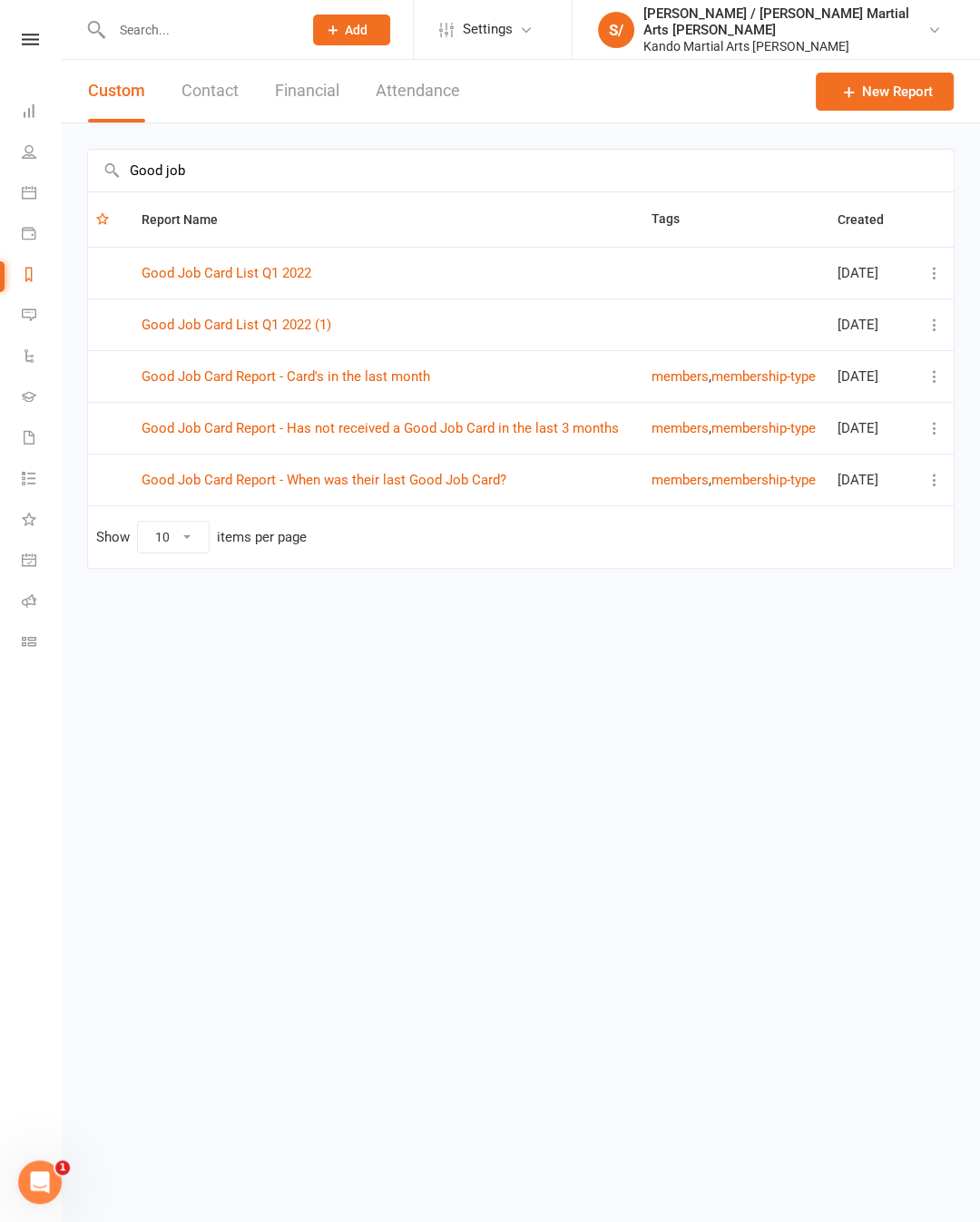
type input "Good job"
click at [595, 435] on link "Good Job Card Report - Has not received a Good Job Card in the last 3 months" at bounding box center [380, 428] width 477 height 17
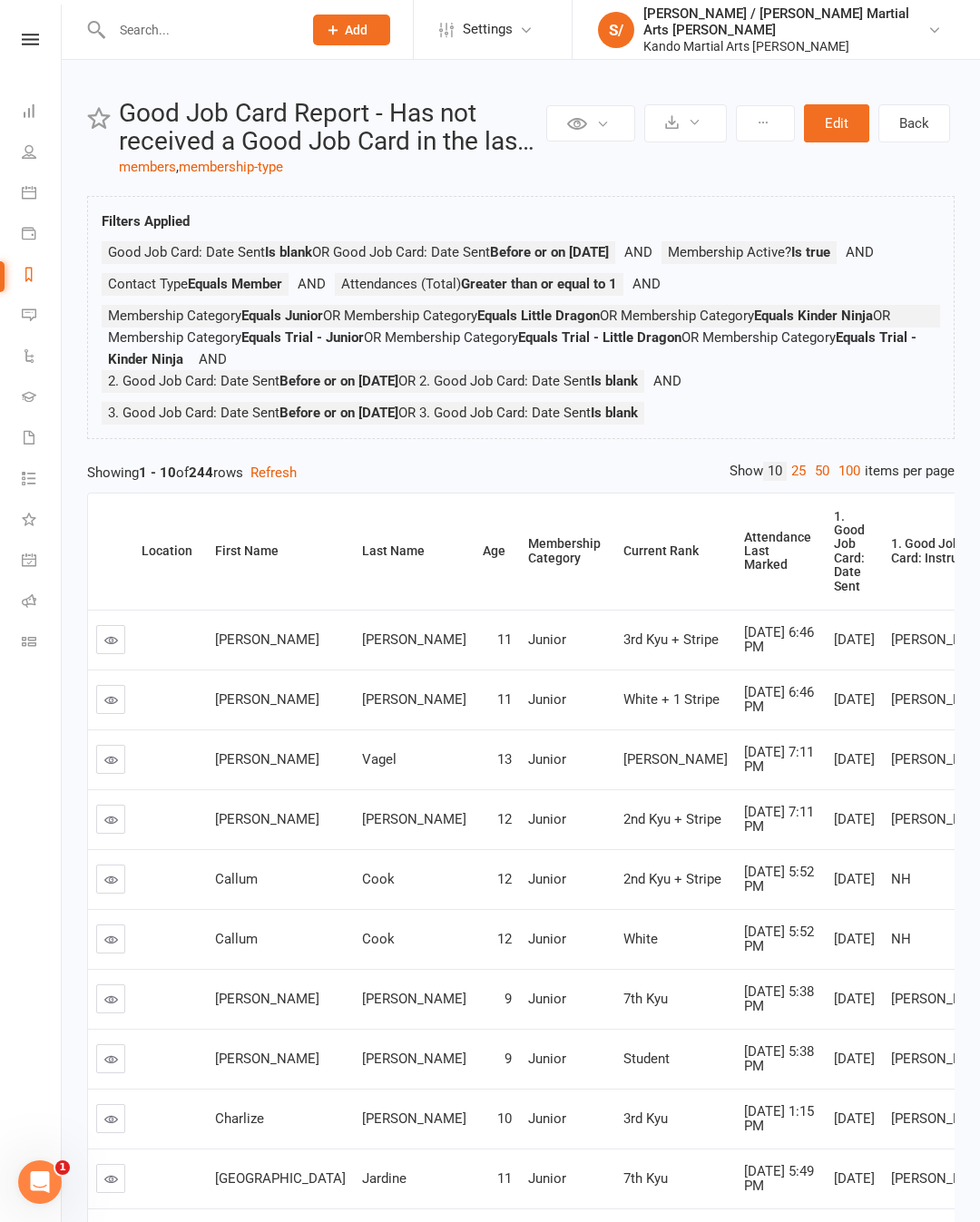
click at [840, 480] on link "100" at bounding box center [849, 471] width 31 height 19
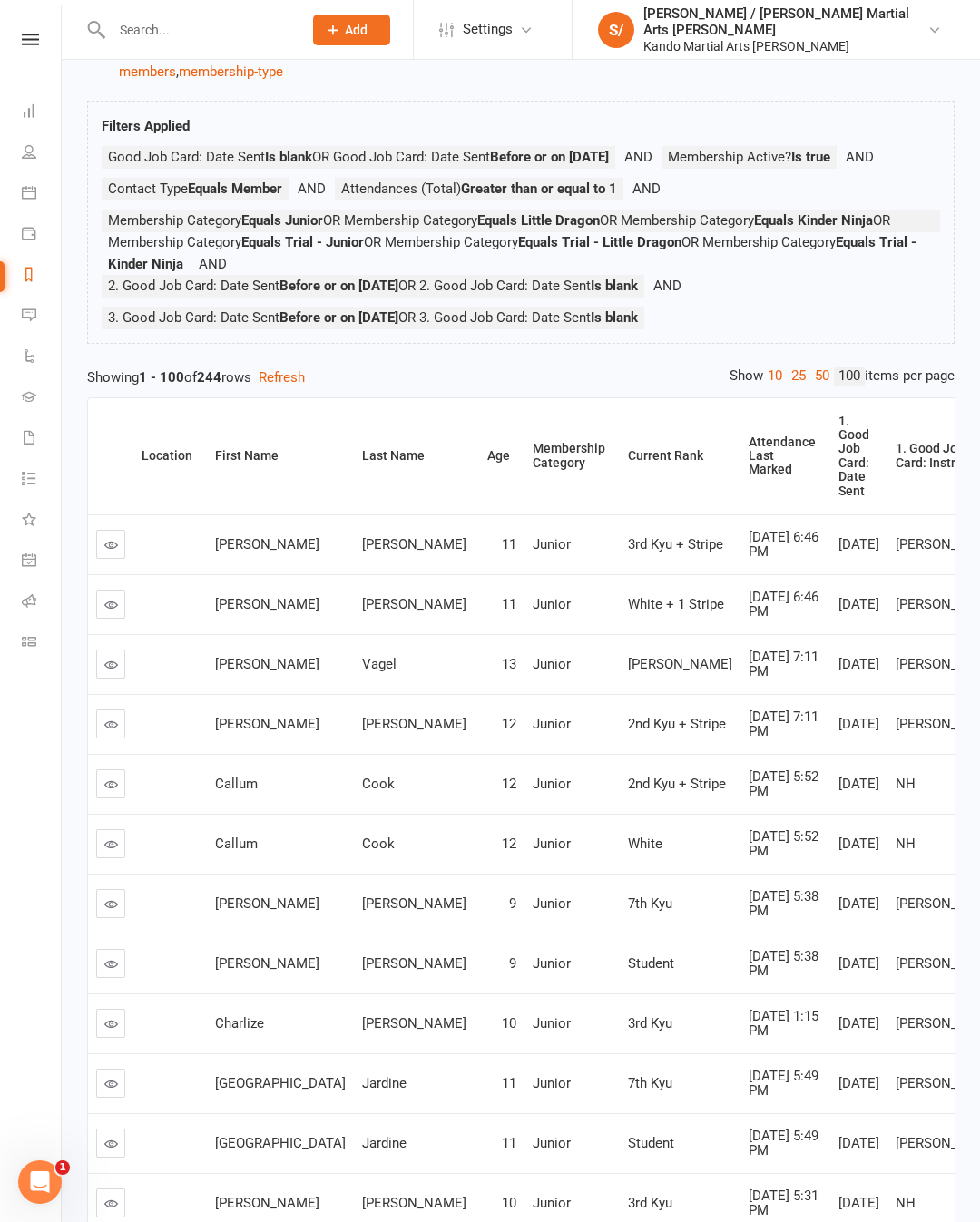
click at [740, 513] on th "Attendance Last Marked" at bounding box center [785, 456] width 90 height 116
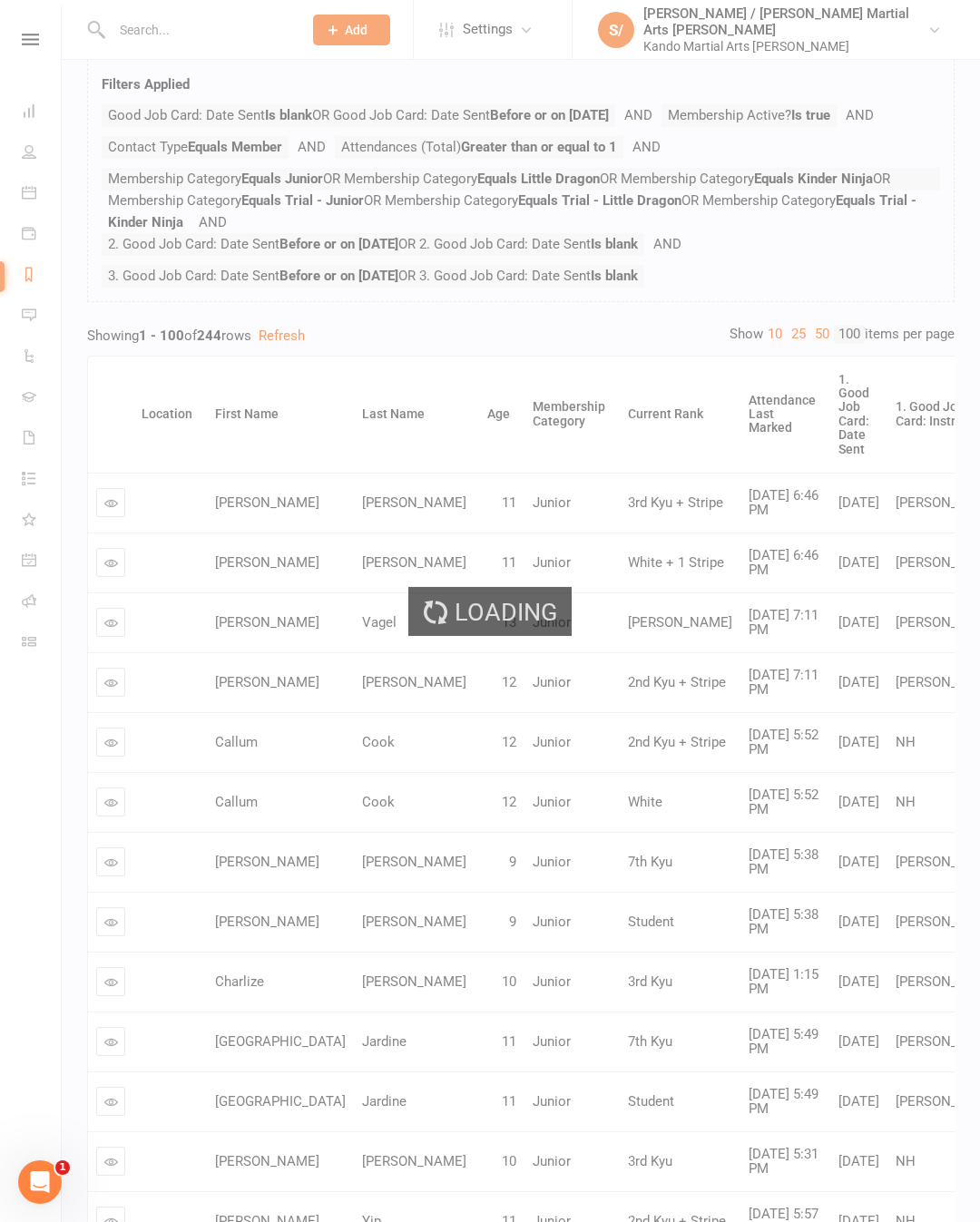
scroll to position [142, 0]
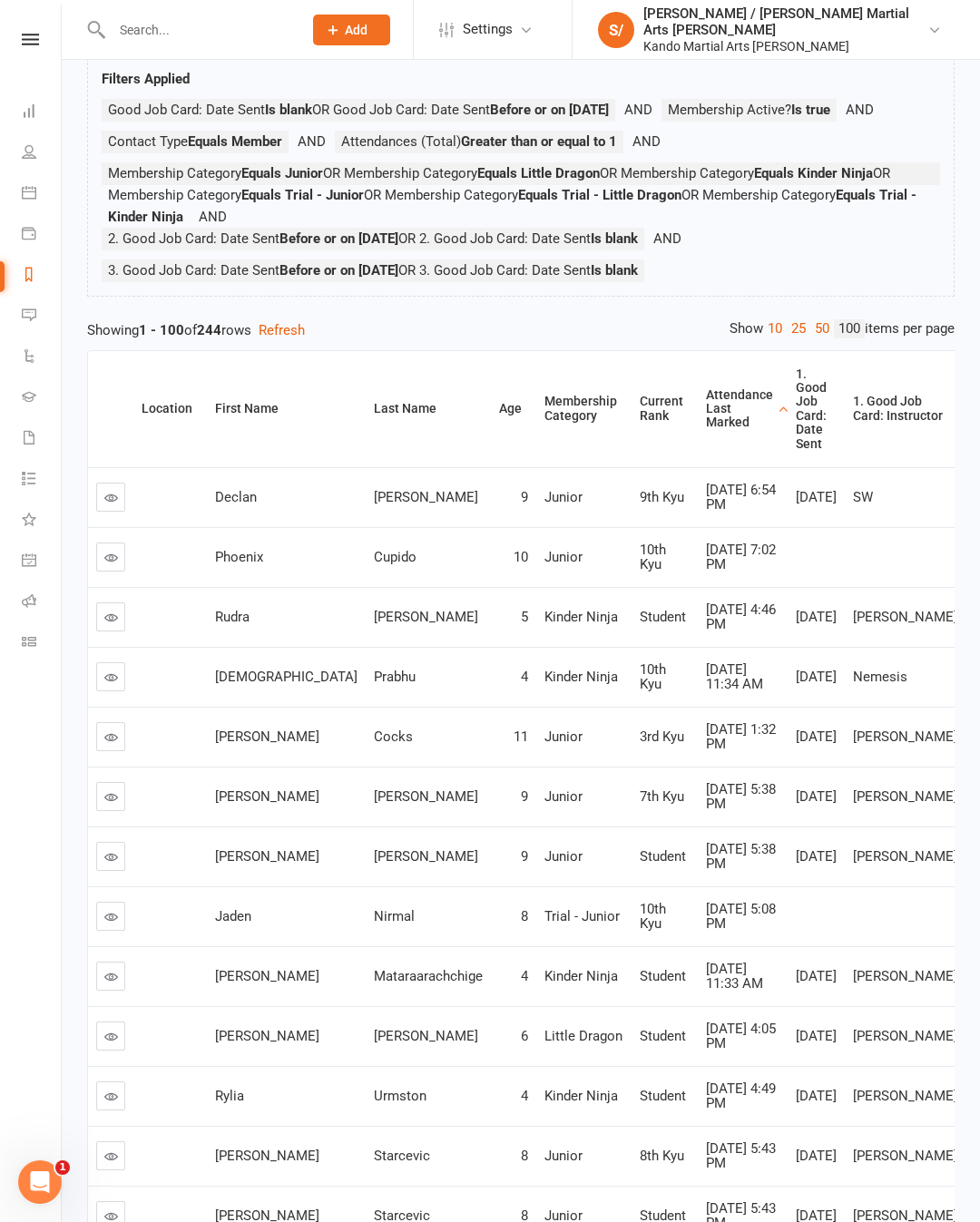
click at [706, 430] on div "Attendance Last Marked" at bounding box center [739, 409] width 67 height 42
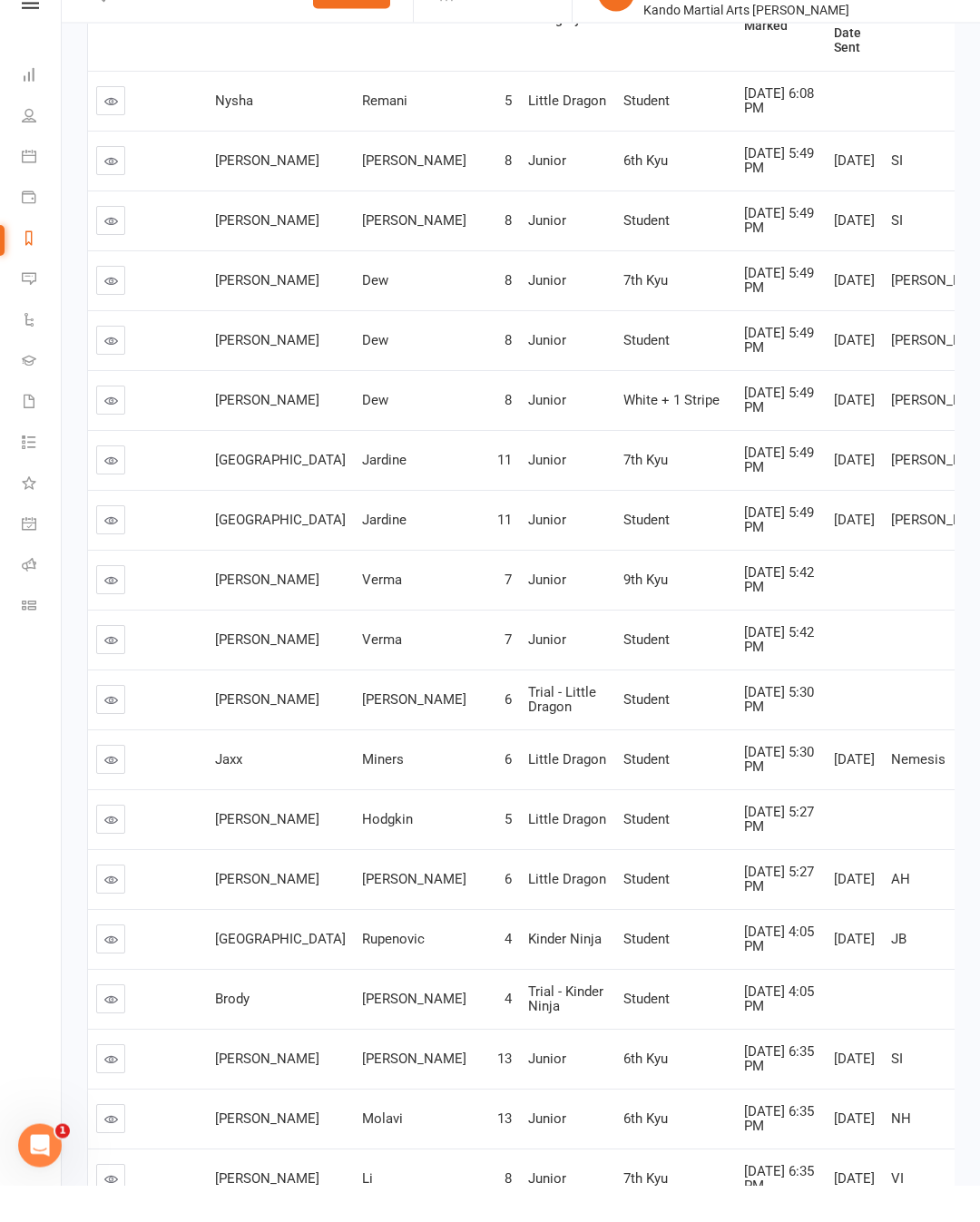
scroll to position [540, 0]
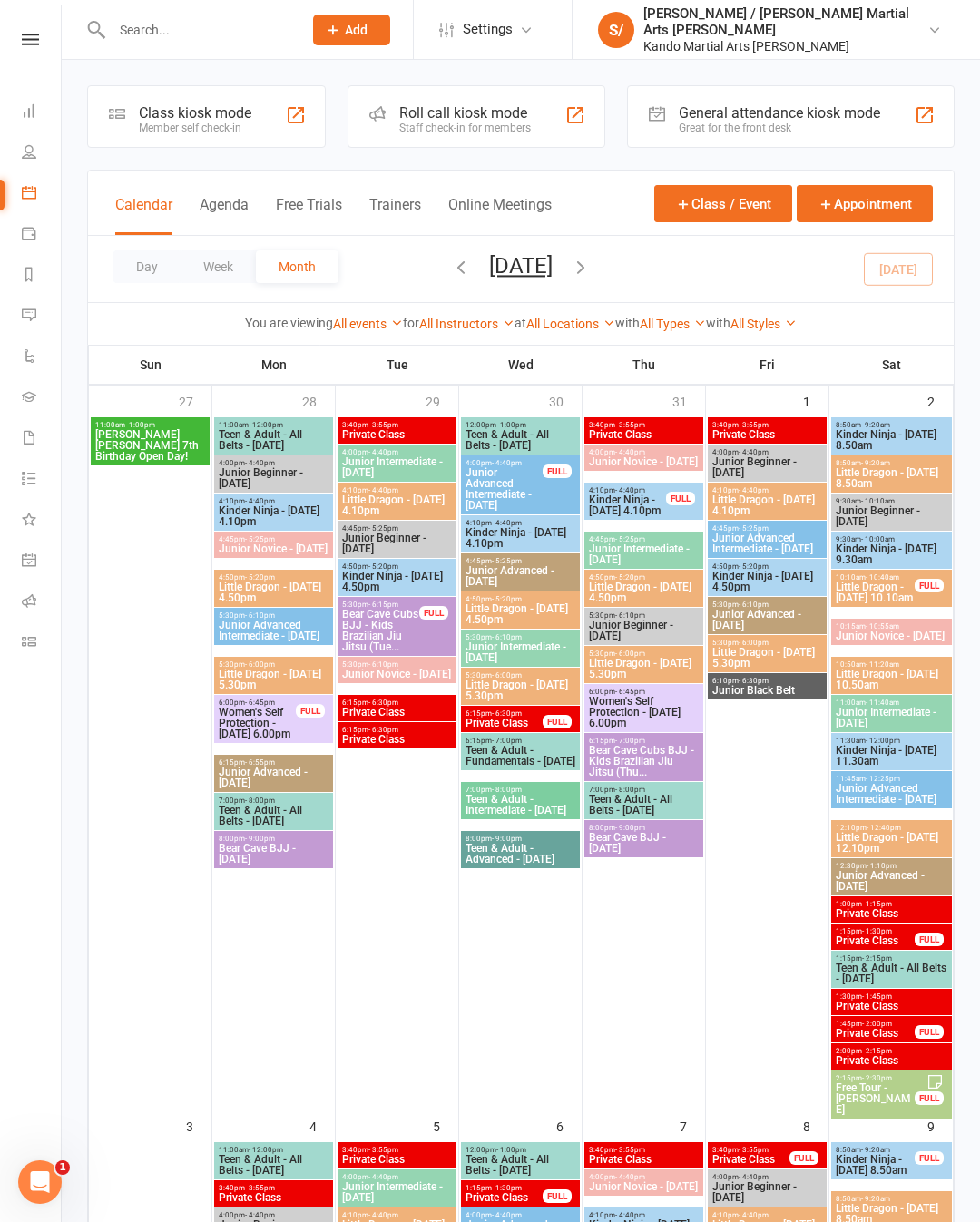
click at [240, 20] on input "text" at bounding box center [198, 30] width 183 height 26
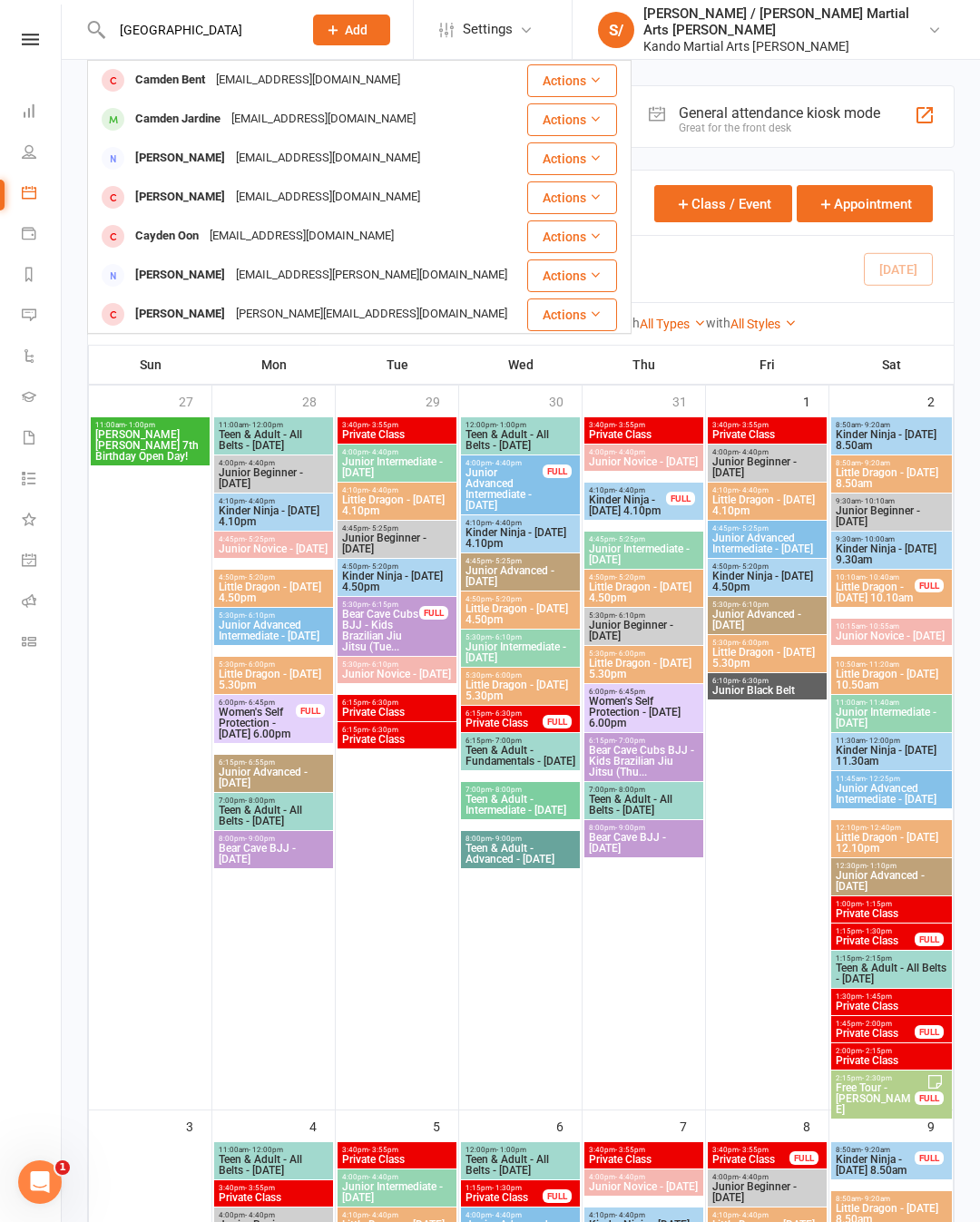
type input "Camden"
click at [164, 108] on div "Camden Jardine" at bounding box center [177, 119] width 96 height 27
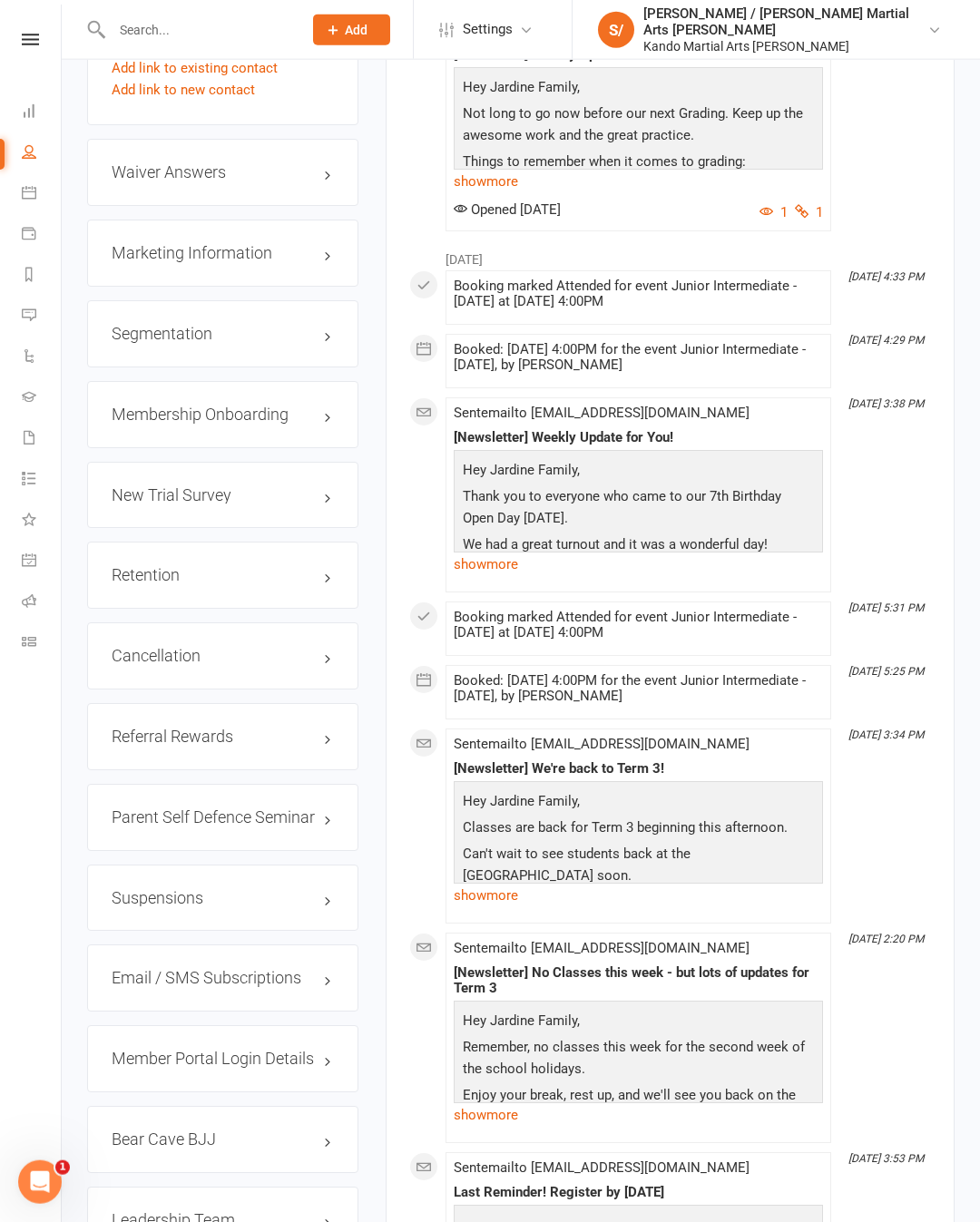
scroll to position [2031, 0]
click at [332, 573] on h3 "Retention edit" at bounding box center [223, 574] width 222 height 18
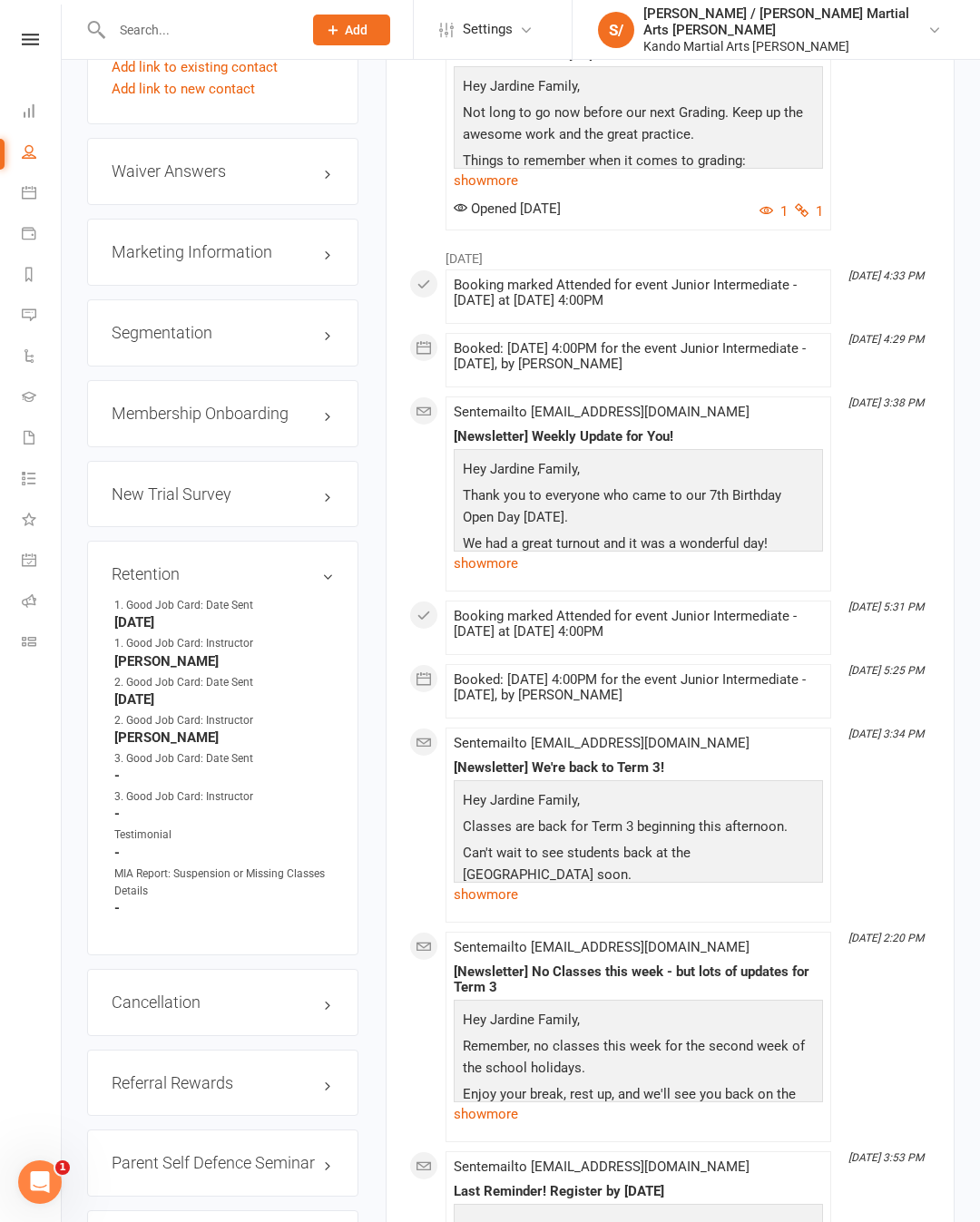
click at [0, 0] on link "edit" at bounding box center [0, 0] width 0 height 0
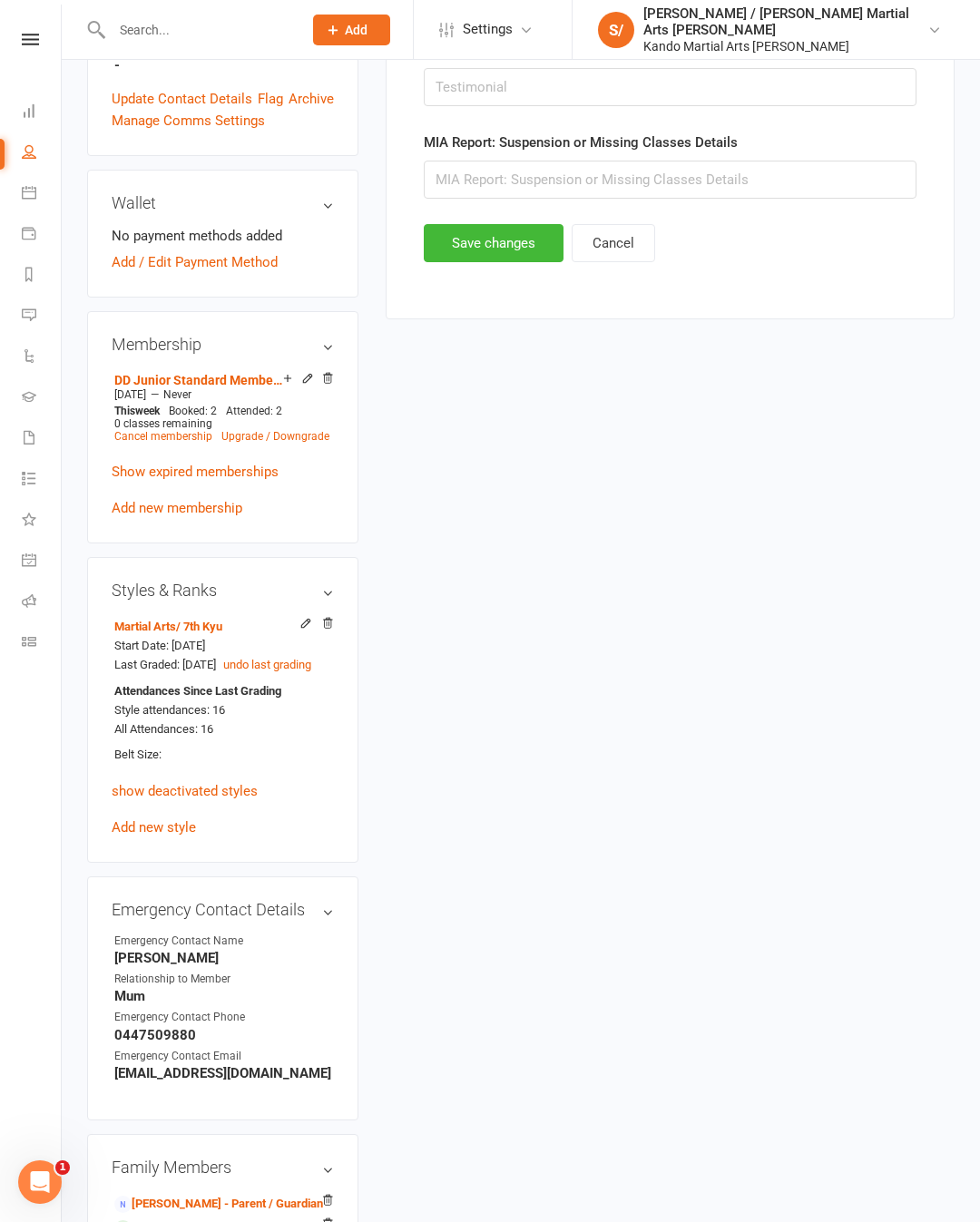
scroll to position [154, 0]
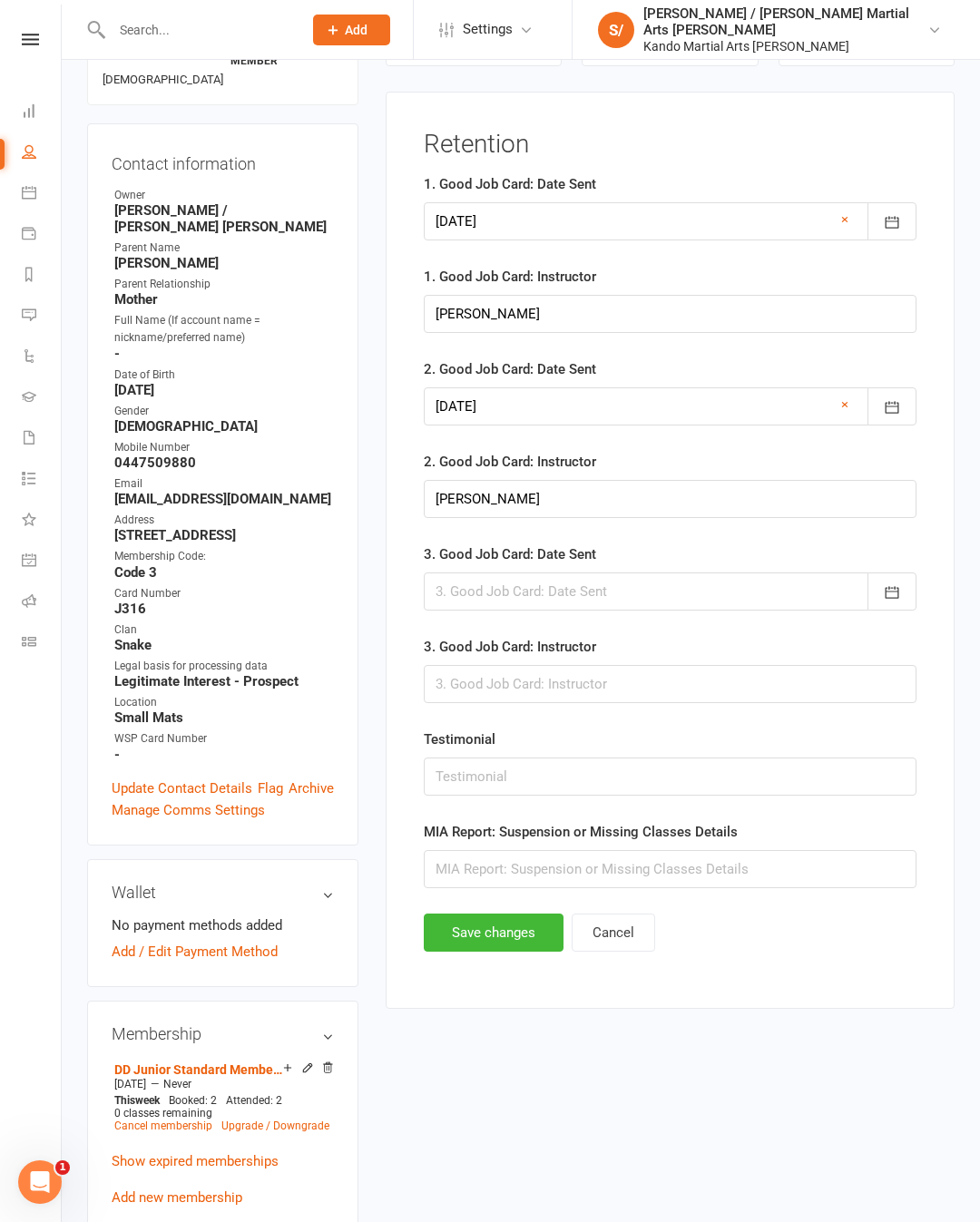
click at [496, 607] on div at bounding box center [669, 591] width 492 height 39
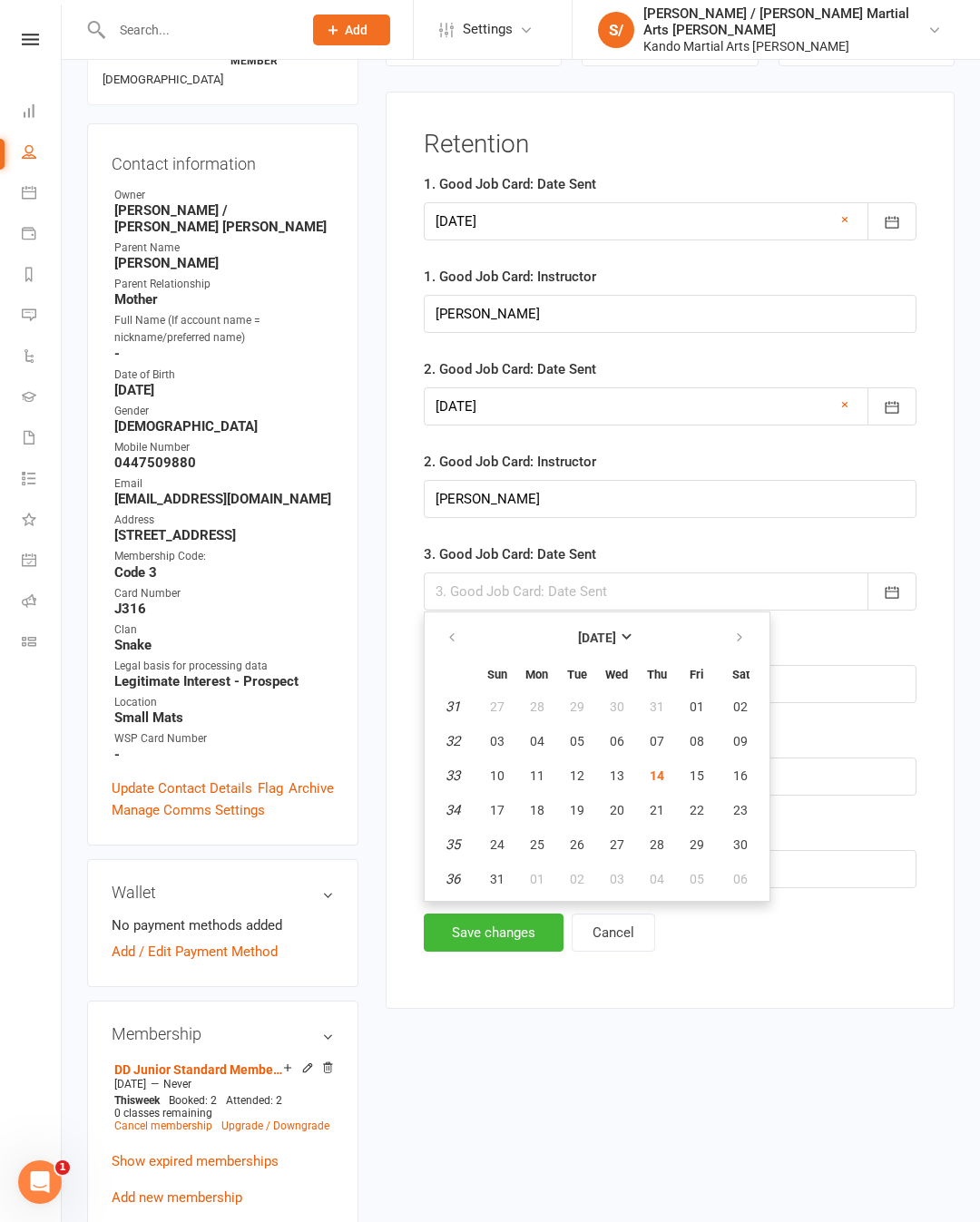
click at [664, 777] on span "14" at bounding box center [656, 776] width 15 height 15
type input "[DATE]"
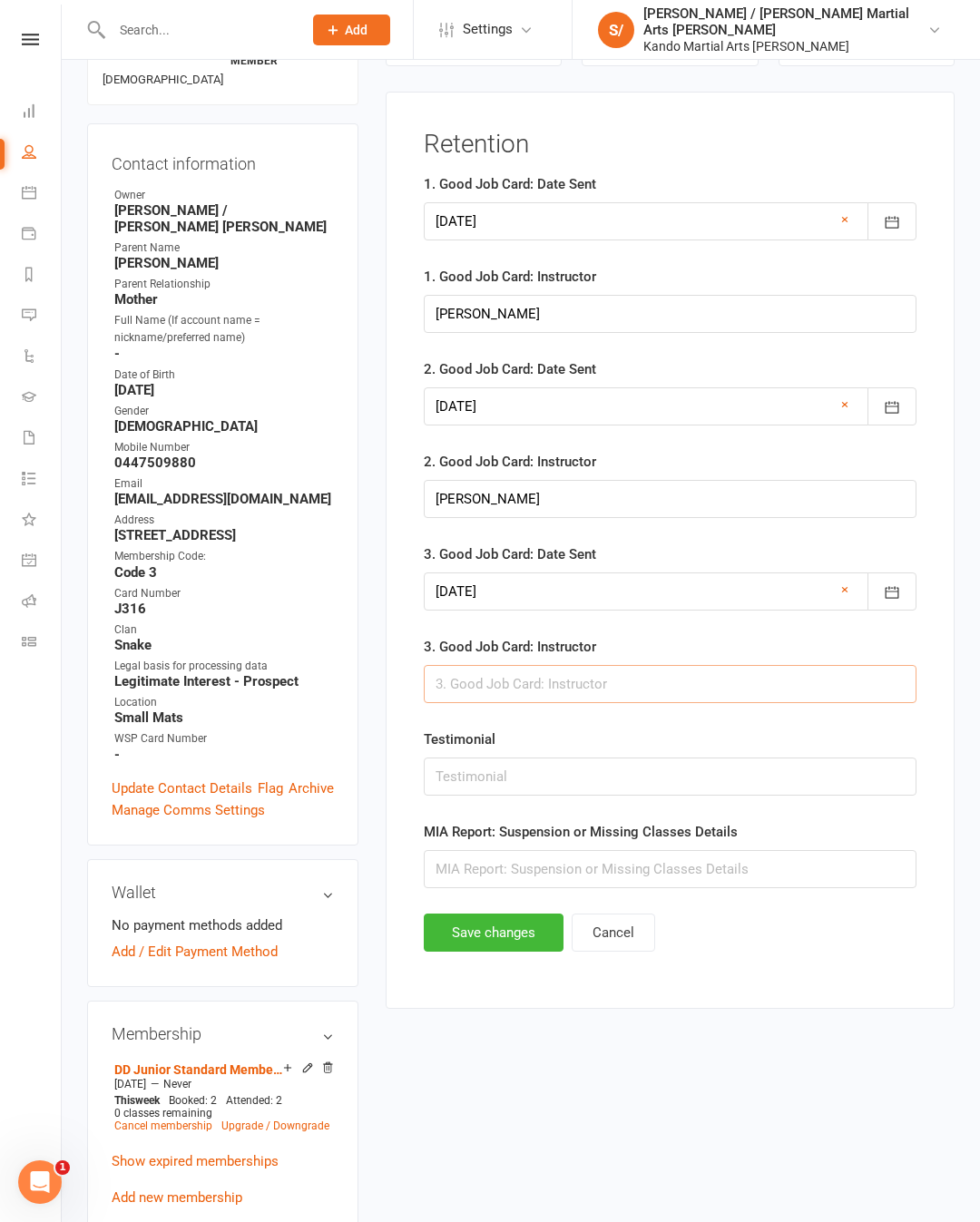
click at [678, 684] on input "text" at bounding box center [669, 684] width 492 height 39
type input "[PERSON_NAME]"
click at [521, 930] on button "Save changes" at bounding box center [493, 932] width 139 height 39
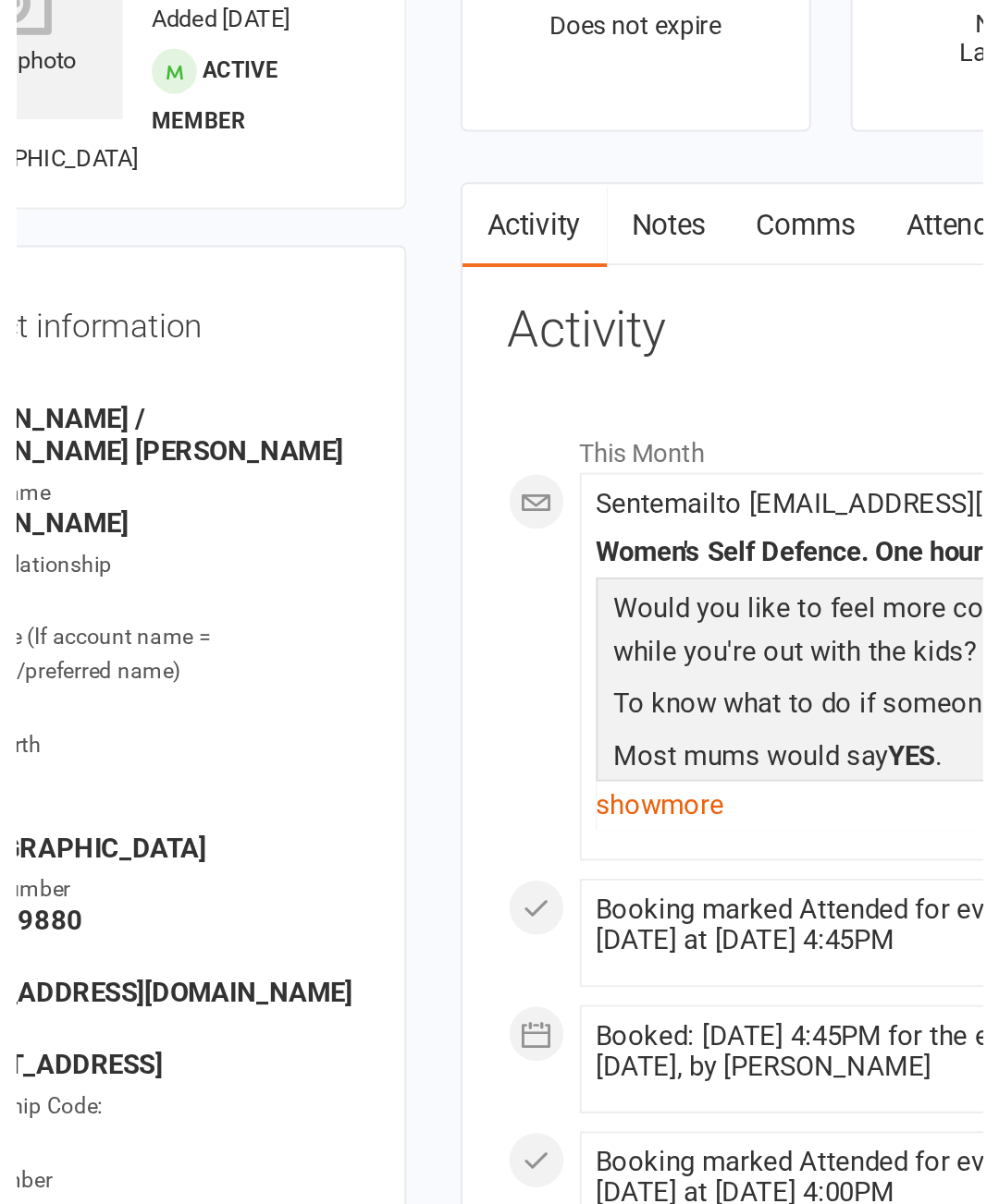
scroll to position [0, 0]
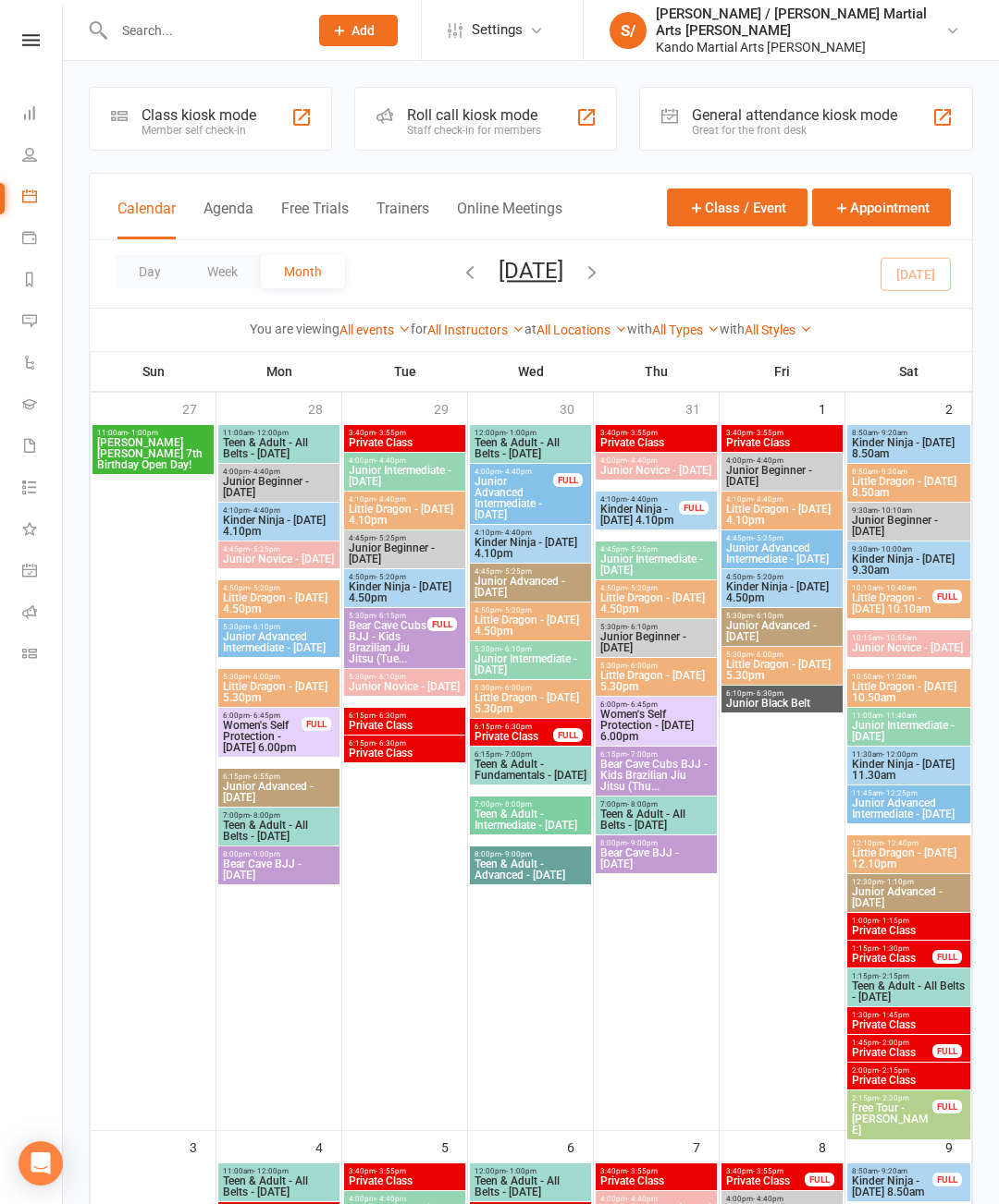
click at [171, 25] on input "text" at bounding box center [202, 31] width 187 height 26
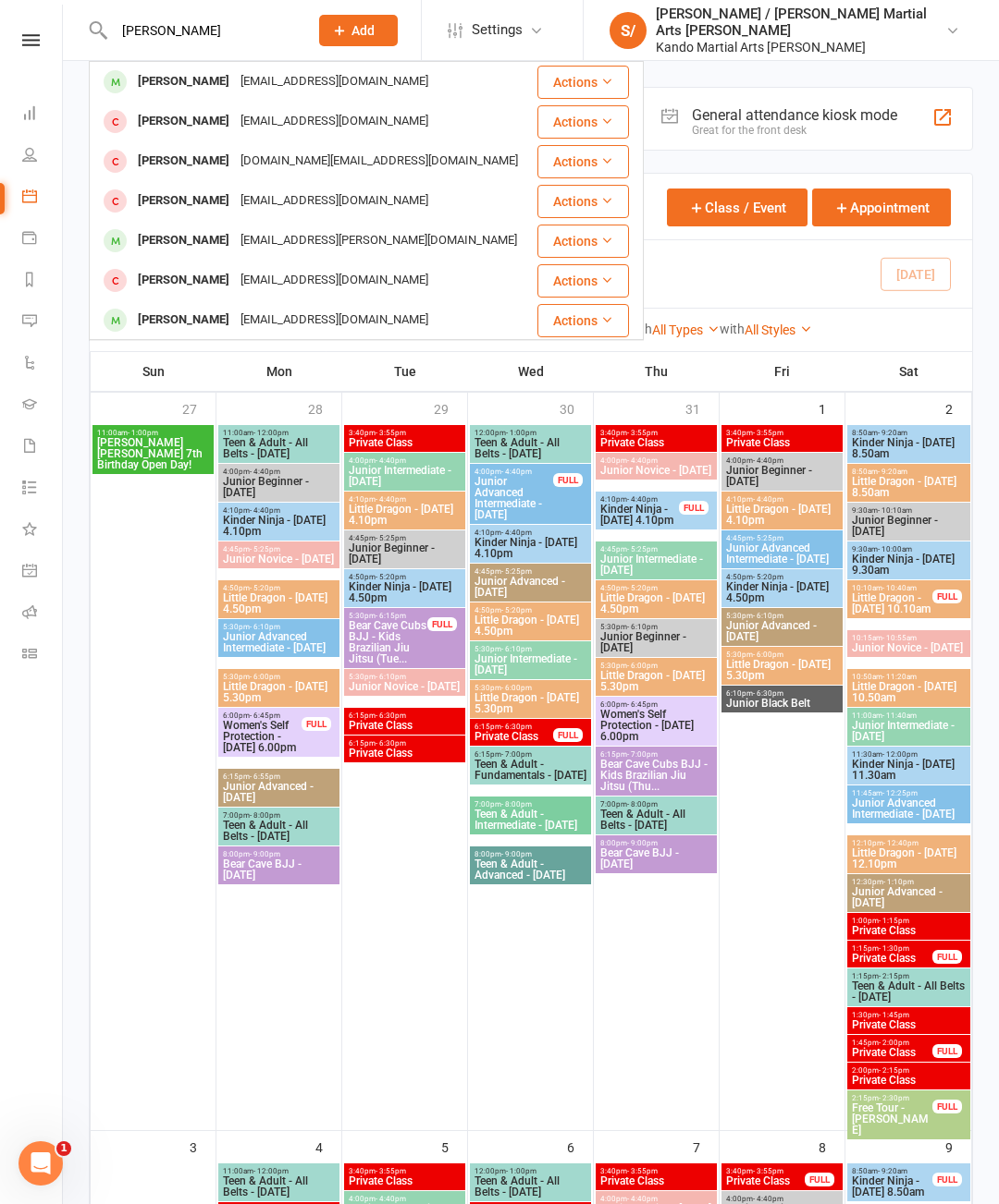
type input "[PERSON_NAME]"
click at [178, 88] on div "[PERSON_NAME]" at bounding box center [183, 81] width 103 height 27
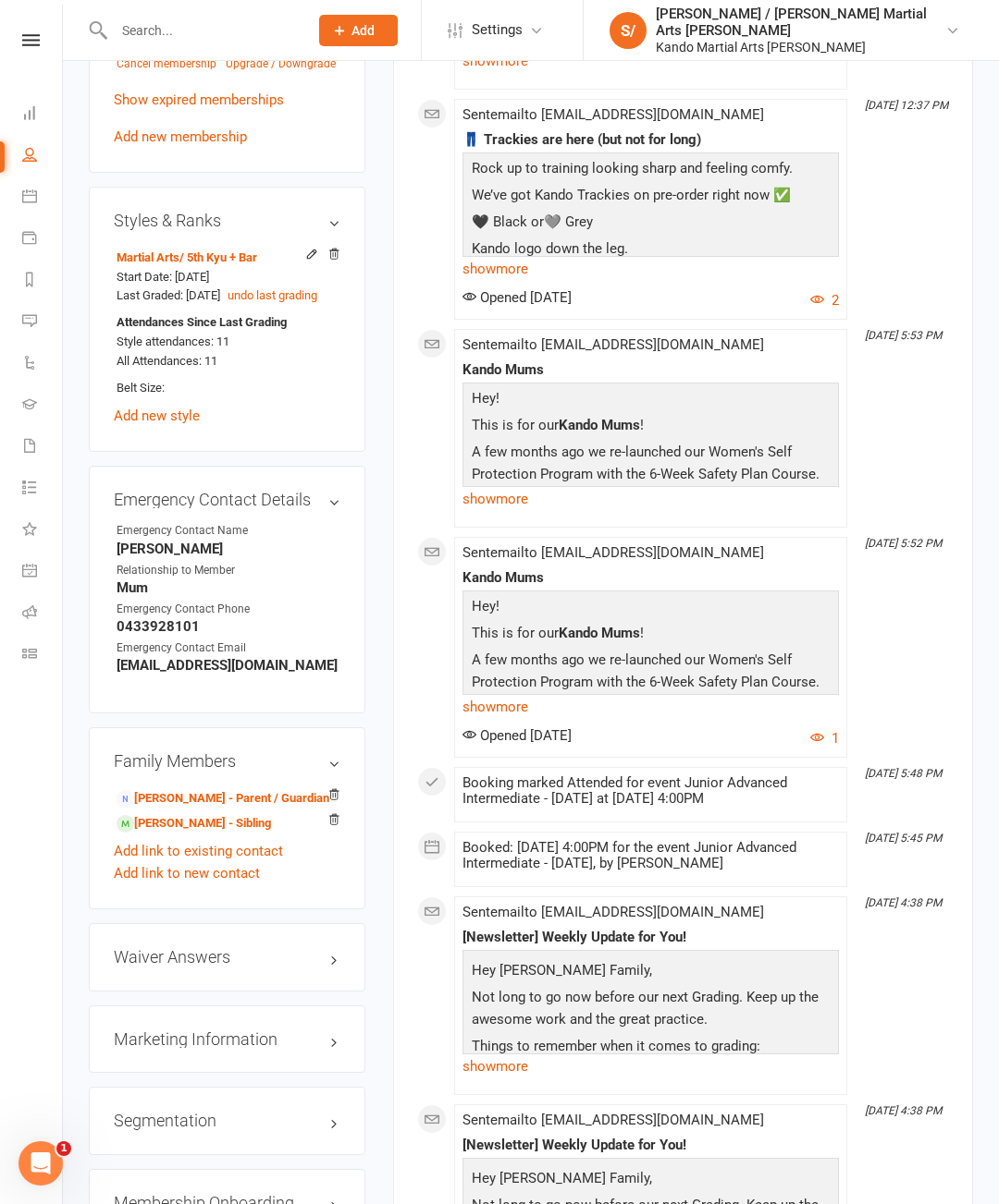
scroll to position [1406, 0]
click at [184, 815] on link "[PERSON_NAME] - Sibling" at bounding box center [193, 825] width 154 height 20
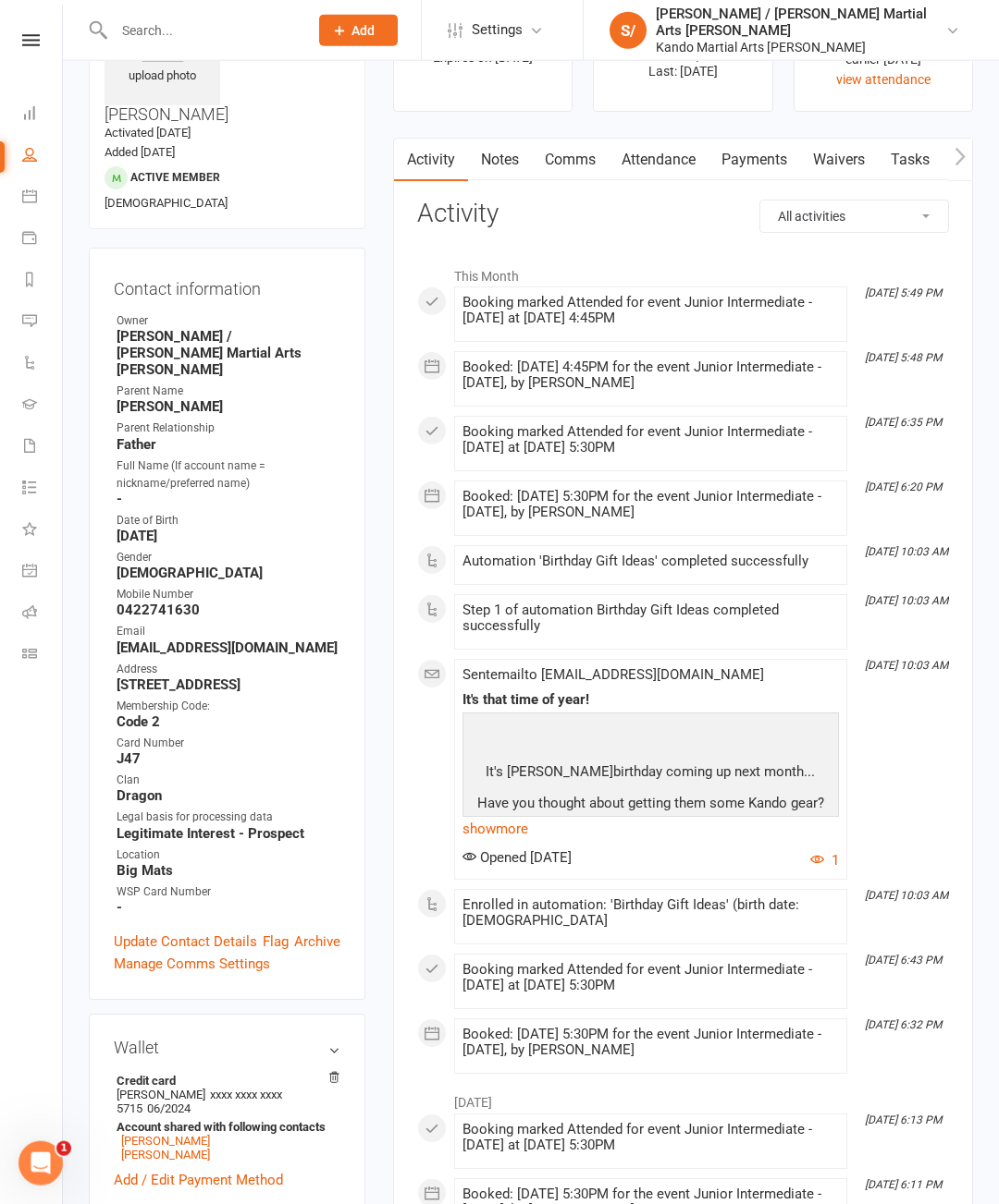
scroll to position [87, 0]
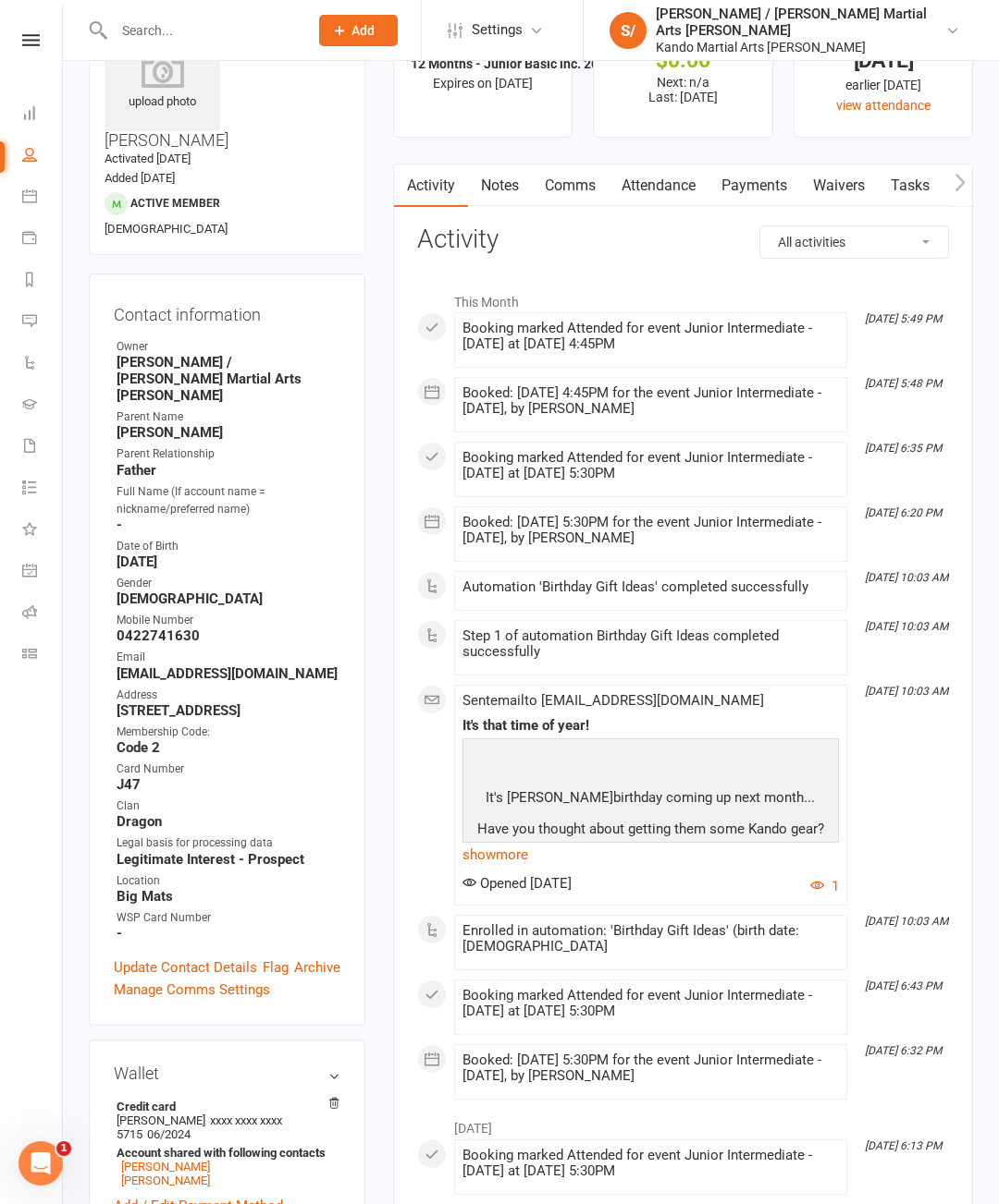
click at [30, 43] on icon at bounding box center [31, 40] width 18 height 12
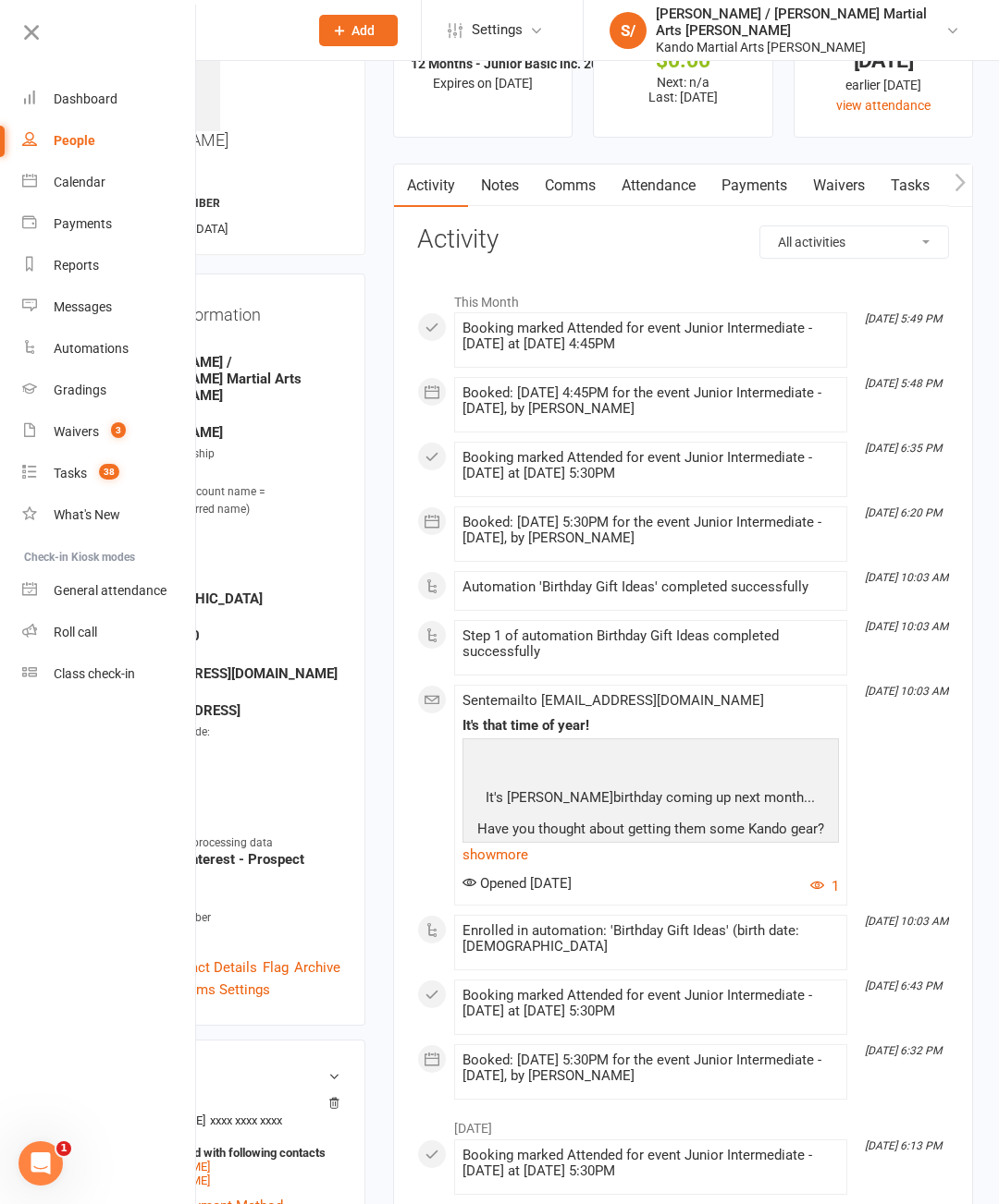
click at [84, 433] on div "Waivers" at bounding box center [76, 432] width 45 height 15
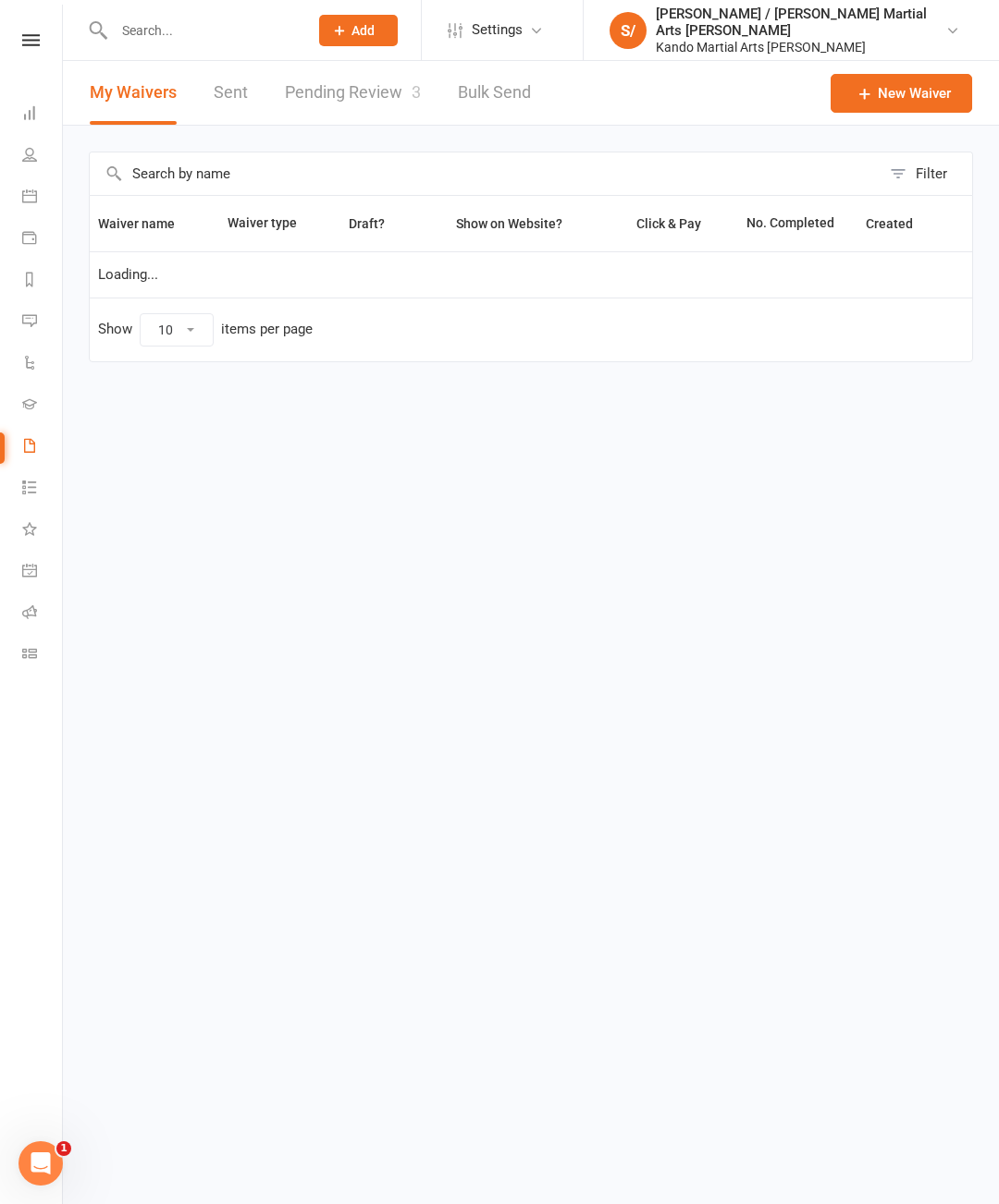
select select "100"
click at [275, 177] on input "text" at bounding box center [485, 174] width 791 height 43
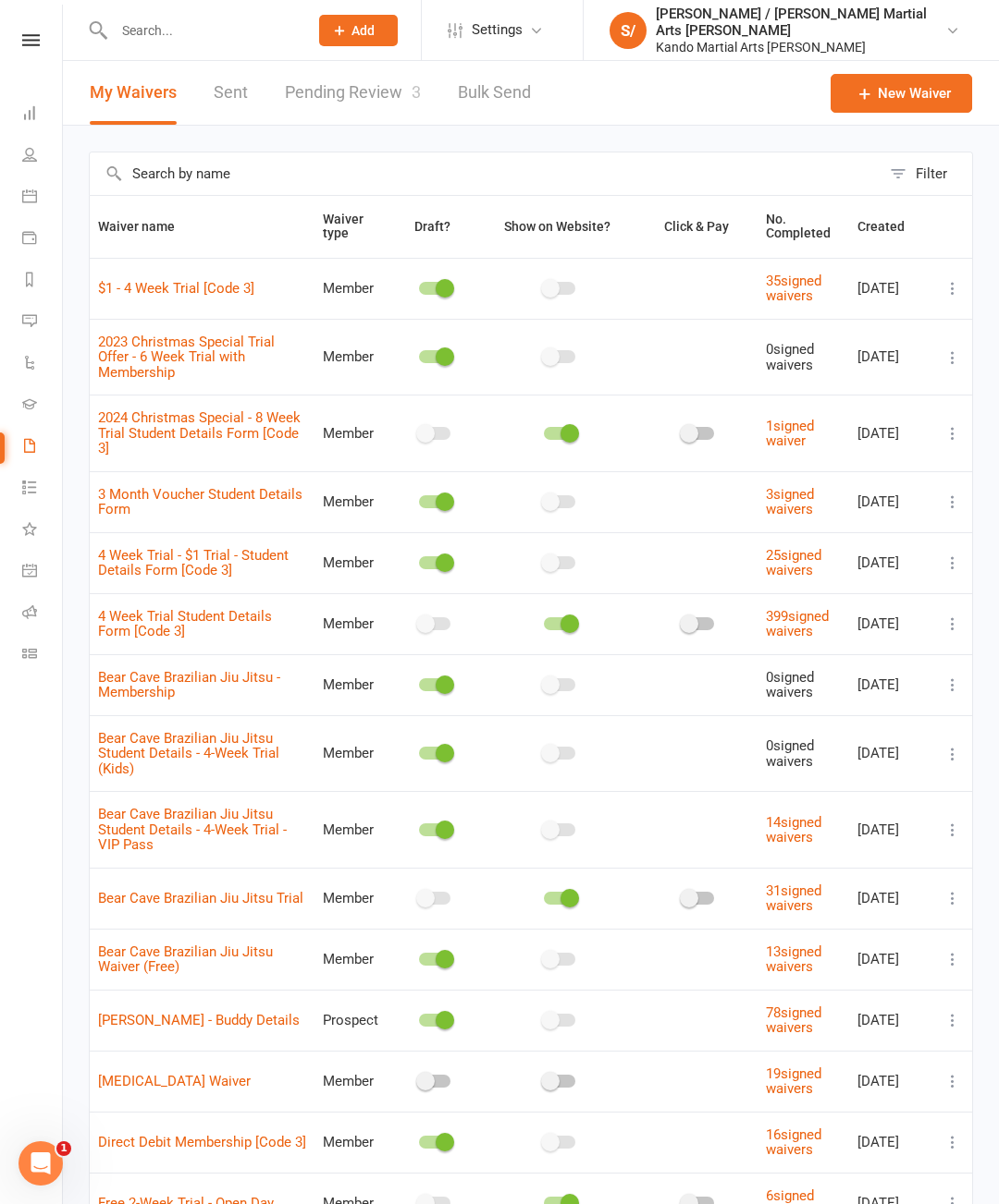
click at [26, 38] on icon at bounding box center [31, 40] width 18 height 12
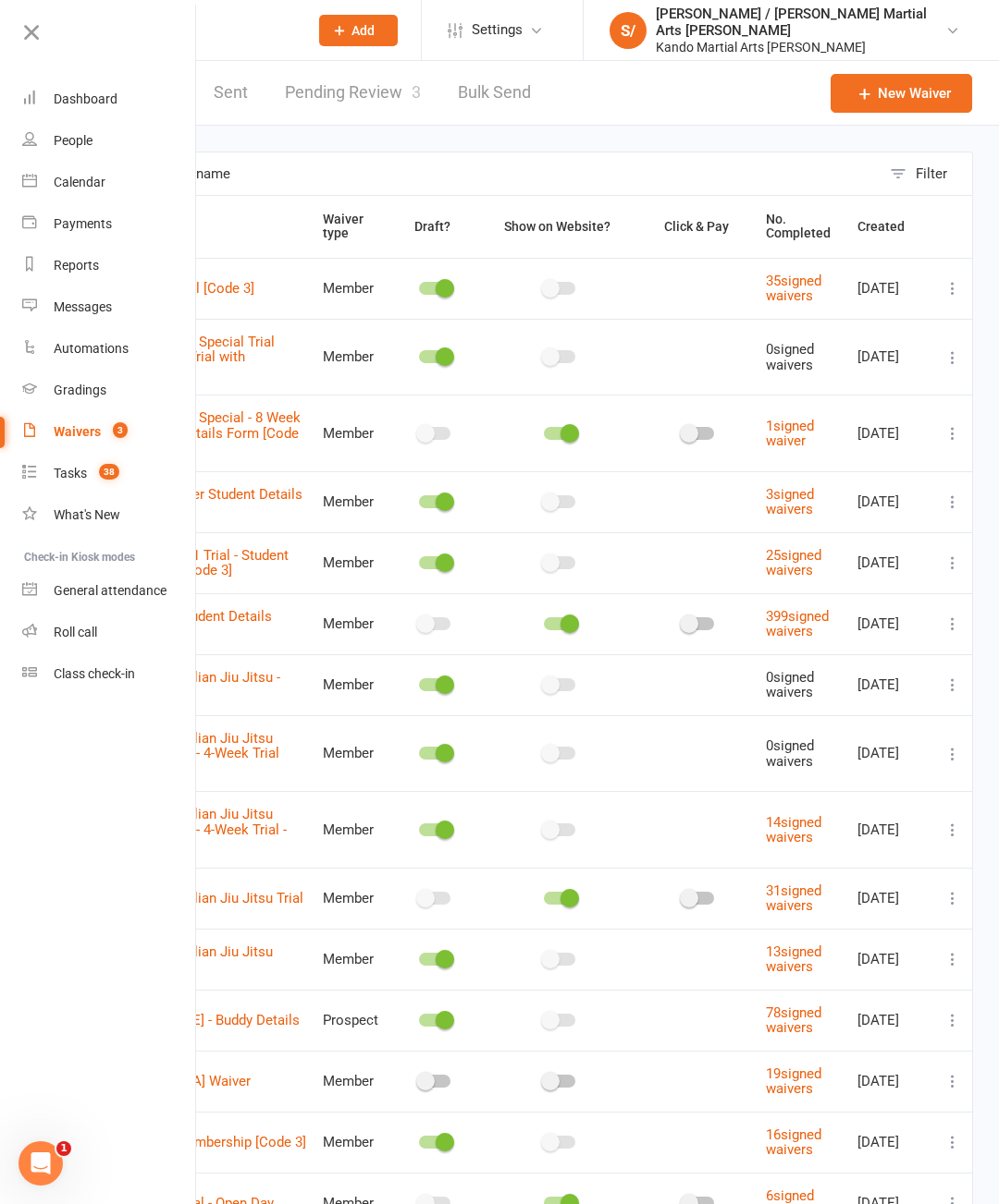
click at [71, 439] on div "Waivers" at bounding box center [77, 432] width 47 height 15
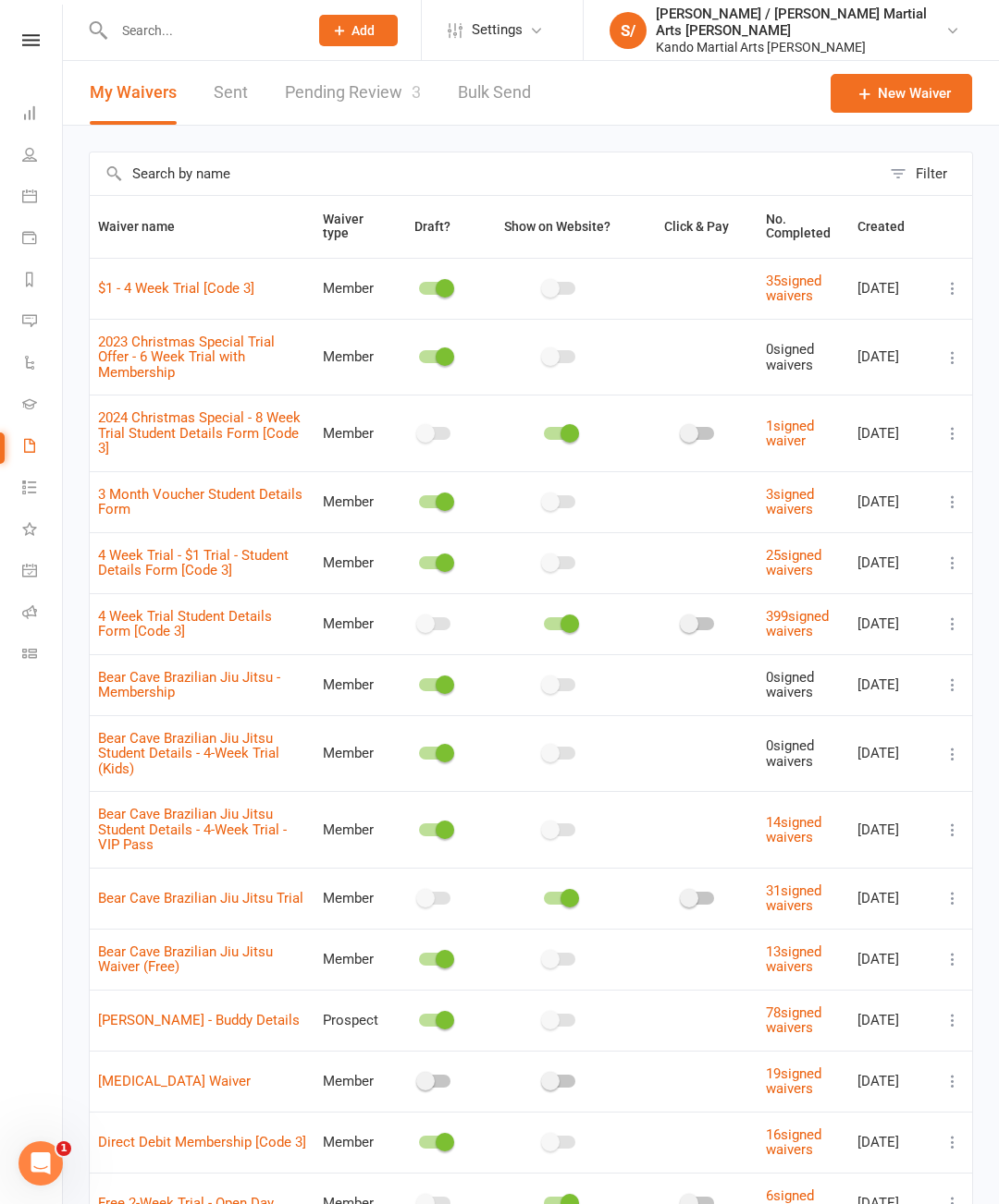
click at [247, 178] on input "text" at bounding box center [485, 174] width 791 height 43
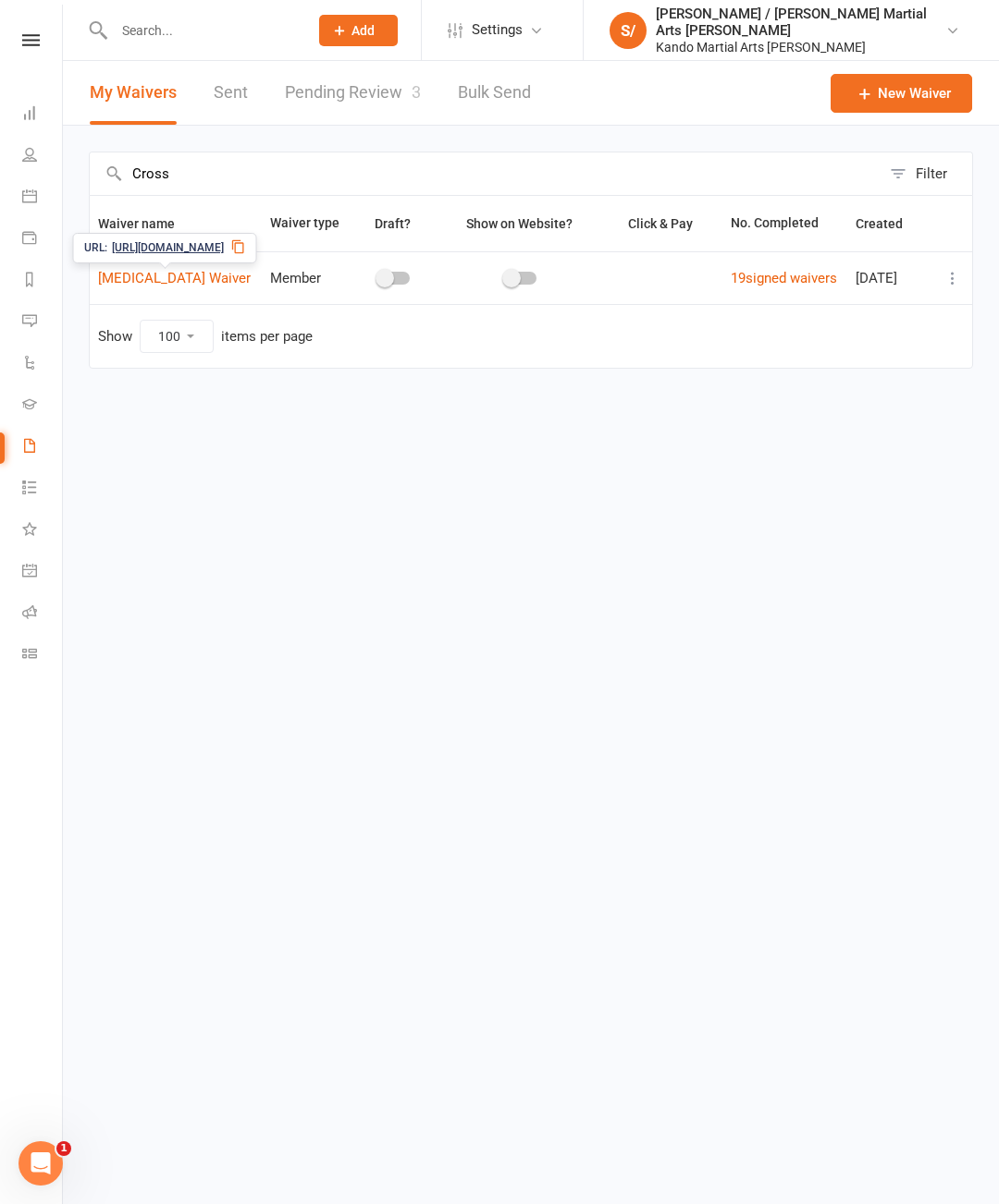
type input "Cross"
click at [953, 280] on icon at bounding box center [952, 278] width 19 height 19
click at [945, 394] on link "Copy external link to clipboard" at bounding box center [853, 389] width 217 height 37
